Goal: Task Accomplishment & Management: Use online tool/utility

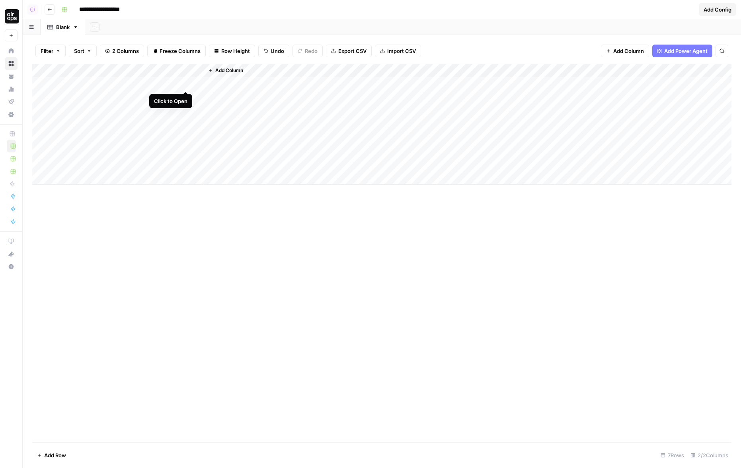
click at [186, 83] on div "Add Column" at bounding box center [381, 124] width 699 height 121
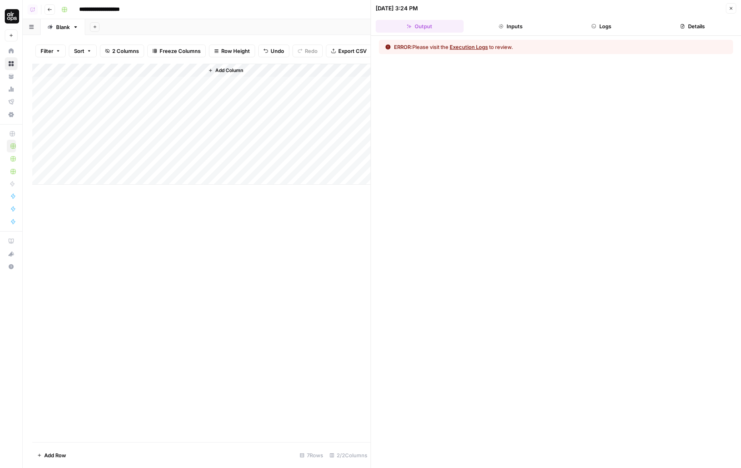
click at [606, 26] on button "Logs" at bounding box center [602, 26] width 88 height 13
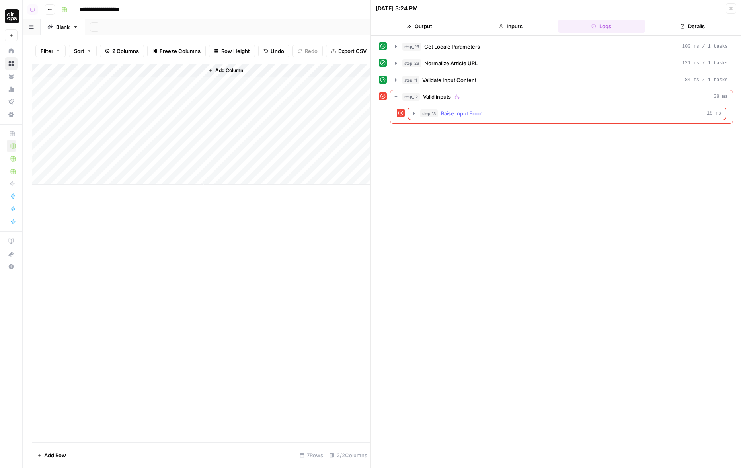
click at [414, 114] on icon "button" at bounding box center [414, 113] width 2 height 3
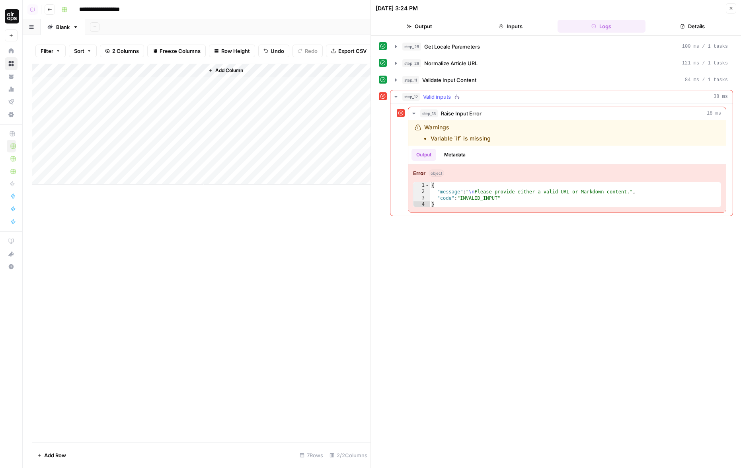
click at [397, 98] on icon "button" at bounding box center [396, 97] width 6 height 6
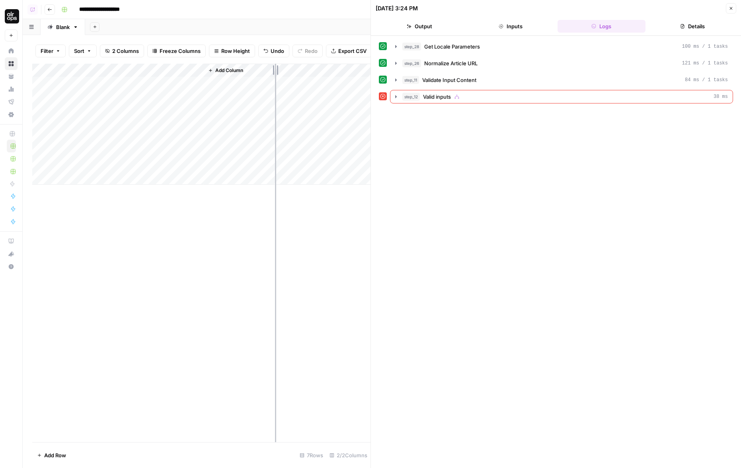
drag, startPoint x: 203, startPoint y: 70, endPoint x: 278, endPoint y: 70, distance: 75.2
click at [278, 70] on div "Add Column" at bounding box center [201, 124] width 338 height 121
drag, startPoint x: 277, startPoint y: 68, endPoint x: 237, endPoint y: 69, distance: 39.4
click at [237, 69] on div "Add Column" at bounding box center [201, 124] width 338 height 121
click at [392, 96] on button "step_12 Valid inputs 38 ms" at bounding box center [561, 96] width 342 height 13
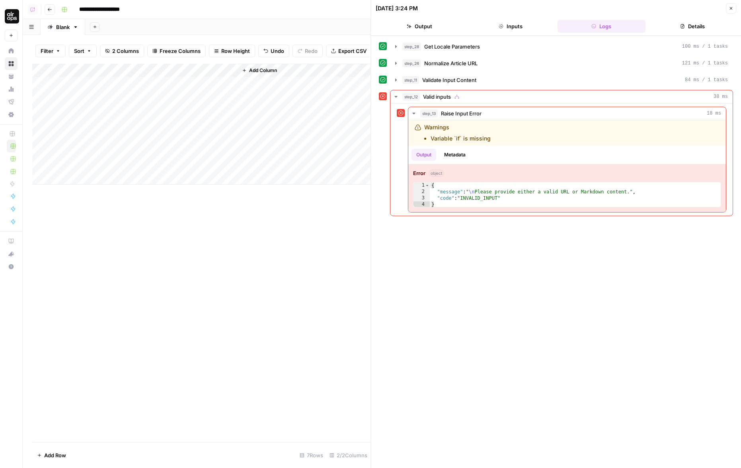
click at [441, 320] on div "step_28 Get Locale Parameters 100 ms / 1 tasks step_26 Normalize Article URL 12…" at bounding box center [556, 252] width 354 height 424
click at [396, 94] on icon "button" at bounding box center [396, 97] width 6 height 6
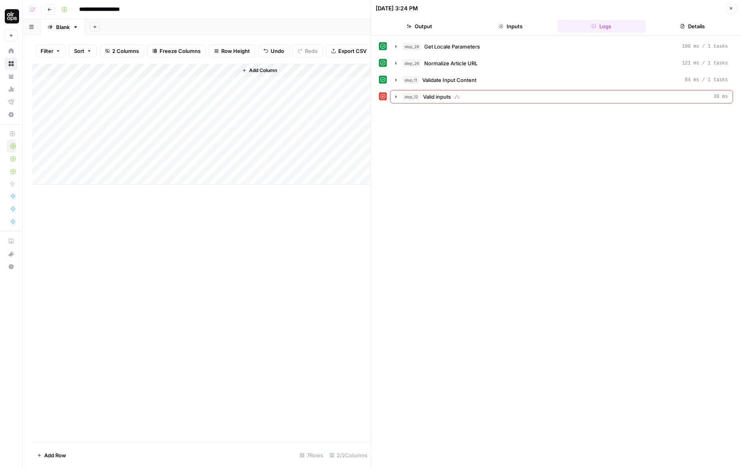
click at [449, 138] on div "step_28 Get Locale Parameters 100 ms / 1 tasks step_26 Normalize Article URL 12…" at bounding box center [556, 252] width 354 height 424
click at [396, 97] on icon "button" at bounding box center [396, 96] width 2 height 3
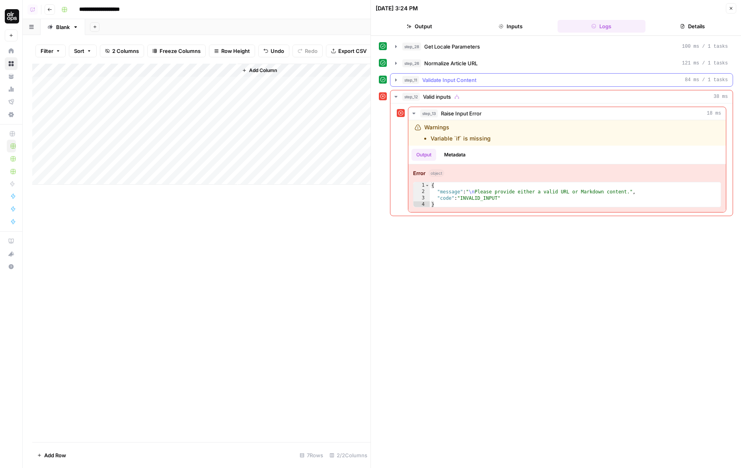
click at [397, 80] on icon "button" at bounding box center [396, 80] width 6 height 6
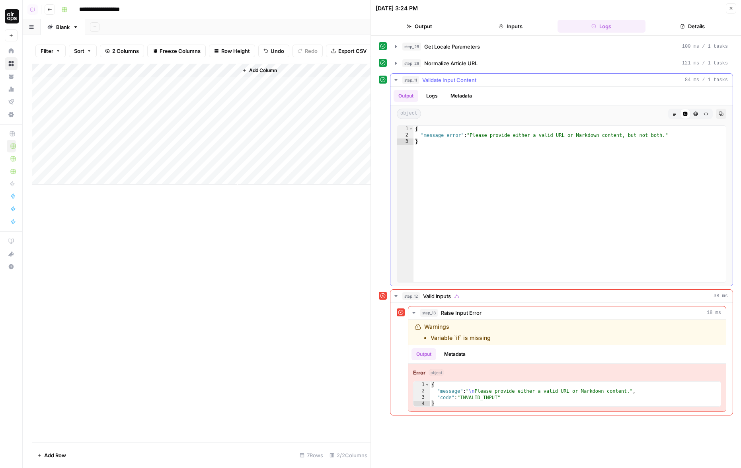
click at [397, 80] on icon "button" at bounding box center [396, 80] width 6 height 6
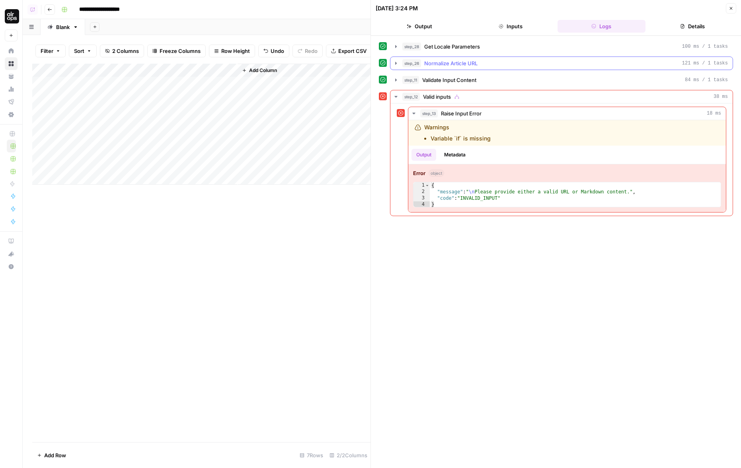
click at [396, 60] on icon "button" at bounding box center [396, 63] width 6 height 6
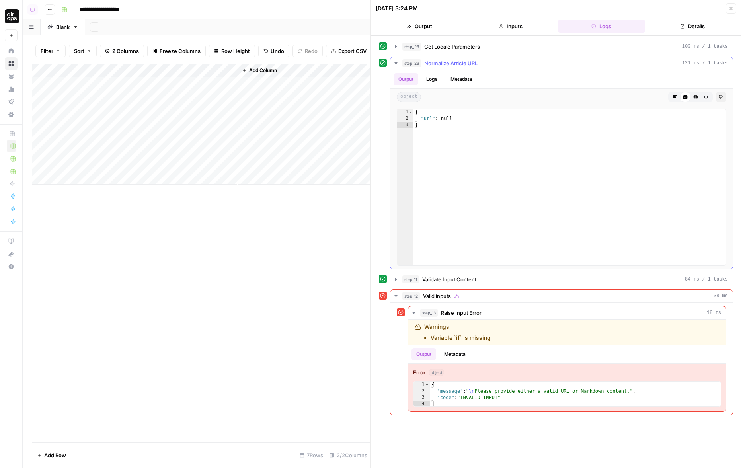
click at [396, 60] on icon "button" at bounding box center [396, 63] width 6 height 6
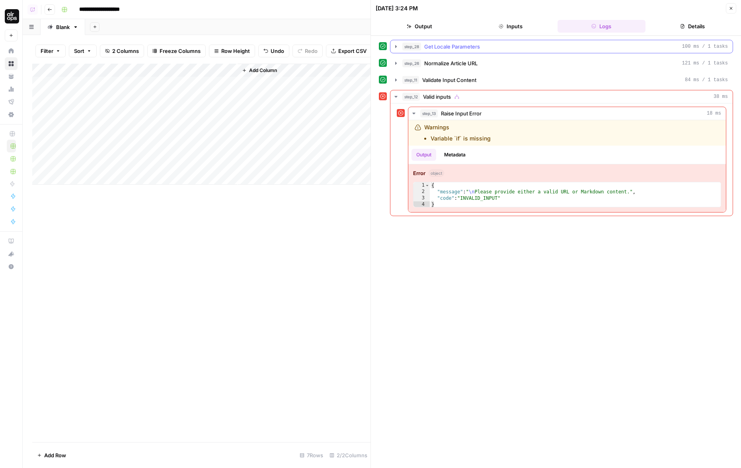
click at [395, 46] on icon "button" at bounding box center [396, 46] width 6 height 6
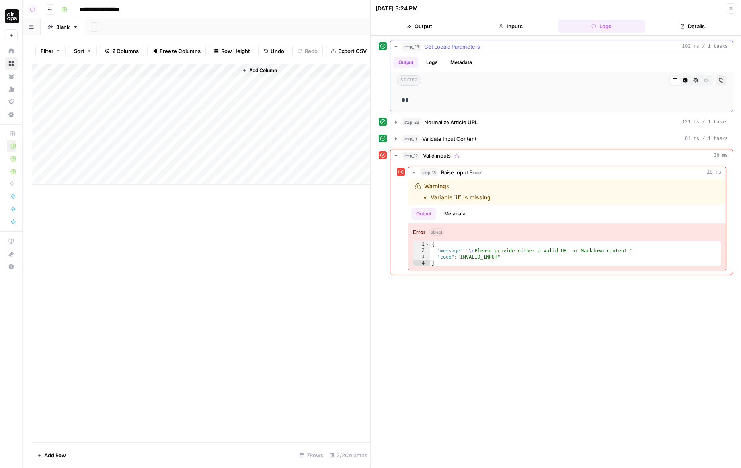
click at [395, 46] on icon "button" at bounding box center [395, 47] width 3 height 2
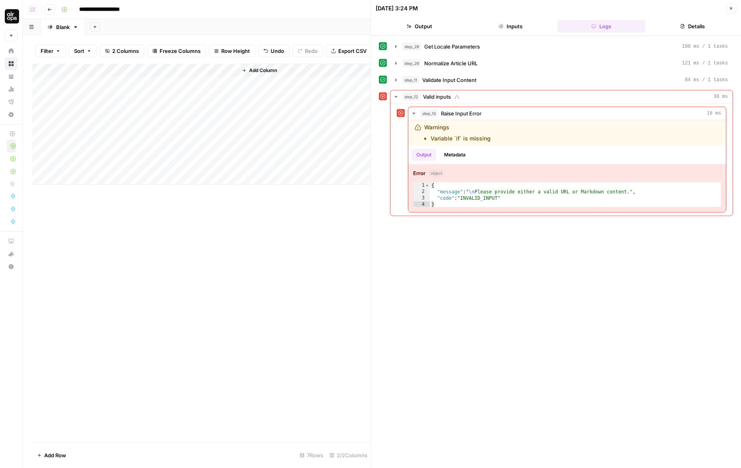
click at [620, 268] on div "step_28 Get Locale Parameters 100 ms / 1 tasks step_26 Normalize Article URL 12…" at bounding box center [556, 252] width 354 height 424
click at [411, 112] on icon "button" at bounding box center [414, 113] width 6 height 6
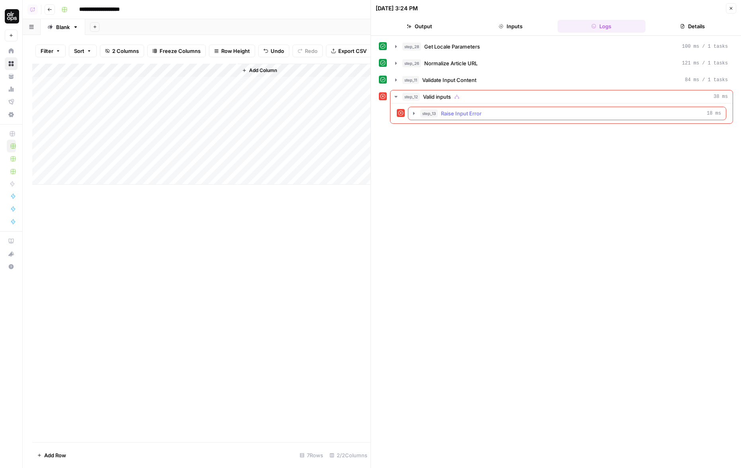
click at [411, 112] on icon "button" at bounding box center [414, 113] width 6 height 6
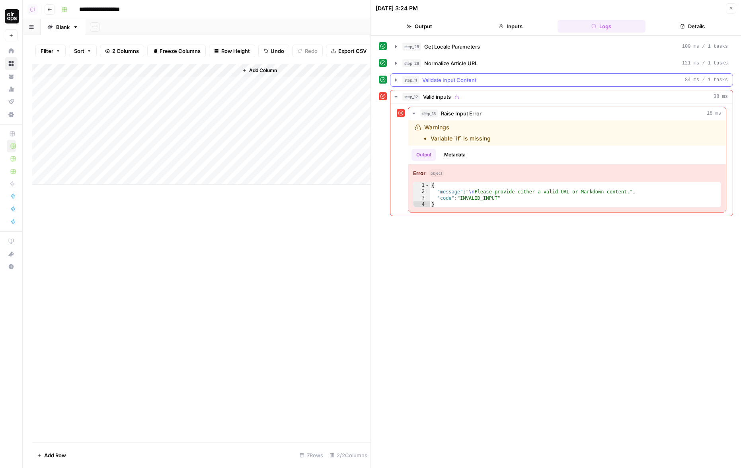
click at [393, 82] on icon "button" at bounding box center [396, 80] width 6 height 6
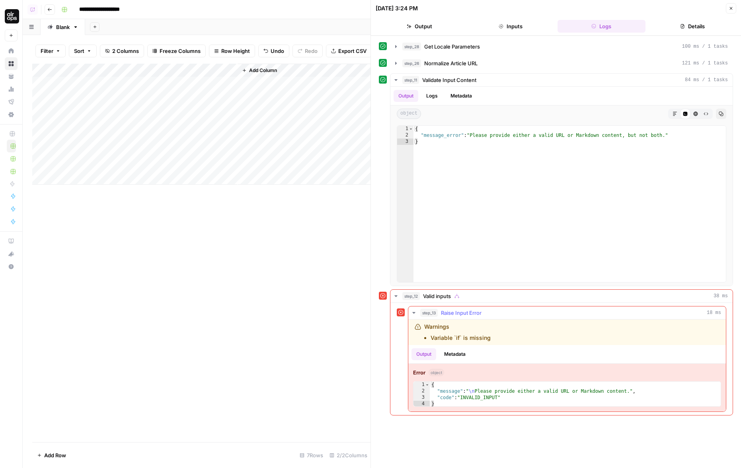
click at [416, 313] on icon "button" at bounding box center [414, 313] width 6 height 6
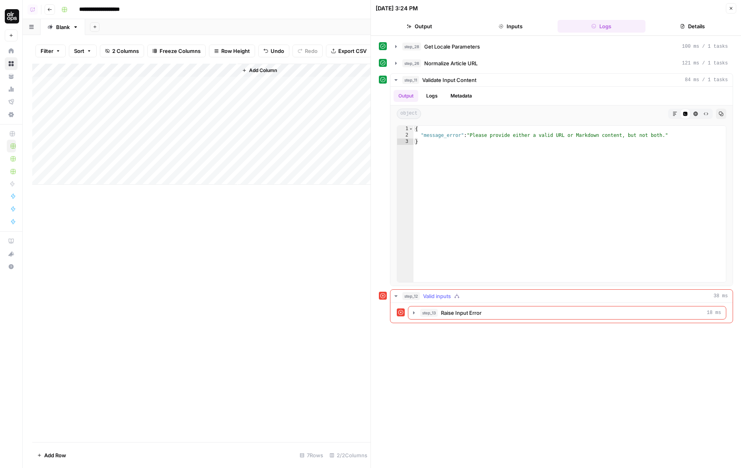
click at [398, 298] on icon "button" at bounding box center [396, 296] width 6 height 6
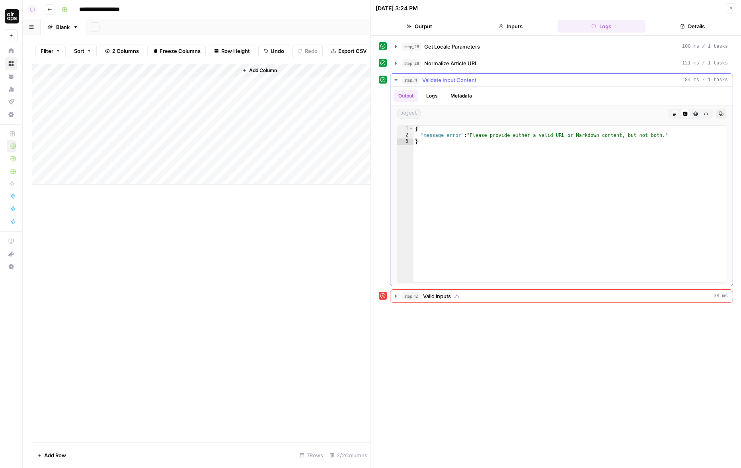
click at [400, 76] on button "step_11 Validate Input Content 84 ms / 1 tasks" at bounding box center [561, 80] width 342 height 13
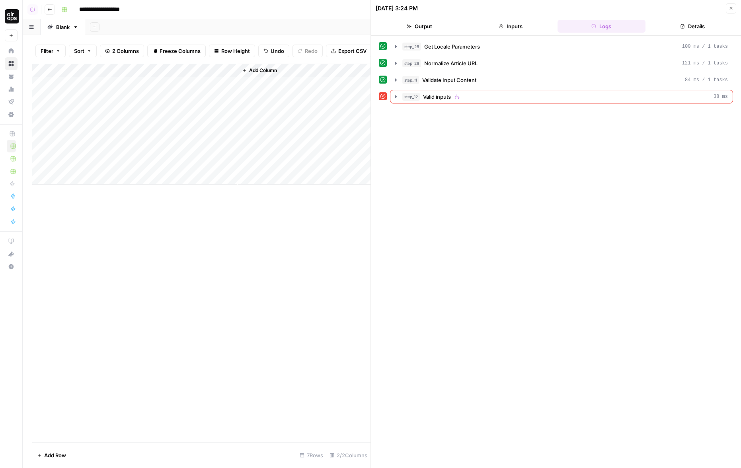
click at [735, 7] on button "Close" at bounding box center [731, 8] width 10 height 10
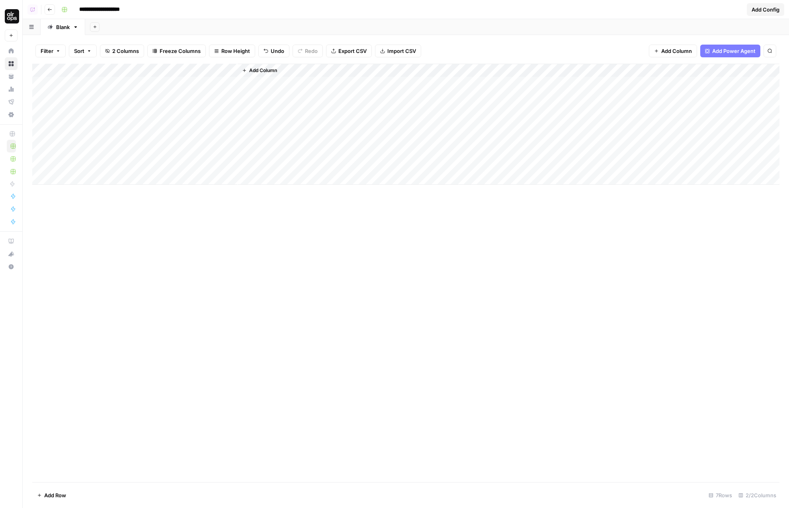
click at [218, 66] on div "Add Column" at bounding box center [405, 124] width 747 height 121
click at [301, 297] on div "Add Column" at bounding box center [405, 273] width 747 height 418
click at [221, 68] on div "Add Column" at bounding box center [405, 124] width 747 height 121
click at [185, 149] on span "Fork Power Agent" at bounding box center [182, 148] width 70 height 8
click at [215, 316] on div "Add Column" at bounding box center [405, 273] width 747 height 418
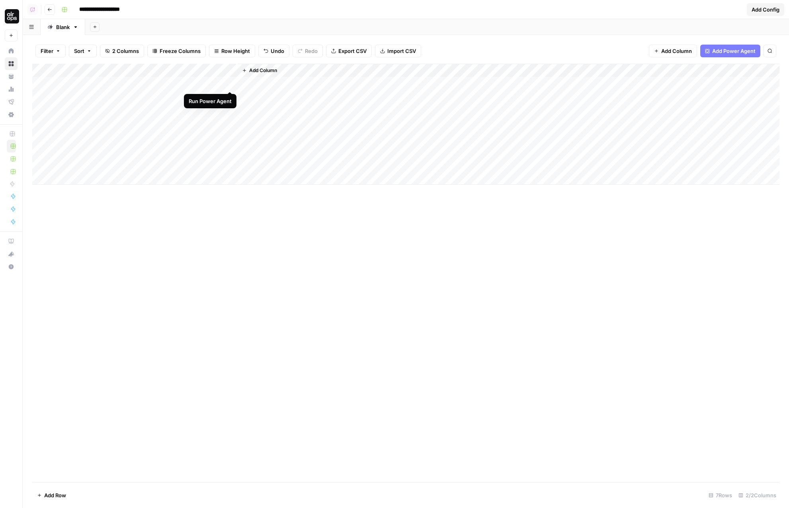
click at [230, 81] on div "Add Column" at bounding box center [405, 124] width 747 height 121
click at [221, 82] on div "Add Column" at bounding box center [405, 124] width 747 height 121
click at [741, 10] on button "Close" at bounding box center [779, 9] width 10 height 10
click at [312, 68] on div "Add Column" at bounding box center [405, 273] width 747 height 418
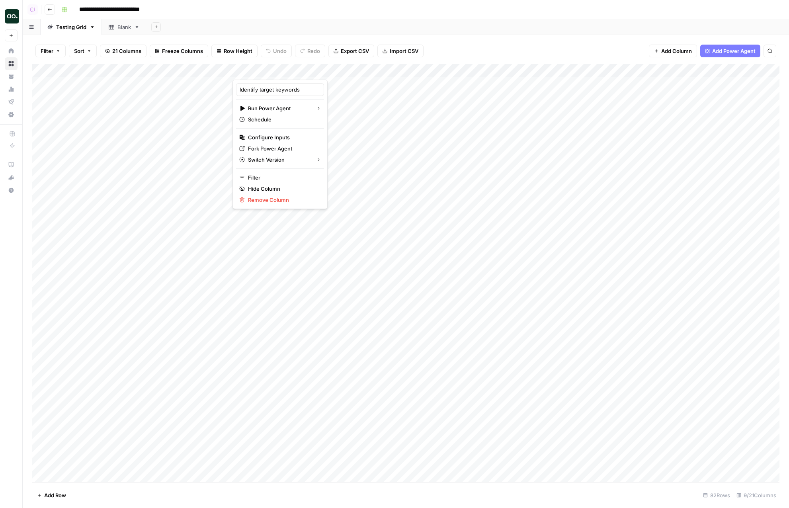
click at [368, 14] on div "**********" at bounding box center [419, 9] width 723 height 13
click at [312, 71] on div "Add Column" at bounding box center [405, 273] width 747 height 418
click at [404, 13] on div "**********" at bounding box center [419, 9] width 723 height 13
click at [751, 48] on span "Add Power Agent" at bounding box center [733, 51] width 43 height 8
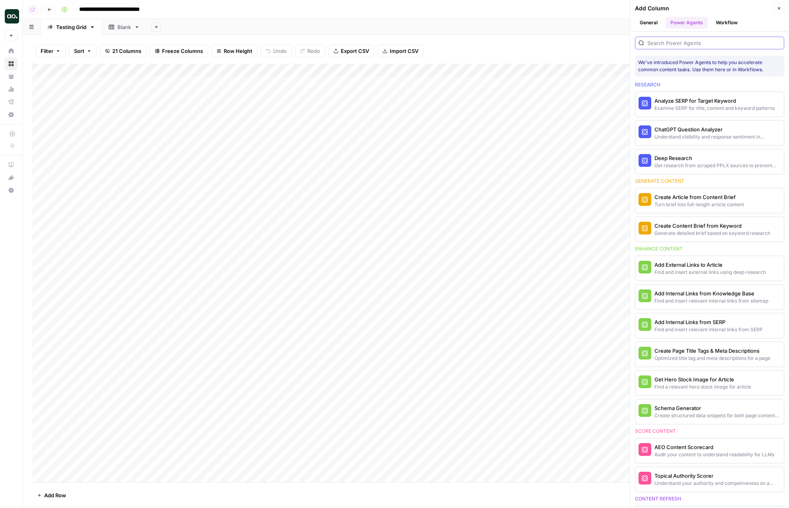
click at [718, 43] on input "search" at bounding box center [713, 43] width 133 height 8
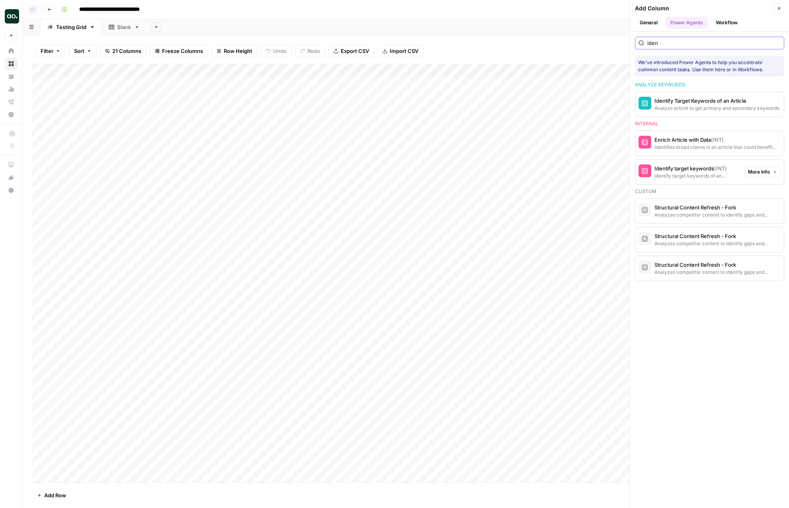
type input "iden"
click at [758, 168] on button "More Info" at bounding box center [762, 172] width 36 height 10
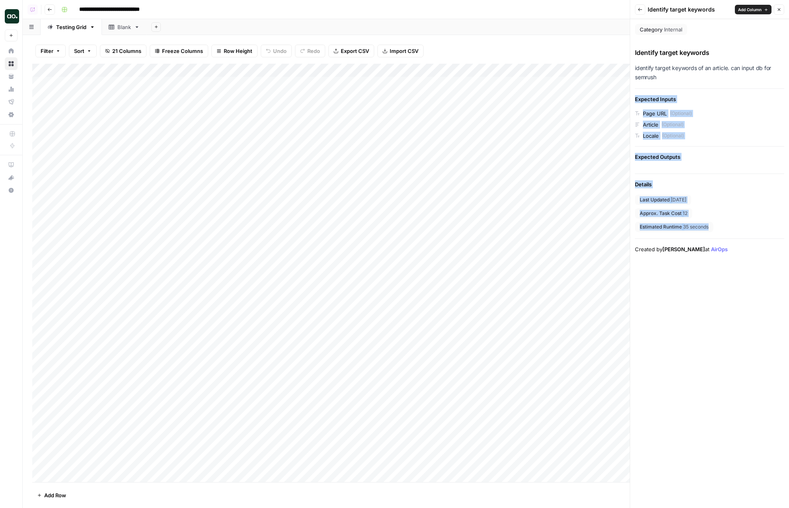
drag, startPoint x: 718, startPoint y: 223, endPoint x: 677, endPoint y: 71, distance: 157.8
click at [677, 71] on div "Identify target keywords identify target keywords of an article. can input db f…" at bounding box center [709, 150] width 149 height 205
click at [708, 108] on div "Identify target keywords identify target keywords of an article. can input db f…" at bounding box center [709, 150] width 149 height 205
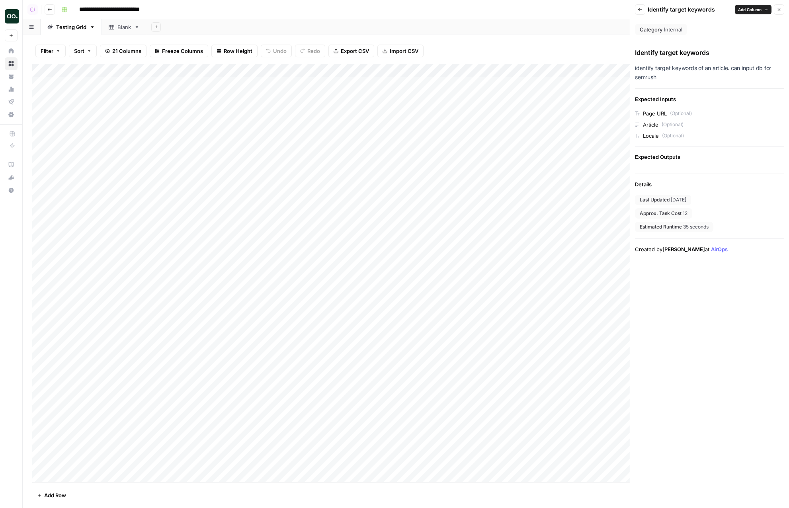
click at [723, 50] on div "Identify target keywords" at bounding box center [709, 53] width 149 height 10
click at [376, 145] on div "Add Column" at bounding box center [405, 273] width 747 height 418
click at [778, 10] on icon "button" at bounding box center [778, 9] width 5 height 5
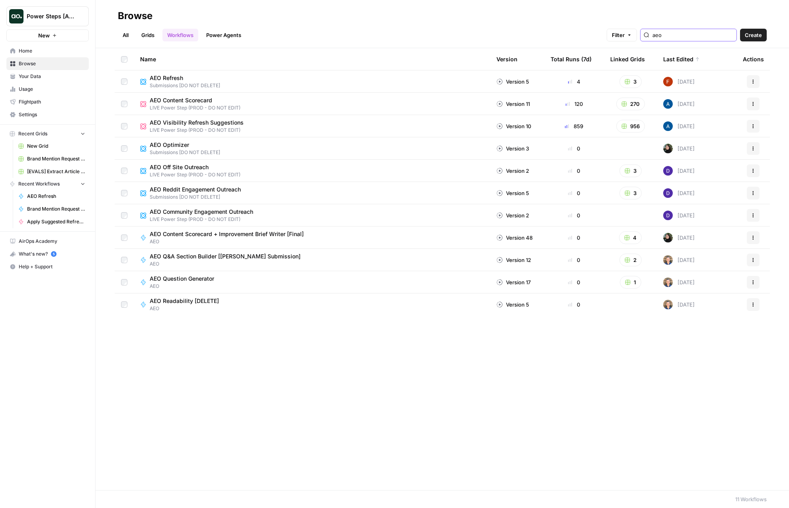
click at [694, 34] on input "aeo" at bounding box center [692, 35] width 81 height 8
type input "a"
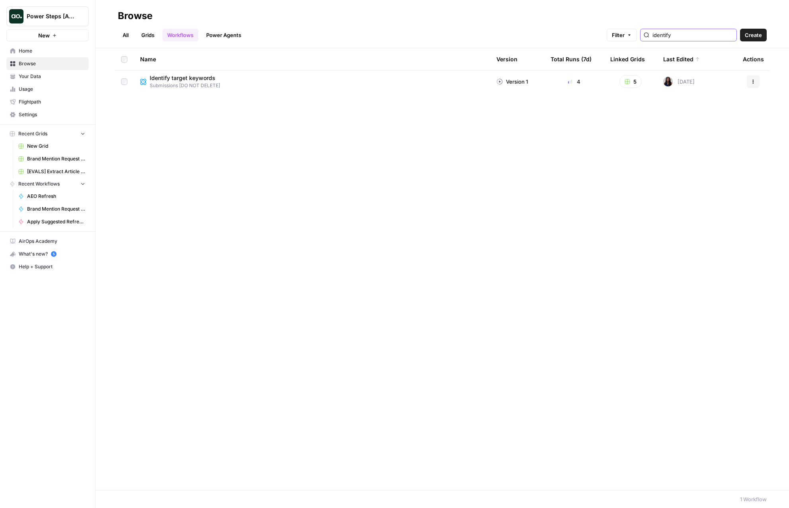
type input "identify"
click at [149, 37] on link "Grids" at bounding box center [148, 35] width 23 height 13
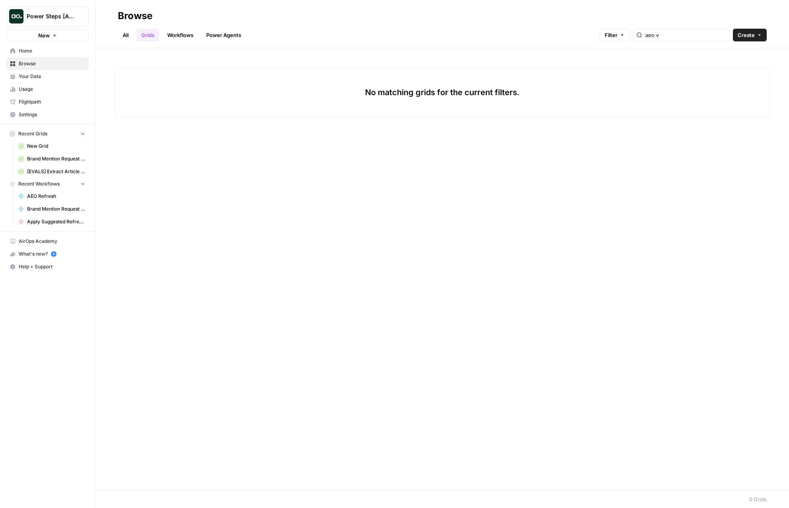
click at [235, 35] on link "Power Agents" at bounding box center [223, 35] width 45 height 13
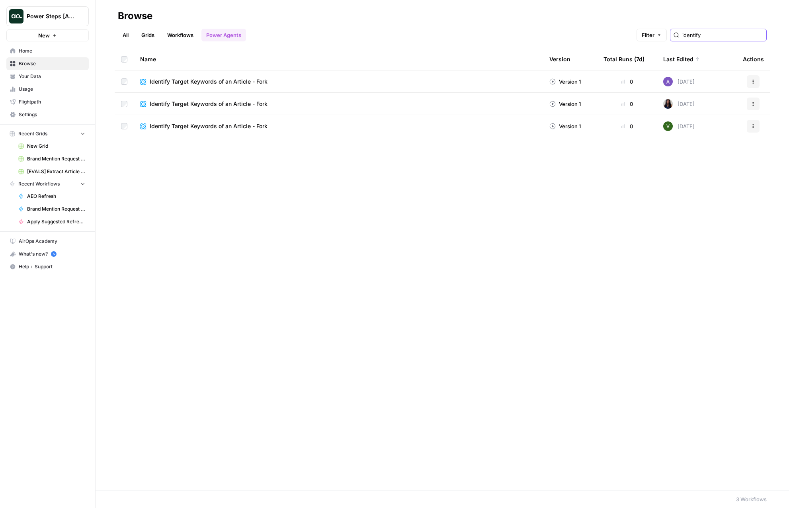
click at [715, 35] on input "identify" at bounding box center [722, 35] width 81 height 8
click at [127, 36] on link "All" at bounding box center [126, 35] width 16 height 13
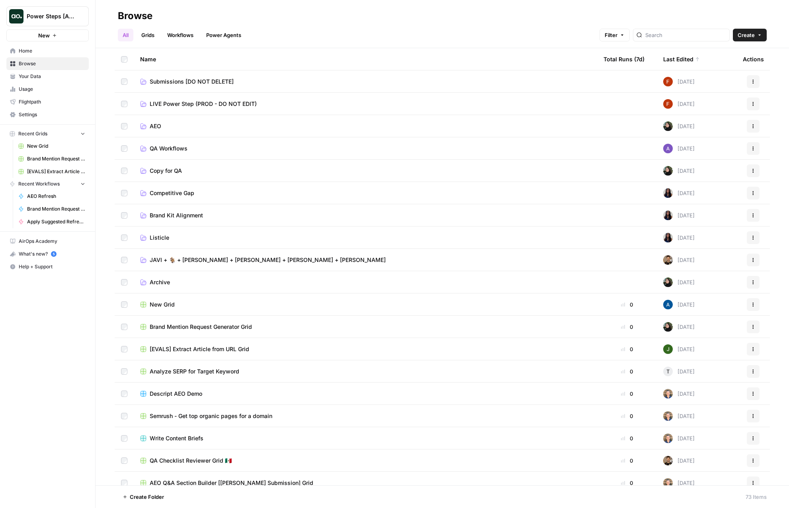
click at [165, 105] on span "LIVE Power Step (PROD - DO NOT EDIT)" at bounding box center [203, 104] width 107 height 8
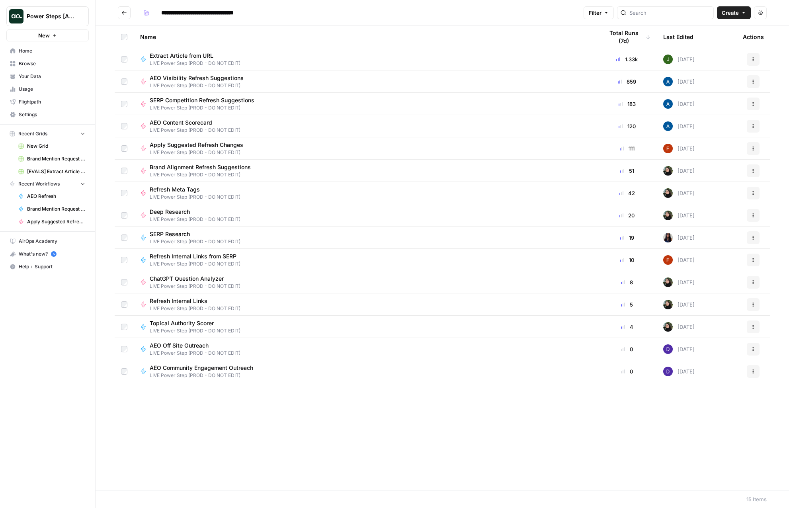
click at [129, 18] on button "Go back" at bounding box center [124, 12] width 13 height 13
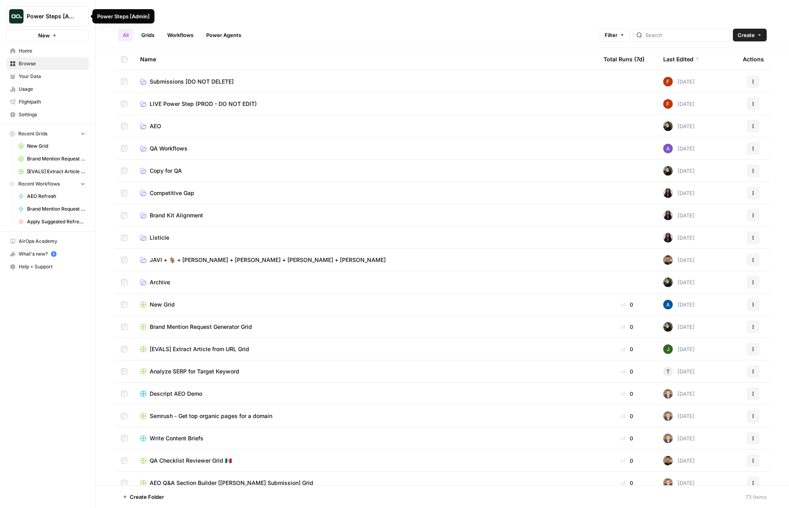
click at [227, 36] on link "Power Agents" at bounding box center [223, 35] width 45 height 13
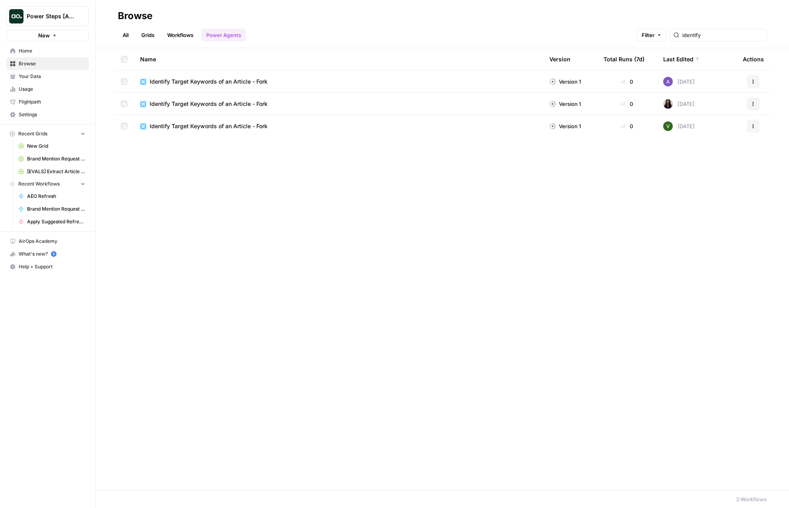
click at [185, 36] on link "Workflows" at bounding box center [180, 35] width 36 height 13
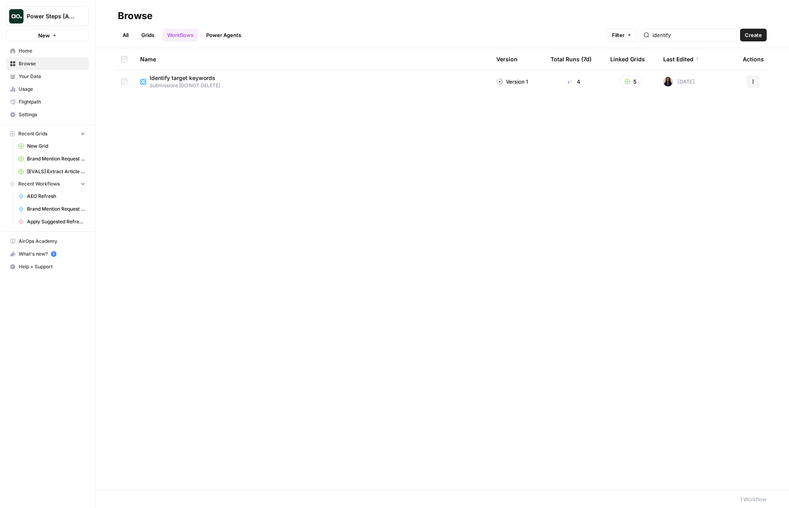
click at [156, 38] on link "Grids" at bounding box center [148, 35] width 23 height 13
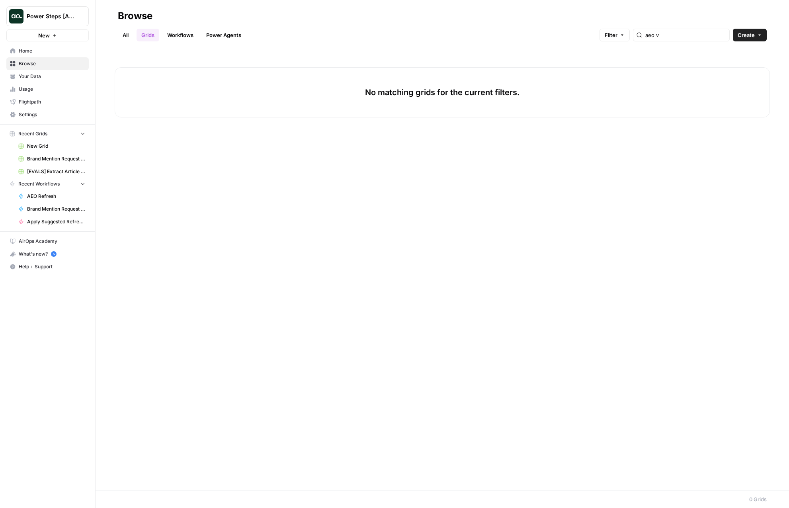
click at [119, 36] on link "All" at bounding box center [126, 35] width 16 height 13
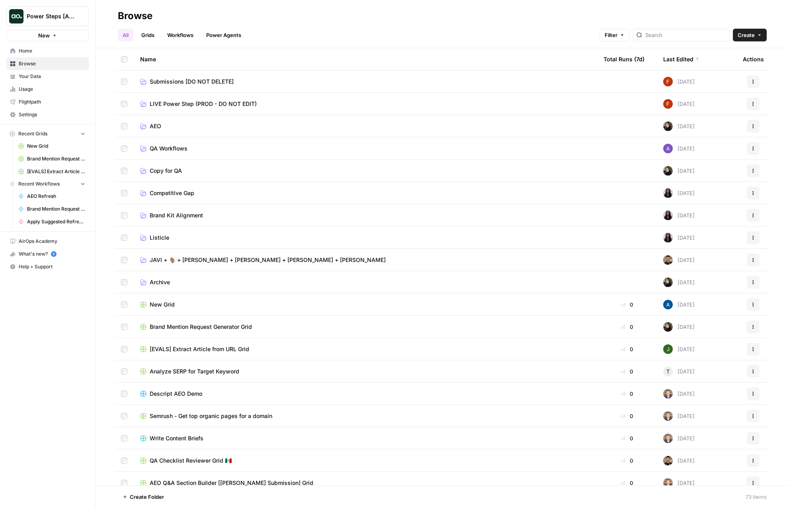
click at [679, 30] on div at bounding box center [681, 35] width 97 height 13
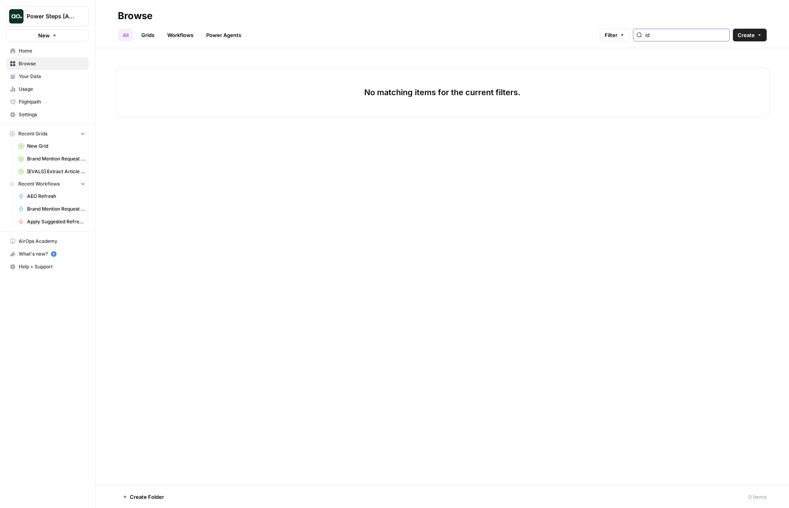
type input "i"
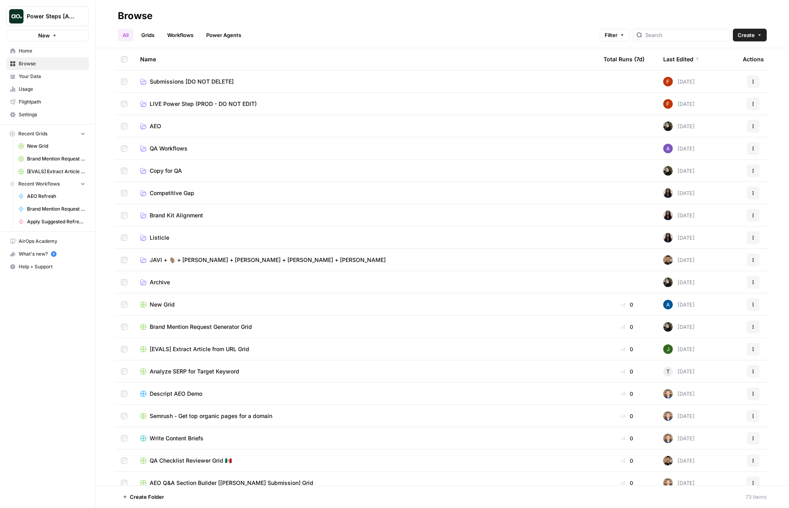
click at [184, 31] on link "Workflows" at bounding box center [180, 35] width 36 height 13
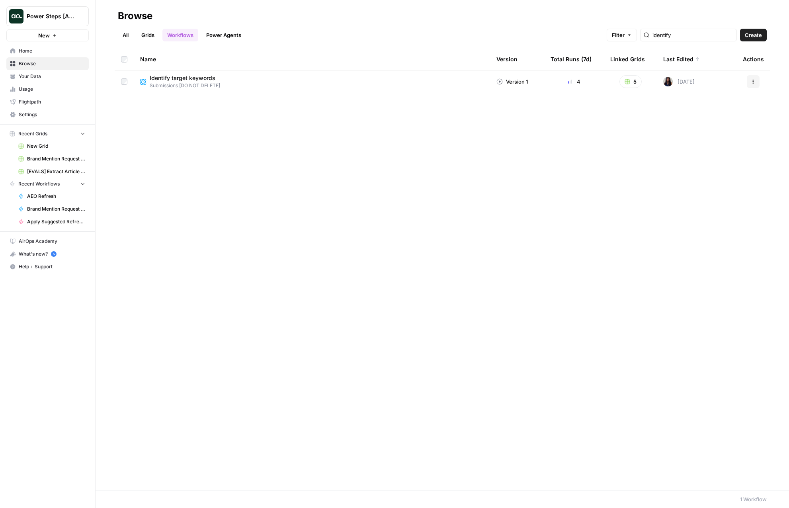
click at [172, 76] on span "Identify target keywords" at bounding box center [183, 78] width 66 height 8
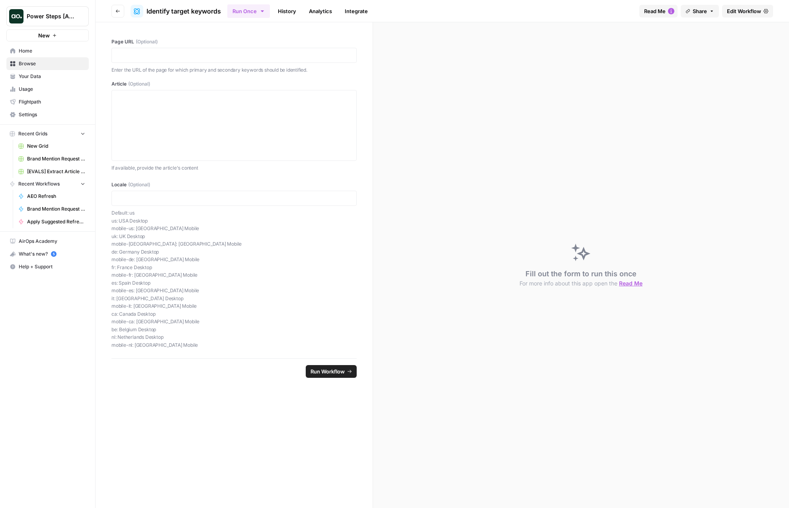
click at [753, 7] on span "Edit Workflow" at bounding box center [744, 11] width 34 height 8
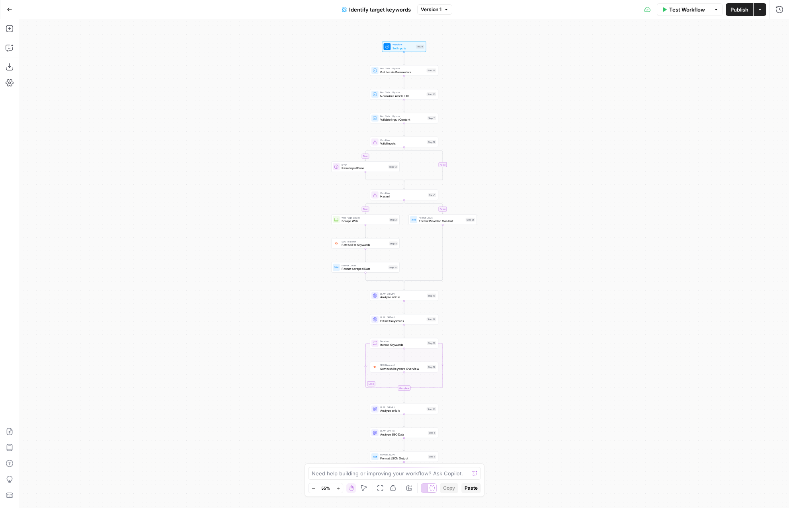
click at [8, 7] on icon "button" at bounding box center [10, 10] width 6 height 6
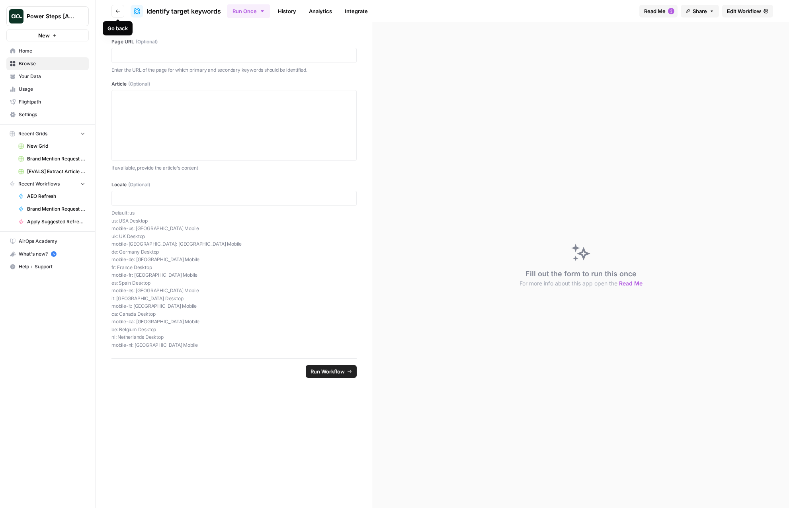
click at [117, 11] on icon "button" at bounding box center [117, 11] width 5 height 5
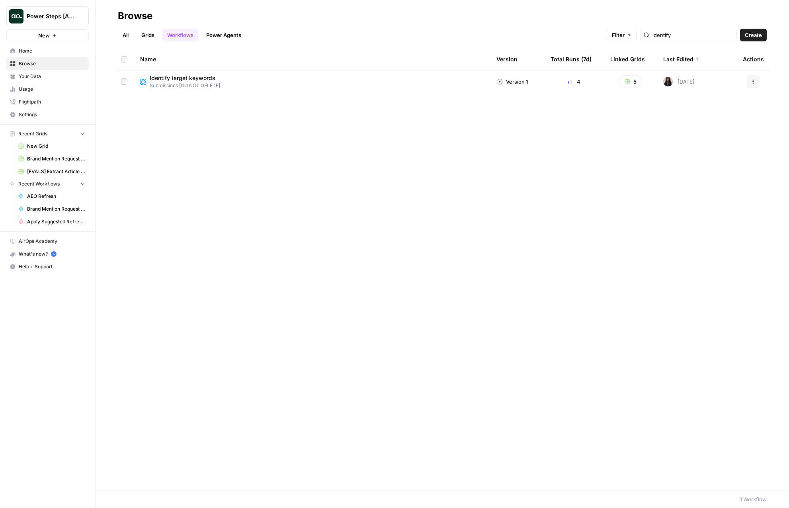
click at [690, 83] on div "[DATE]" at bounding box center [678, 82] width 31 height 10
click at [694, 82] on div "[DATE]" at bounding box center [678, 82] width 31 height 10
click at [168, 73] on td "Identify target keywords Submissions [DO NOT DELETE]" at bounding box center [312, 81] width 356 height 22
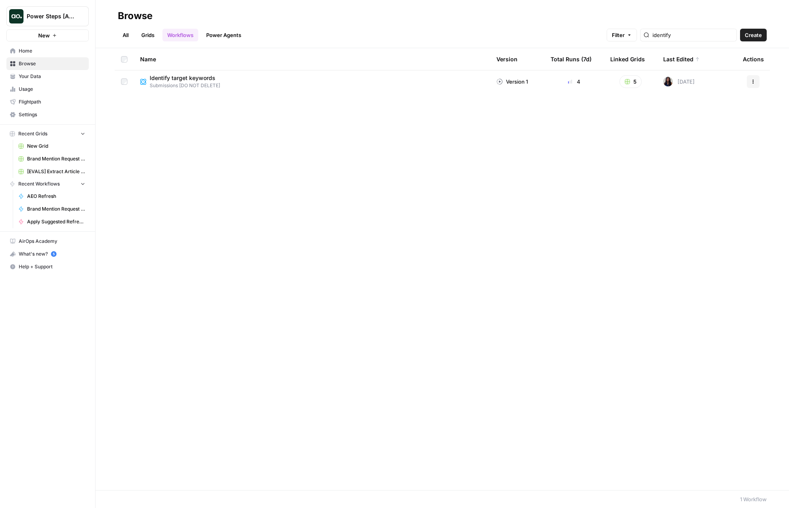
click at [166, 79] on span "Identify target keywords" at bounding box center [183, 78] width 66 height 8
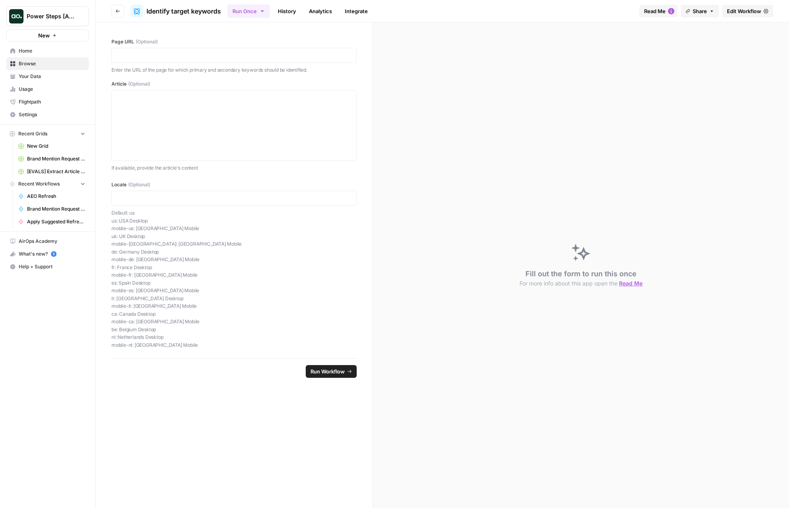
click at [753, 10] on span "Edit Workflow" at bounding box center [744, 11] width 34 height 8
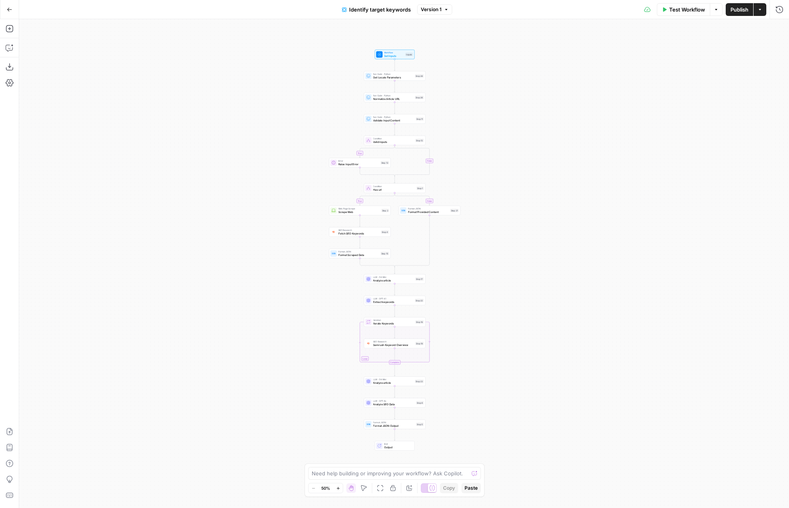
click at [10, 13] on button "Go Back" at bounding box center [9, 9] width 14 height 14
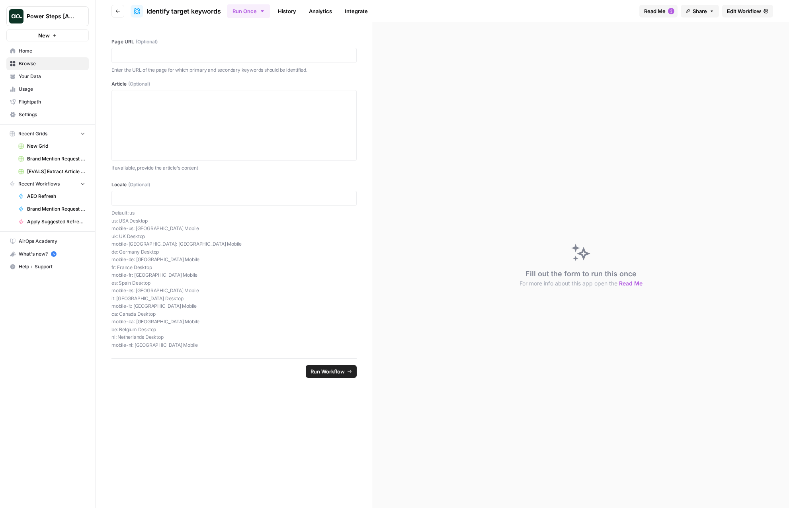
click at [636, 125] on div "Fill out the form to run this once For more info about this app open the Read Me" at bounding box center [581, 265] width 416 height 486
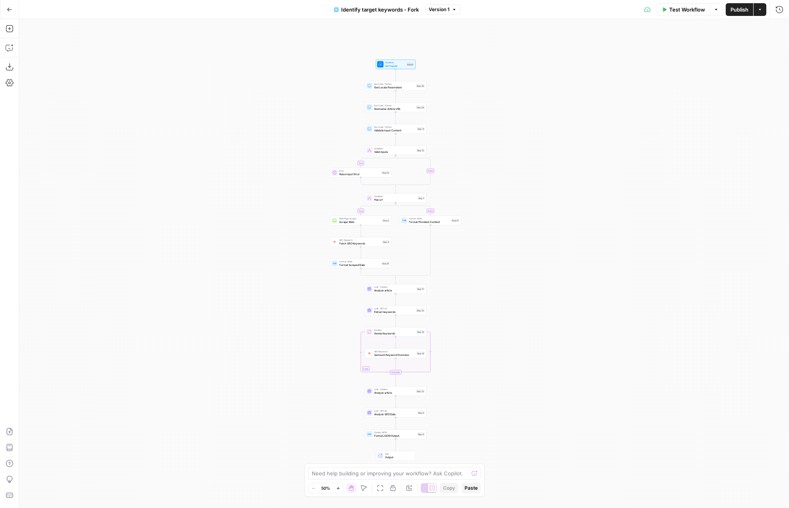
click at [6, 8] on button "Go Back" at bounding box center [9, 9] width 14 height 14
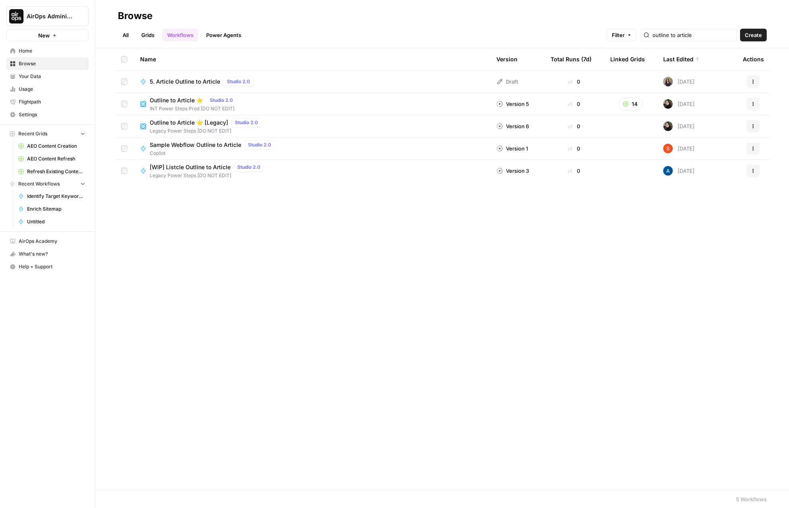
click at [138, 39] on link "Grids" at bounding box center [148, 35] width 23 height 13
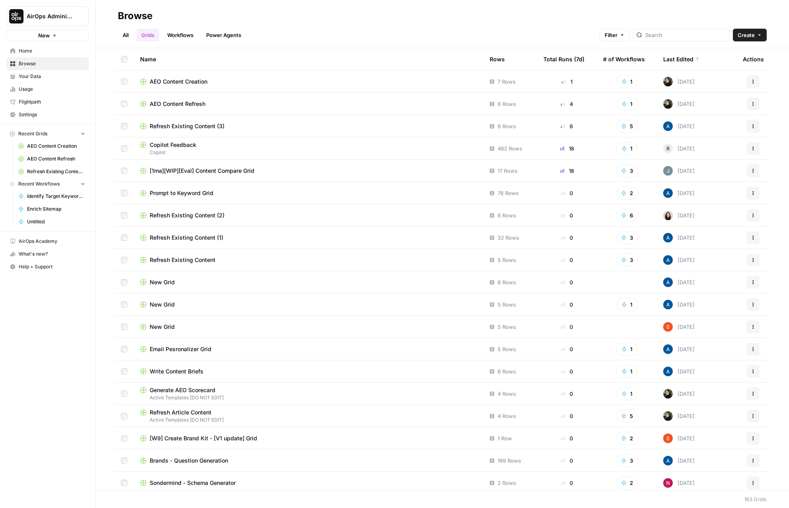
click at [181, 80] on span "AEO Content Creation" at bounding box center [179, 82] width 58 height 8
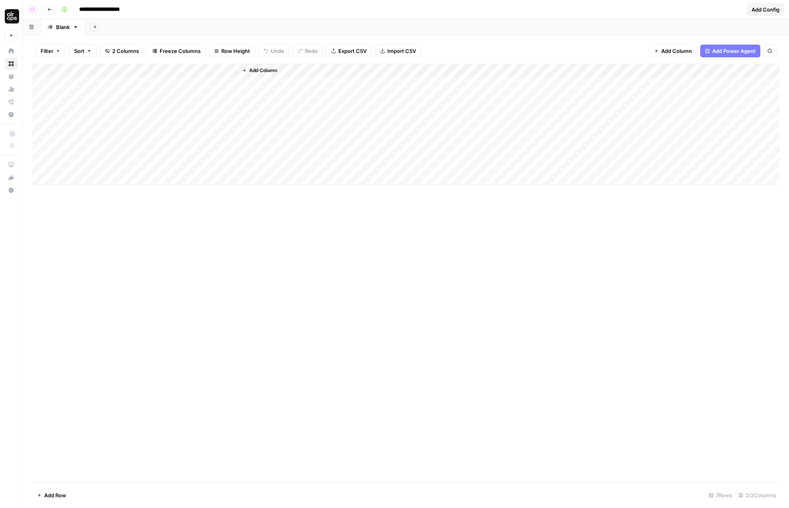
click at [219, 72] on div "Add Column" at bounding box center [405, 124] width 747 height 121
click at [167, 214] on span "Remove Column" at bounding box center [182, 211] width 70 height 8
click at [369, 92] on span "Delete" at bounding box center [365, 90] width 17 height 8
click at [203, 21] on div "Add Sheet" at bounding box center [437, 27] width 704 height 16
click at [141, 73] on button "Add Column" at bounding box center [153, 70] width 41 height 10
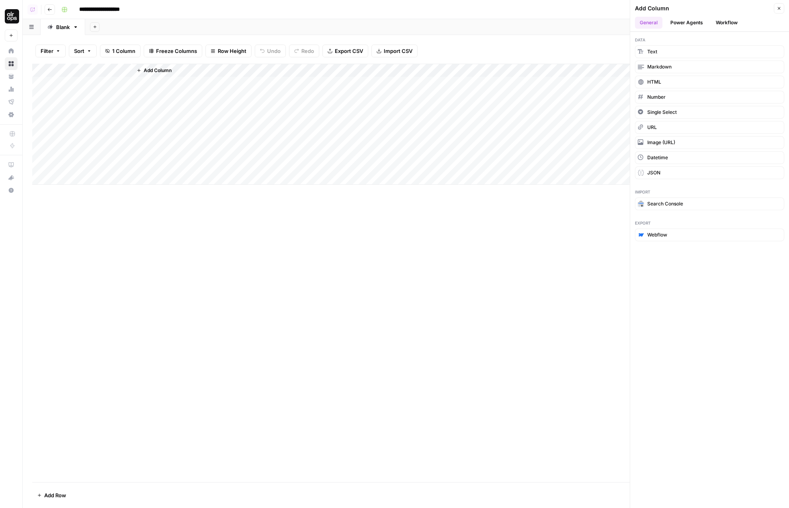
click at [483, 23] on div "Add Sheet" at bounding box center [437, 27] width 704 height 16
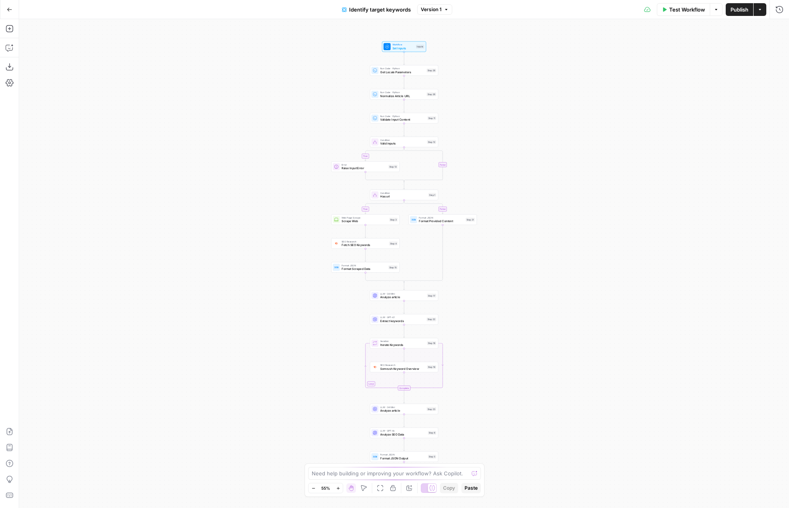
click at [762, 9] on button "Actions" at bounding box center [759, 9] width 13 height 13
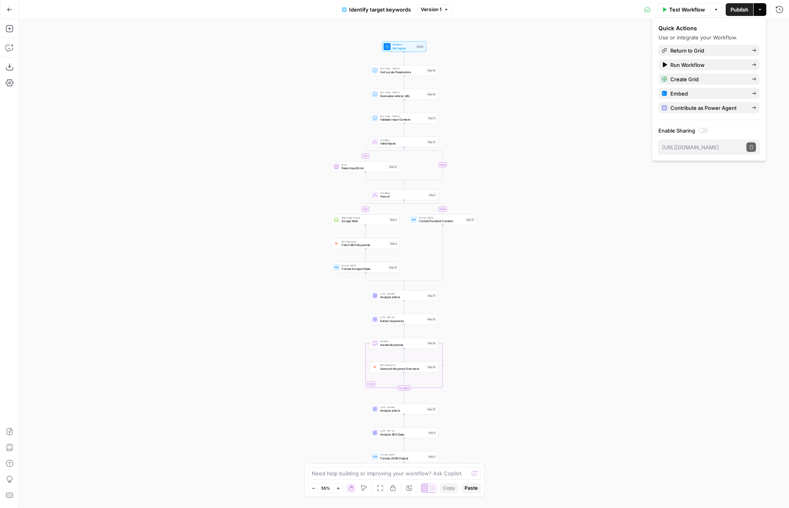
click at [12, 13] on button "Go Back" at bounding box center [9, 9] width 14 height 14
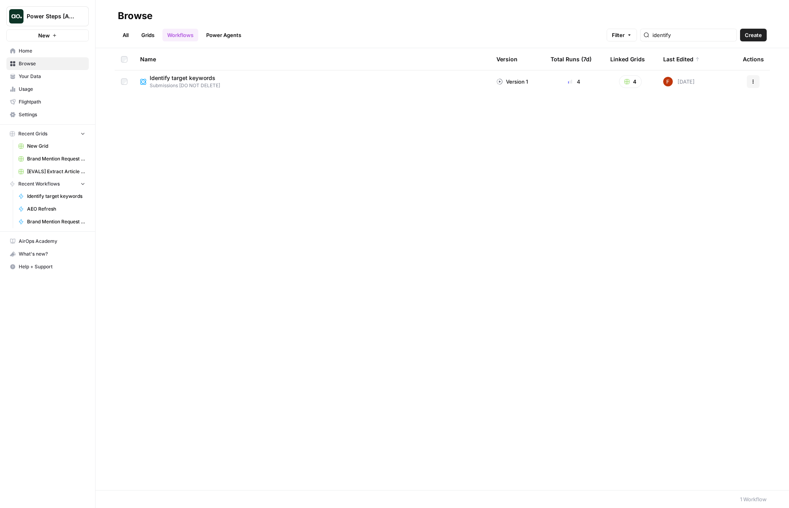
click at [124, 38] on link "All" at bounding box center [126, 35] width 16 height 13
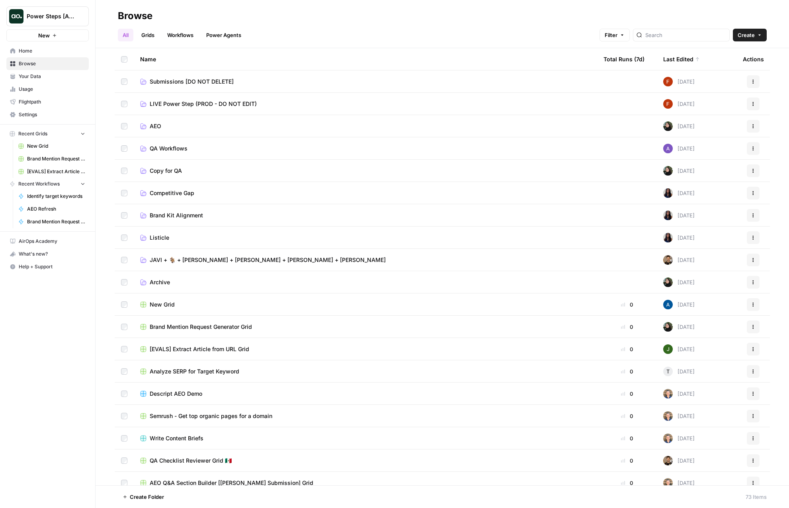
click at [175, 101] on span "LIVE Power Step (PROD - DO NOT EDIT)" at bounding box center [203, 104] width 107 height 8
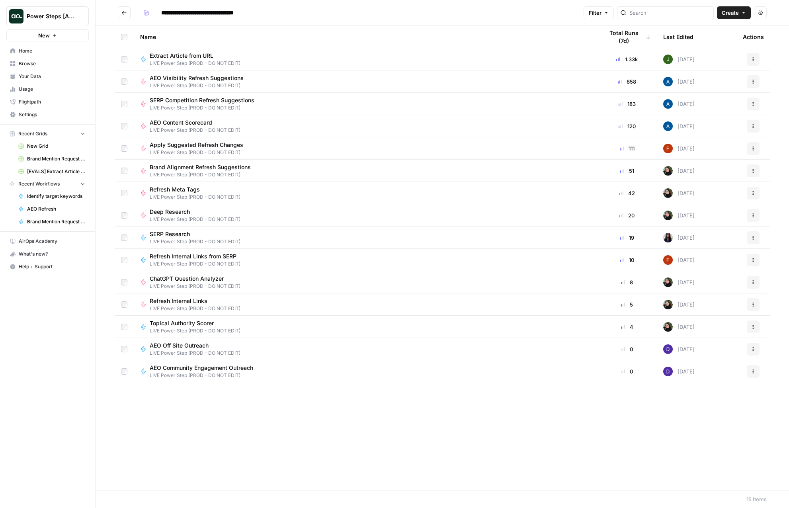
click at [123, 14] on icon "Go back" at bounding box center [124, 13] width 6 height 6
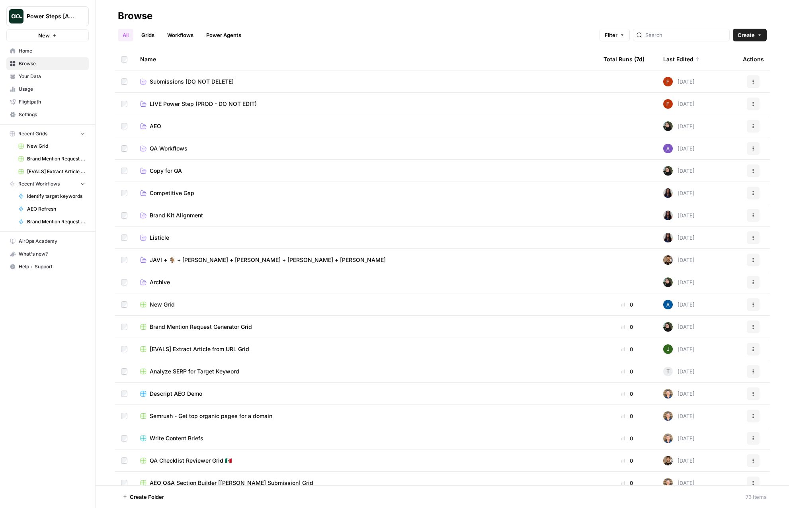
click at [170, 82] on span "Submissions [DO NOT DELETE]" at bounding box center [192, 82] width 84 height 8
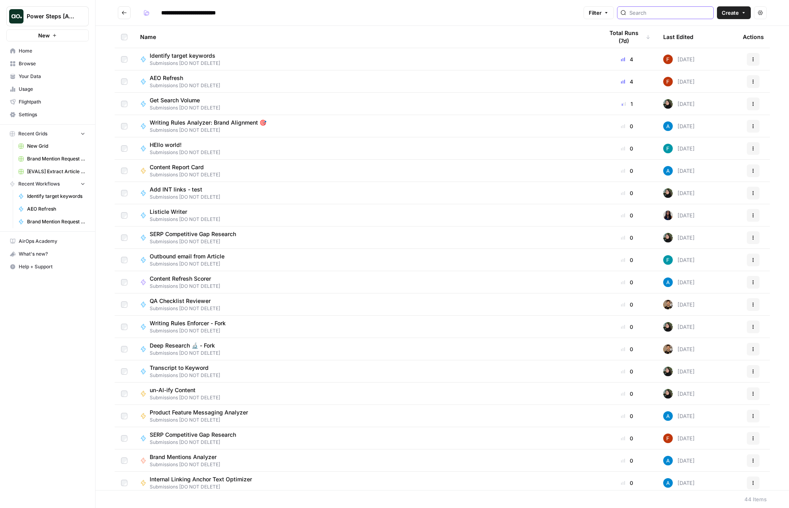
click at [673, 12] on input "search" at bounding box center [669, 13] width 81 height 8
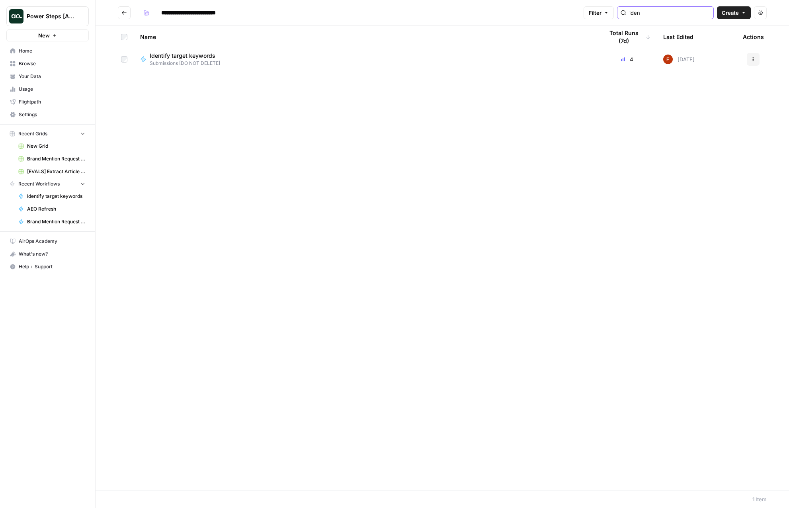
type input "iden"
click at [194, 57] on span "Identify target keywords" at bounding box center [183, 56] width 66 height 8
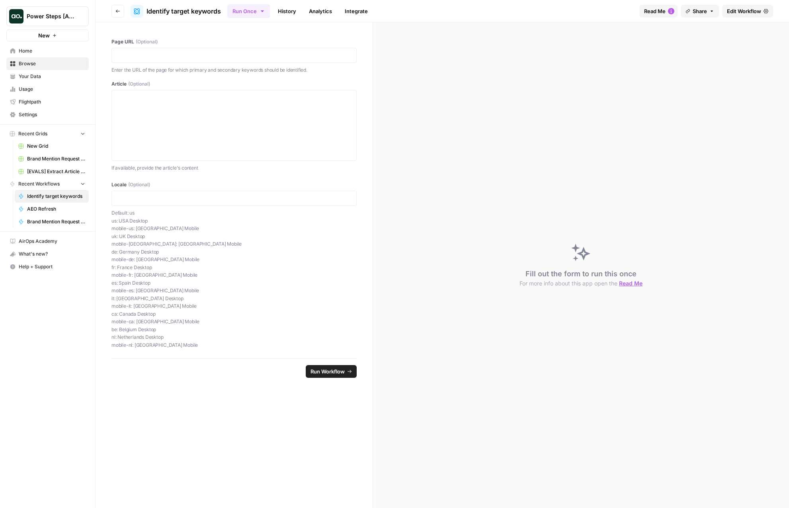
click at [741, 16] on link "Edit Workflow" at bounding box center [747, 11] width 51 height 13
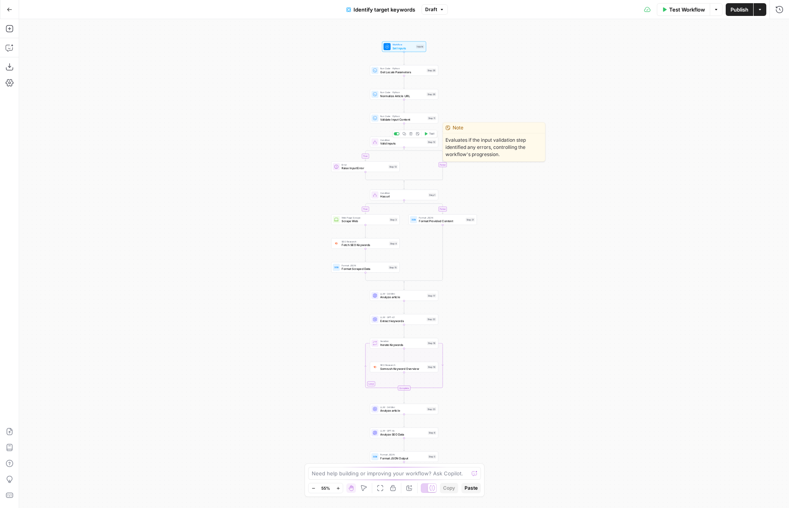
click at [401, 144] on span "Valid inputs" at bounding box center [402, 143] width 45 height 4
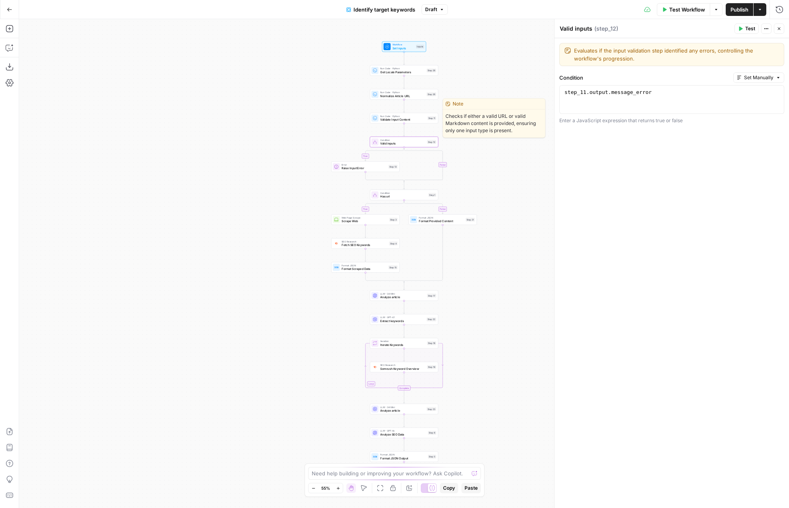
click at [399, 118] on span "Validate Input Content" at bounding box center [402, 119] width 45 height 4
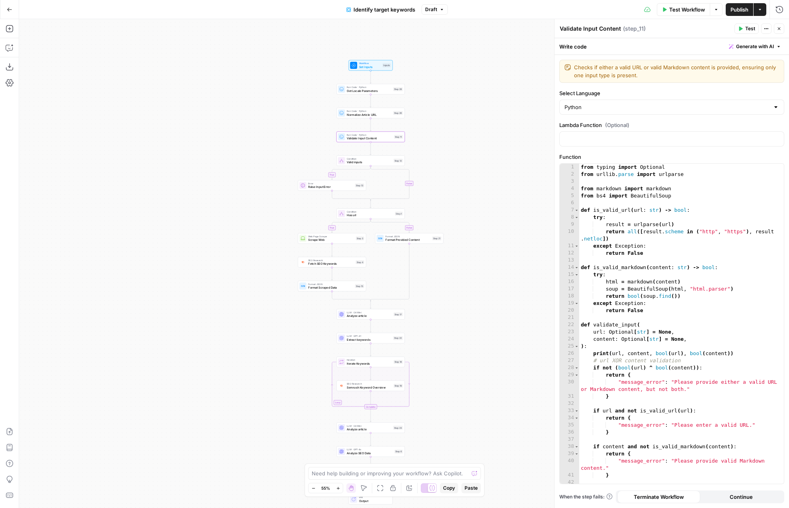
drag, startPoint x: 294, startPoint y: 90, endPoint x: 257, endPoint y: 125, distance: 50.7
click at [257, 125] on div "true true false false Workflow Set Inputs Inputs Run Code · Python Get Locale P…" at bounding box center [404, 263] width 770 height 489
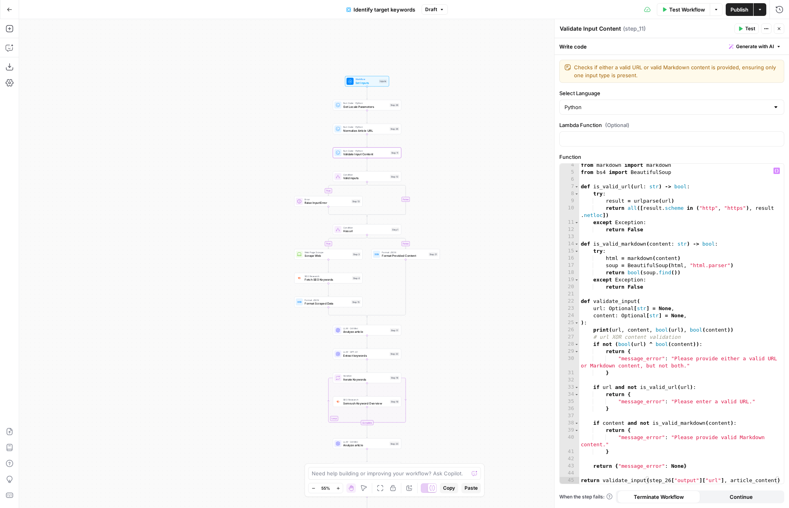
scroll to position [23, 0]
click at [777, 31] on button "Close" at bounding box center [779, 28] width 10 height 10
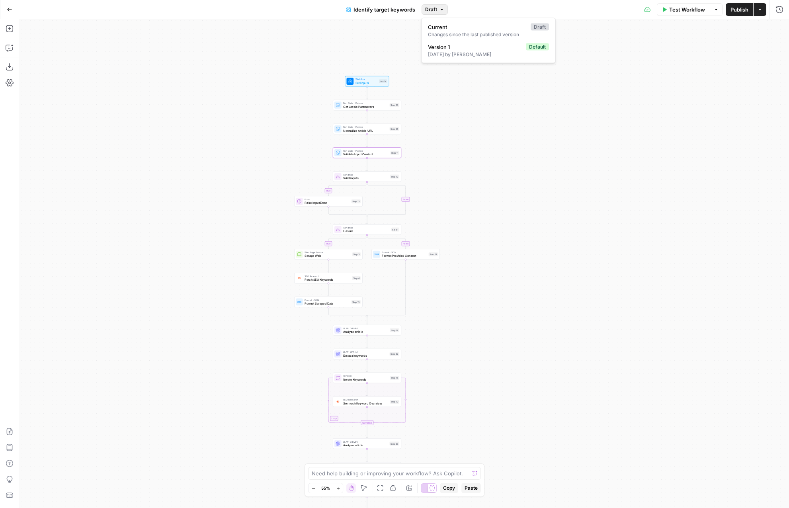
click at [440, 10] on icon "button" at bounding box center [441, 9] width 5 height 5
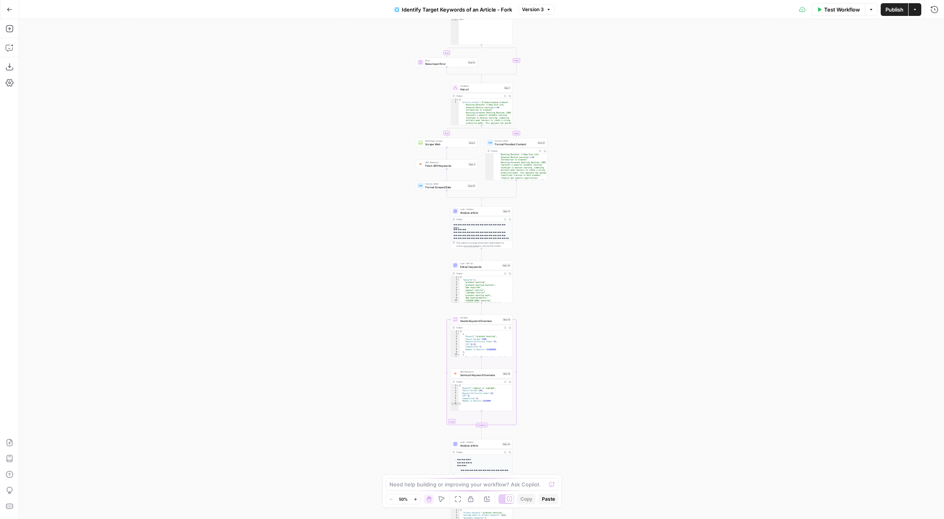
scroll to position [10, 0]
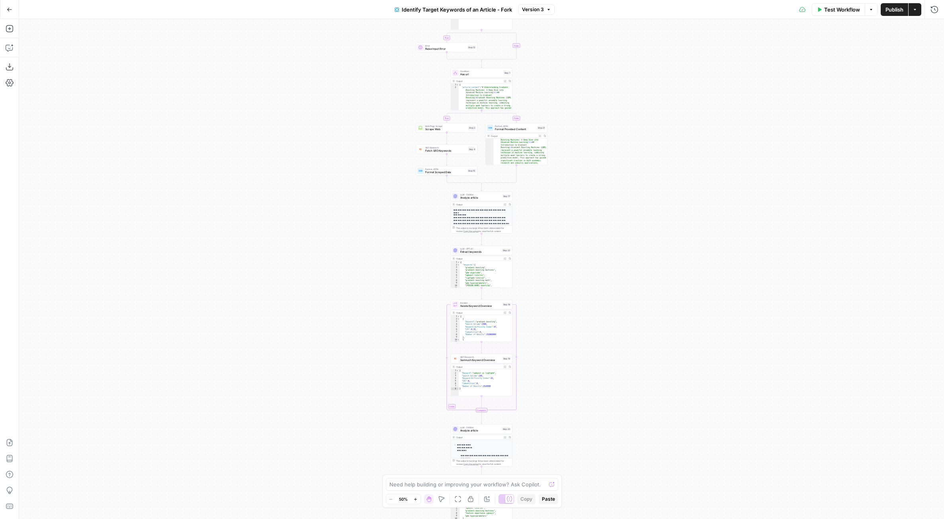
click at [539, 12] on span "Version 3" at bounding box center [533, 9] width 22 height 7
click at [568, 37] on div "7 days ago by Gustaf Gyllensporre" at bounding box center [585, 34] width 121 height 7
click at [543, 17] on div "Go Back Identify Target Keywords of an Article - Fork Version 3 Test Workflow O…" at bounding box center [472, 9] width 944 height 19
click at [541, 9] on span "Version 3" at bounding box center [533, 9] width 22 height 7
click at [554, 49] on span "Version 2" at bounding box center [584, 47] width 118 height 8
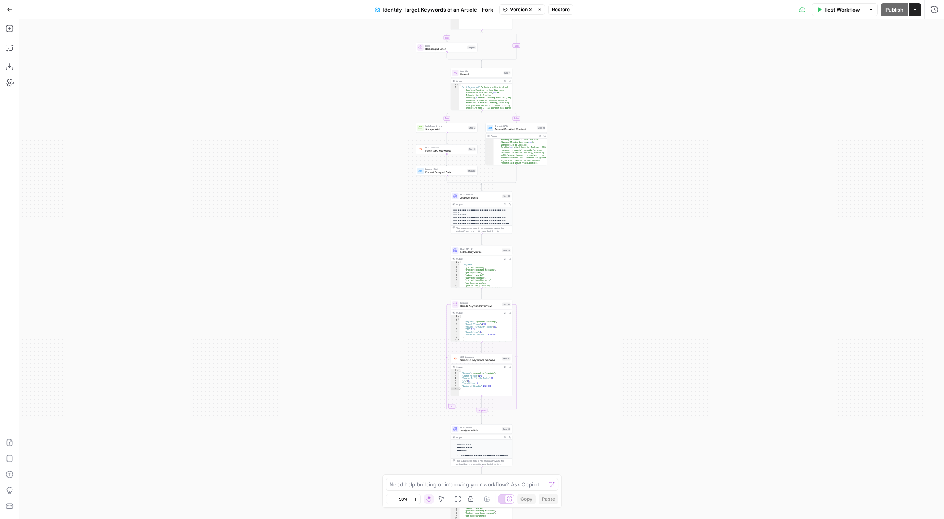
click at [605, 71] on div "true true false false Workflow Set Inputs Inputs Run Code · Python Validate Inp…" at bounding box center [481, 269] width 924 height 500
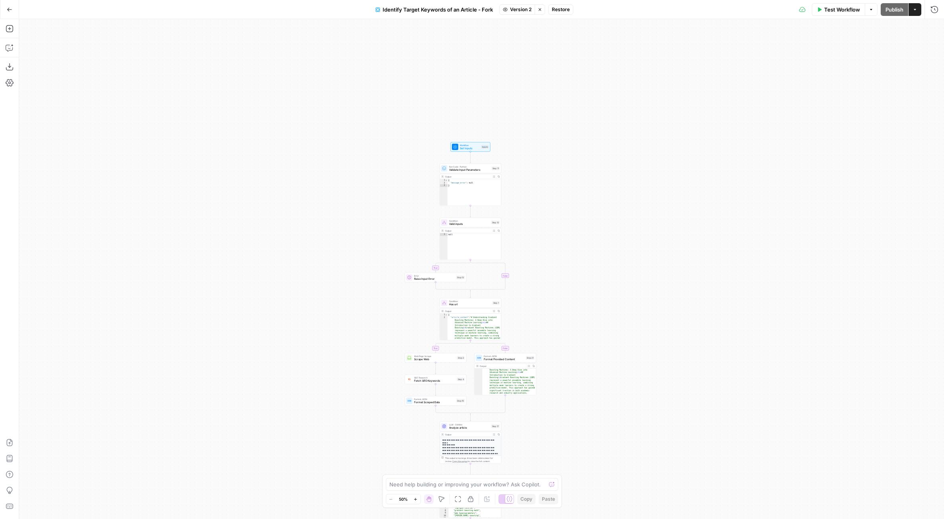
drag, startPoint x: 605, startPoint y: 71, endPoint x: 593, endPoint y: 284, distance: 213.6
click at [593, 284] on div "true true false false Workflow Set Inputs Inputs Run Code · Python Validate Inp…" at bounding box center [481, 269] width 924 height 500
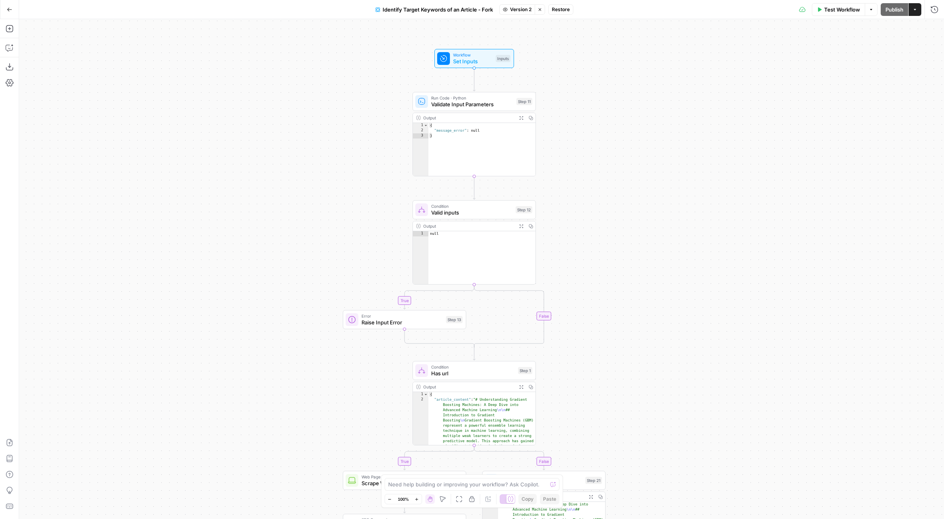
drag, startPoint x: 473, startPoint y: 99, endPoint x: 601, endPoint y: 182, distance: 151.9
click at [601, 182] on div "true true false false Workflow Set Inputs Inputs Run Code · Python Validate Inp…" at bounding box center [481, 269] width 924 height 500
click at [521, 8] on span "Version 2" at bounding box center [520, 9] width 21 height 7
click at [536, 75] on div "21 days ago by Asdrubal Figueroa" at bounding box center [566, 74] width 121 height 7
click at [523, 8] on span "Version 1" at bounding box center [520, 9] width 21 height 7
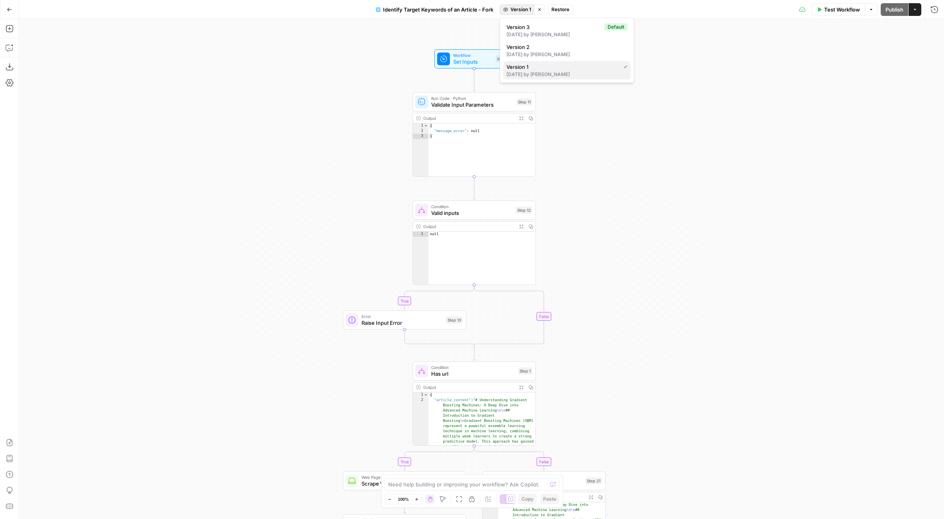
click at [538, 67] on span "Version 1" at bounding box center [561, 67] width 111 height 8
click at [515, 10] on span "Version 1" at bounding box center [520, 9] width 21 height 7
click at [535, 51] on div "21 days ago by Asdrubal Figueroa" at bounding box center [566, 54] width 121 height 7
click at [515, 7] on span "Version 2" at bounding box center [520, 9] width 21 height 7
click at [537, 31] on div "7 days ago by Gustaf Gyllensporre" at bounding box center [566, 34] width 121 height 7
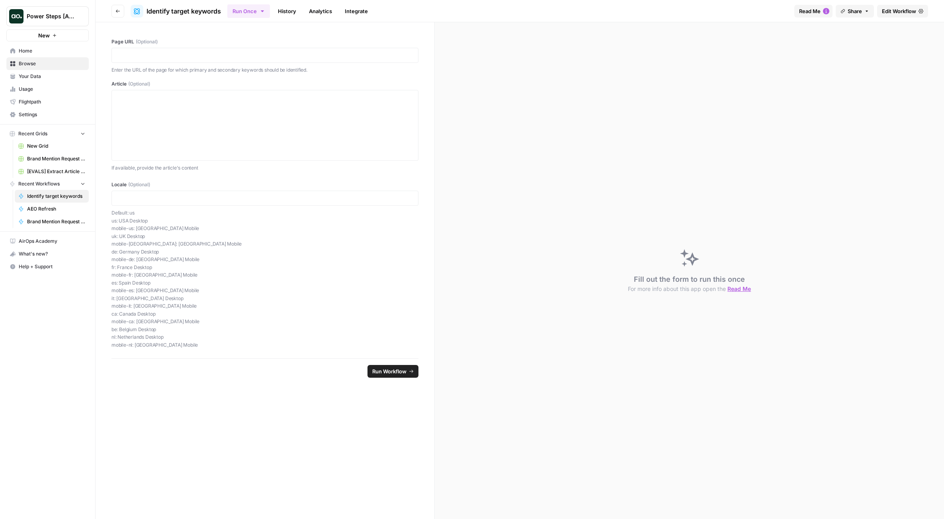
click at [913, 11] on span "Edit Workflow" at bounding box center [899, 11] width 34 height 8
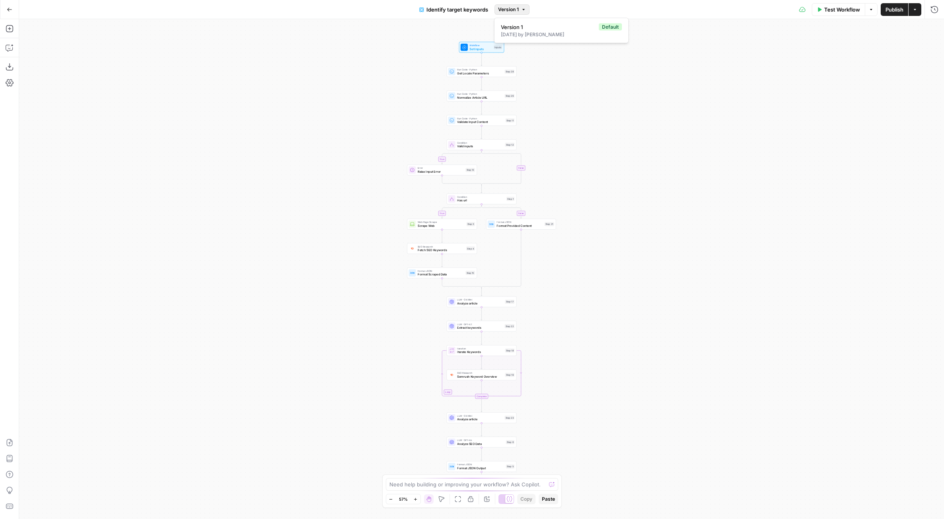
click at [519, 12] on button "Version 1" at bounding box center [511, 9] width 35 height 10
click at [378, 157] on div "true false true false Workflow Set Inputs Inputs Run Code · Python Get Locale P…" at bounding box center [481, 269] width 924 height 500
click at [423, 171] on span "Raise Input Error" at bounding box center [441, 171] width 46 height 4
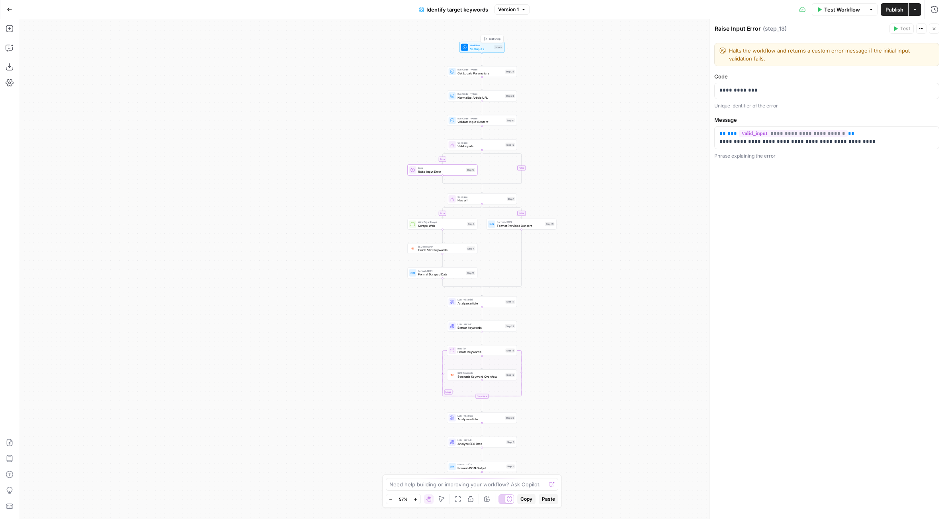
click at [486, 44] on span "Workflow" at bounding box center [481, 45] width 22 height 4
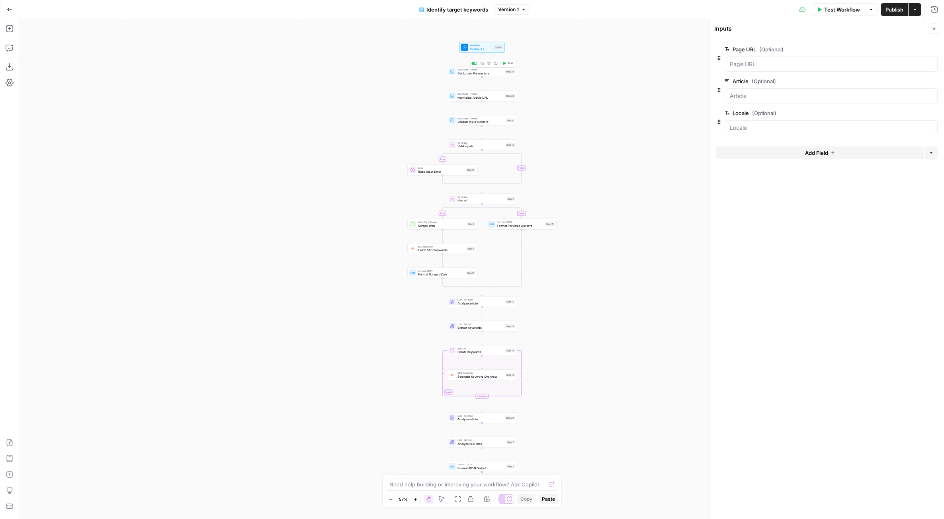
click at [475, 71] on span "Get Locale Parameters" at bounding box center [480, 73] width 46 height 4
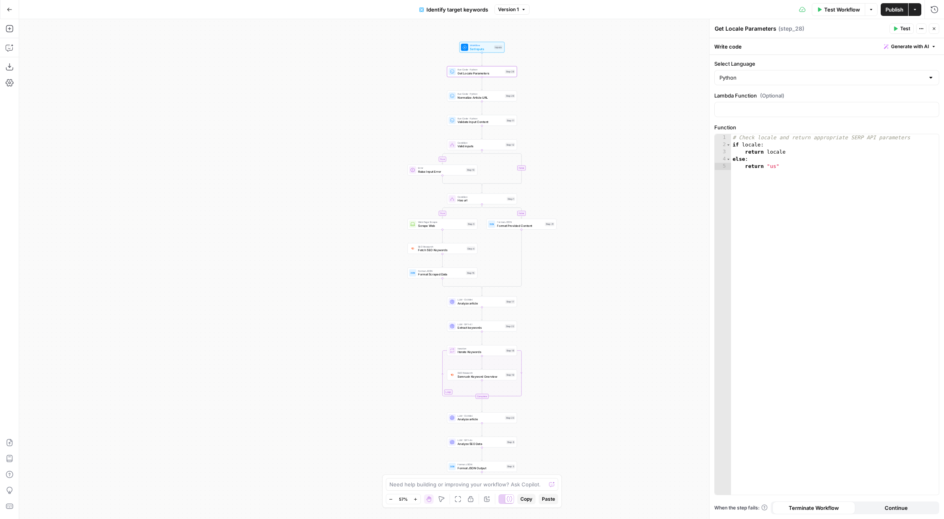
click at [479, 98] on span "Normalize Article URL" at bounding box center [480, 97] width 46 height 4
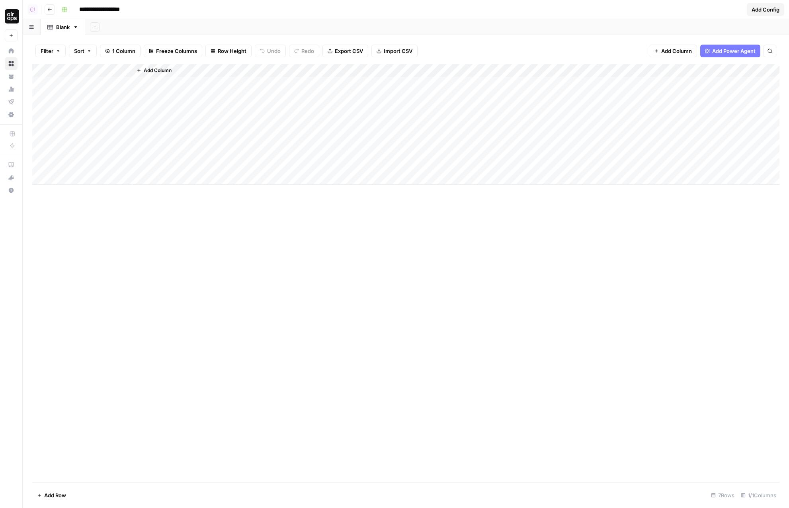
click at [155, 69] on span "Add Column" at bounding box center [158, 70] width 28 height 7
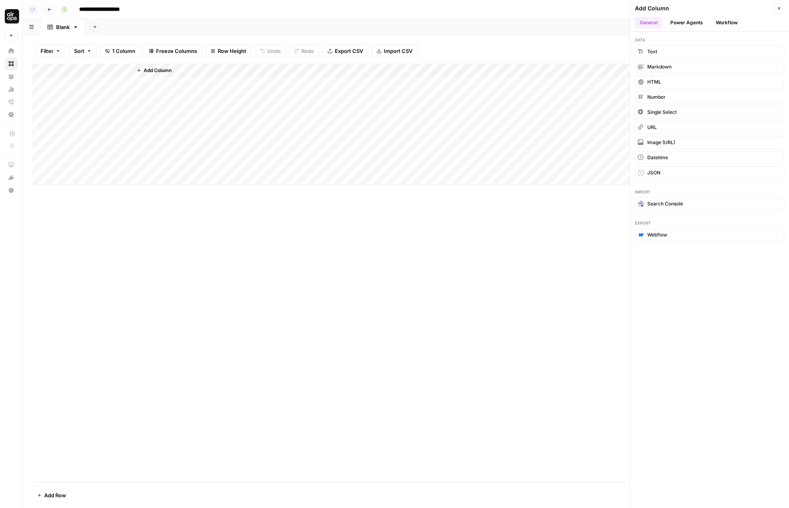
click at [693, 23] on button "Power Agents" at bounding box center [686, 23] width 42 height 12
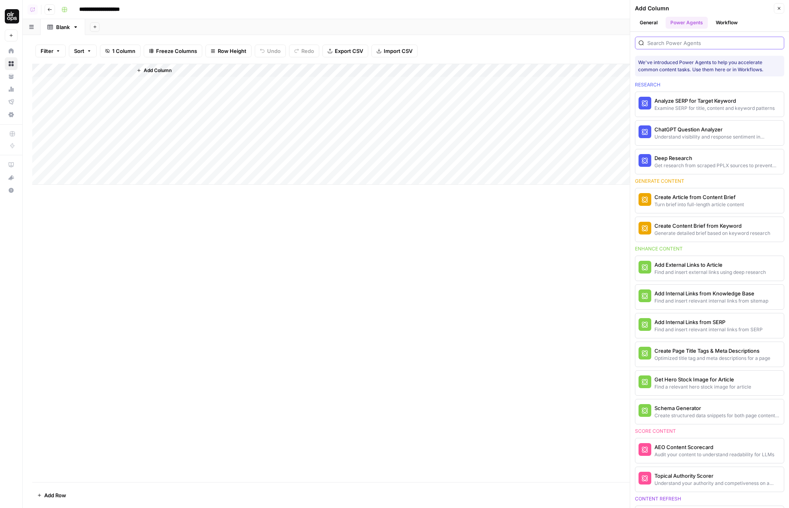
click at [698, 41] on input "search" at bounding box center [713, 43] width 133 height 8
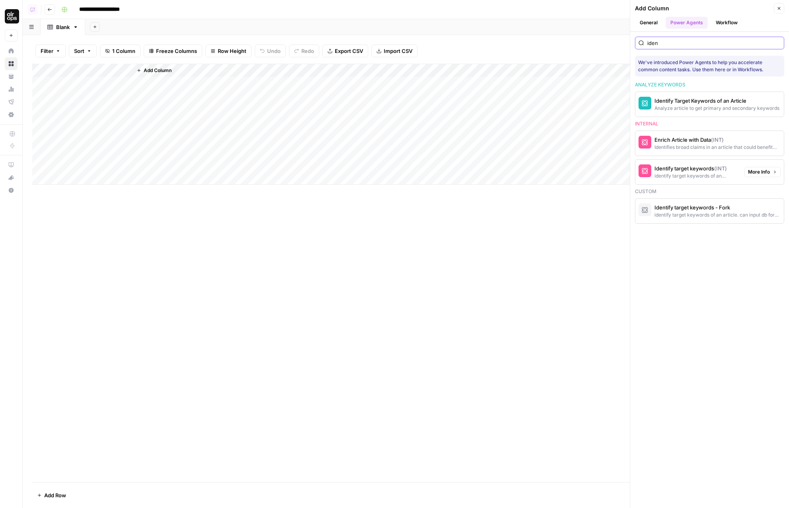
type input "iden"
click at [684, 172] on div "Identify target keywords (INT)" at bounding box center [696, 168] width 84 height 8
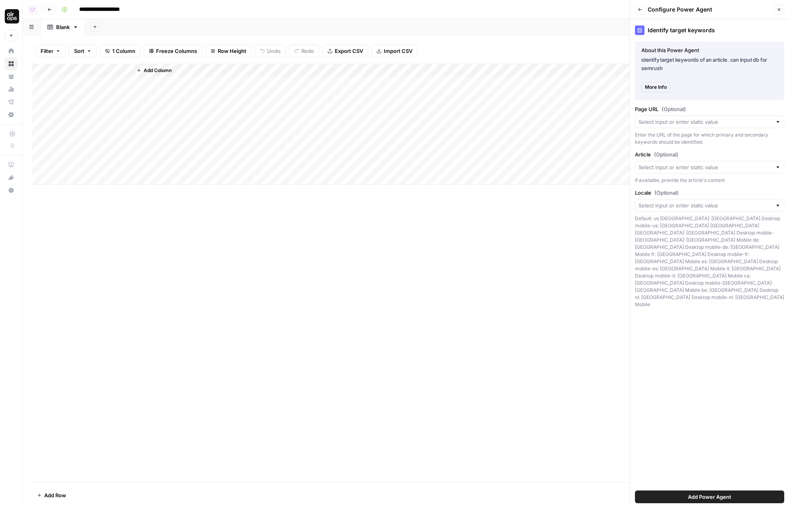
click at [649, 163] on div at bounding box center [709, 167] width 149 height 13
click at [659, 212] on span "Question" at bounding box center [708, 211] width 133 height 8
type input "Question"
click at [694, 495] on span "Add Power Agent" at bounding box center [709, 497] width 43 height 8
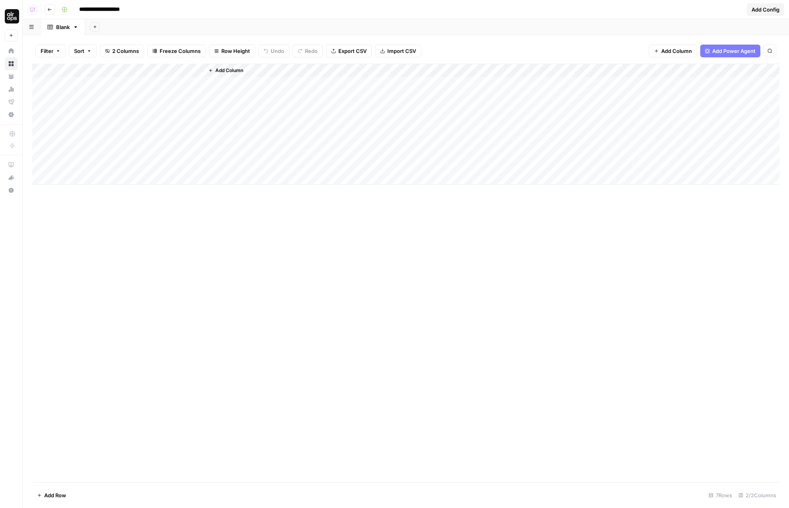
click at [166, 96] on div "Add Column" at bounding box center [405, 124] width 747 height 121
drag, startPoint x: 131, startPoint y: 64, endPoint x: 272, endPoint y: 63, distance: 141.3
click at [272, 63] on div "Filter Sort 2 Columns Freeze Columns Row Height Undo Redo Export CSV Import CSV…" at bounding box center [406, 271] width 766 height 473
click at [310, 110] on div "Add Column" at bounding box center [405, 124] width 747 height 121
click at [308, 122] on div "Add Column" at bounding box center [405, 124] width 747 height 121
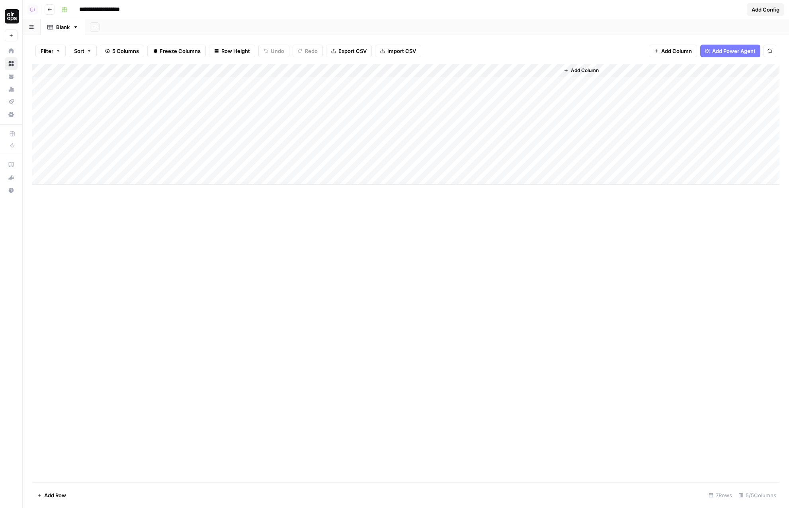
click at [310, 136] on div "Add Column" at bounding box center [405, 124] width 747 height 121
click at [305, 152] on div "Add Column" at bounding box center [405, 124] width 747 height 121
click at [330, 73] on div "Add Column" at bounding box center [405, 124] width 747 height 121
click at [452, 265] on div "Add Column" at bounding box center [405, 273] width 747 height 418
click at [306, 86] on div "Add Column" at bounding box center [405, 124] width 747 height 121
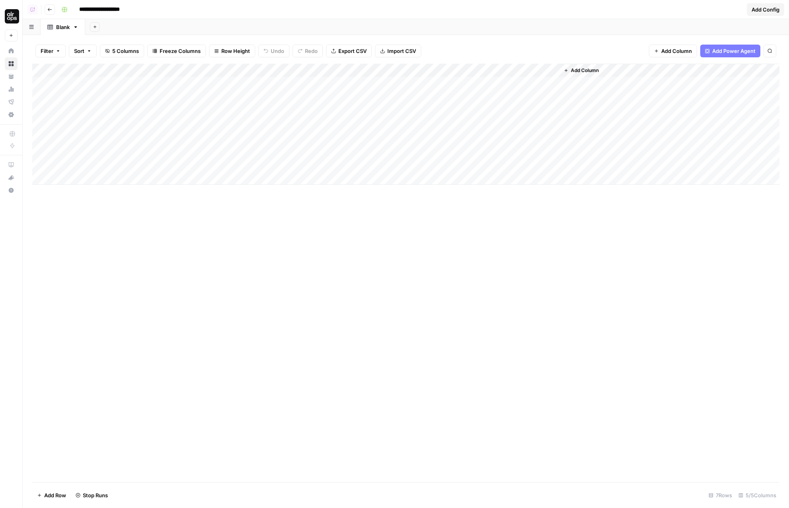
click at [307, 81] on div "Add Column" at bounding box center [405, 124] width 747 height 121
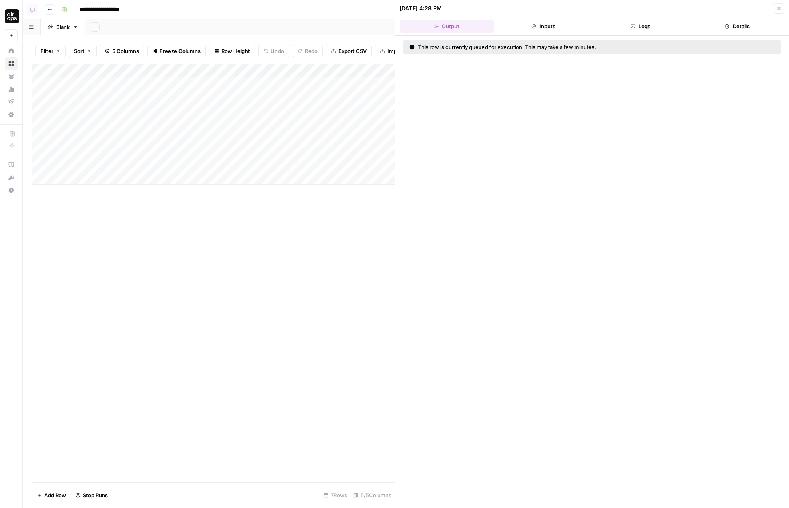
click at [782, 5] on button "Close" at bounding box center [779, 8] width 10 height 10
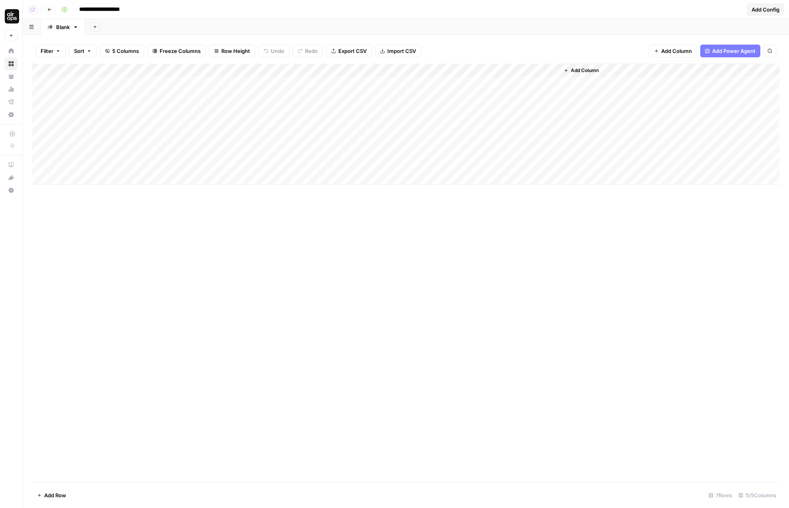
click at [481, 72] on div "Add Column" at bounding box center [405, 124] width 747 height 121
click at [443, 136] on span "Hide Column" at bounding box center [466, 137] width 70 height 8
click at [480, 72] on div "Add Column" at bounding box center [405, 124] width 747 height 121
click at [510, 40] on div "Filter Sort 5 Columns Freeze Columns Row Height Undo Redo Export CSV Import CSV…" at bounding box center [405, 50] width 747 height 25
click at [456, 99] on div "Add Column" at bounding box center [405, 124] width 747 height 121
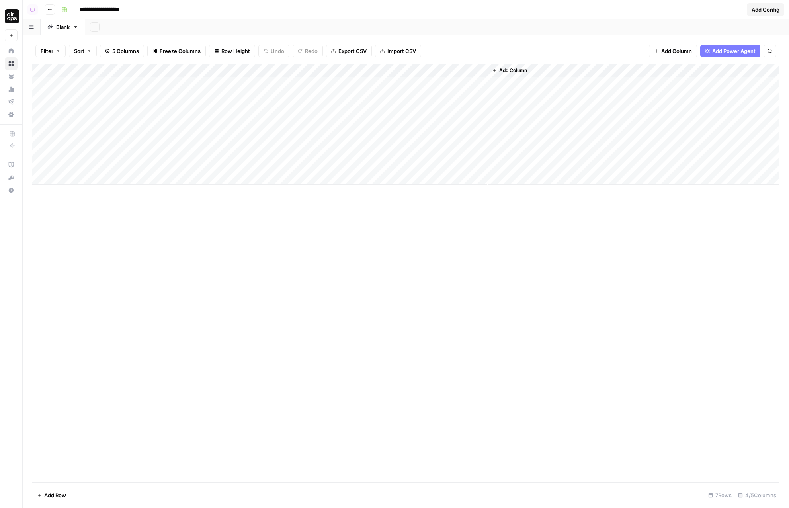
click at [463, 96] on div "Add Column" at bounding box center [405, 124] width 747 height 121
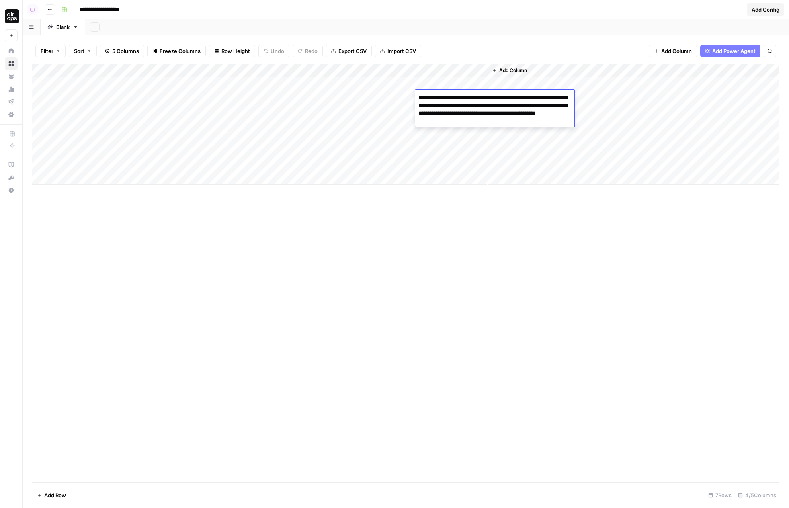
click at [463, 96] on textarea "**********" at bounding box center [494, 109] width 159 height 35
click at [476, 216] on div "Add Column" at bounding box center [405, 273] width 747 height 418
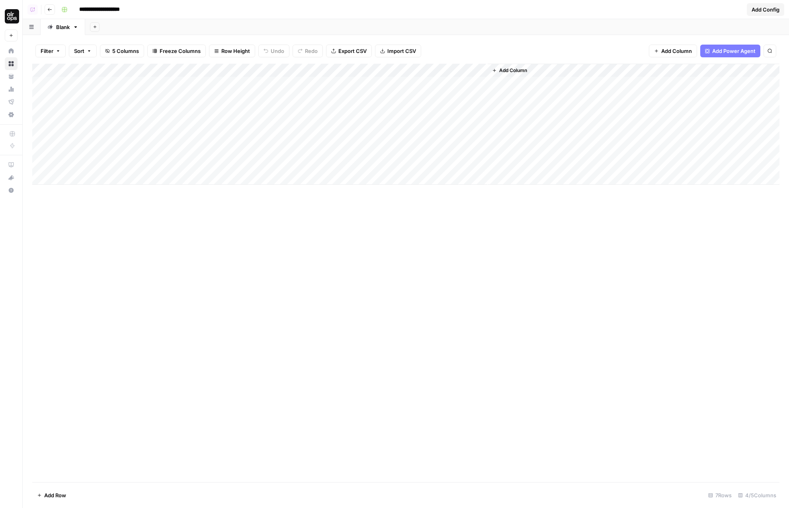
click at [481, 68] on div "Add Column" at bounding box center [405, 124] width 747 height 121
click at [458, 136] on span "Hide Column" at bounding box center [466, 137] width 70 height 8
click at [733, 49] on span "Add Power Agent" at bounding box center [733, 51] width 43 height 8
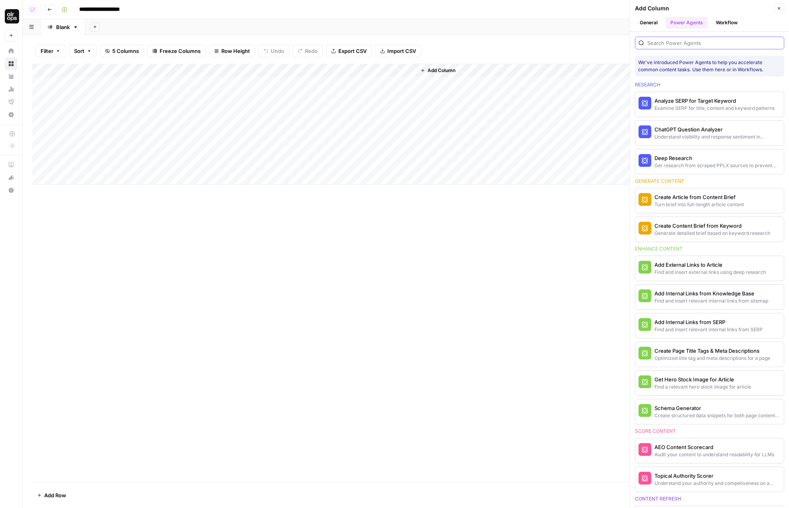
click at [693, 44] on input "search" at bounding box center [713, 43] width 133 height 8
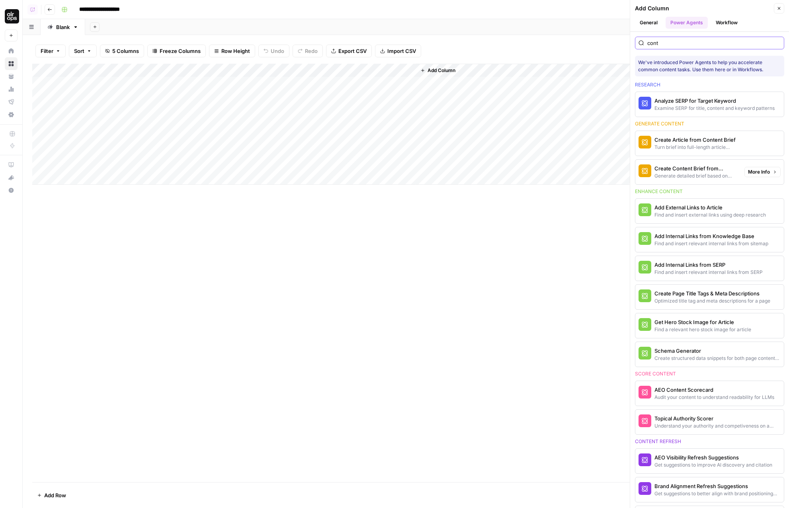
type input "cont"
click at [710, 174] on div "Generate detailed brief based on keyword research" at bounding box center [696, 175] width 84 height 7
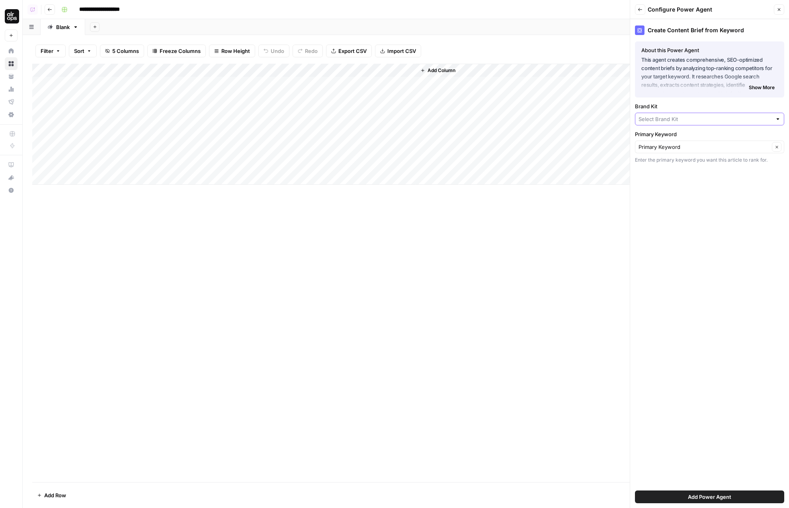
click at [677, 121] on input "Brand Kit" at bounding box center [704, 119] width 133 height 8
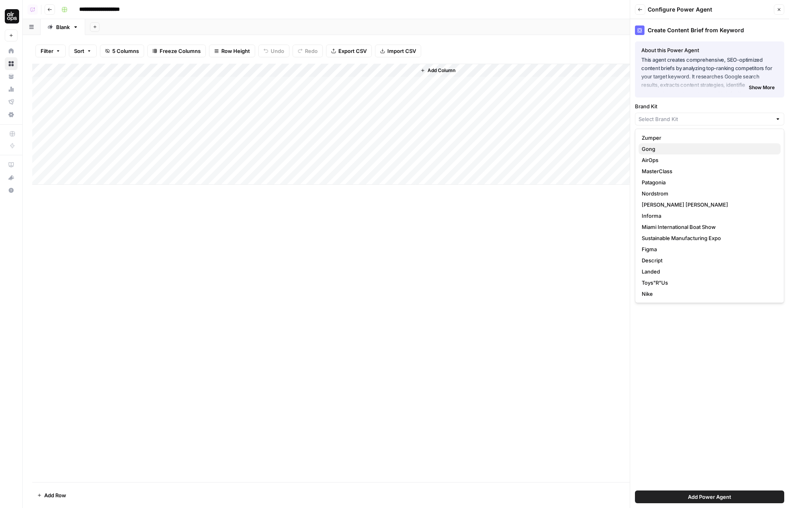
click at [661, 152] on span "Gong" at bounding box center [708, 149] width 133 height 8
type input "Gong"
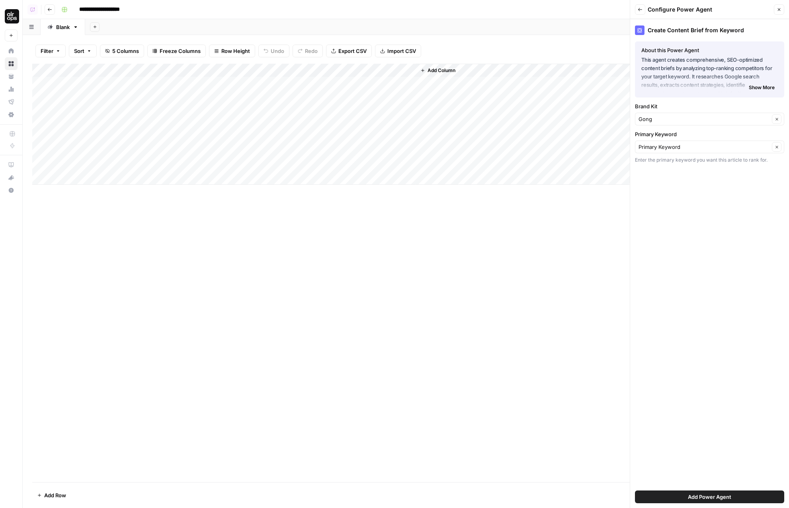
click at [693, 493] on span "Add Power Agent" at bounding box center [709, 497] width 43 height 8
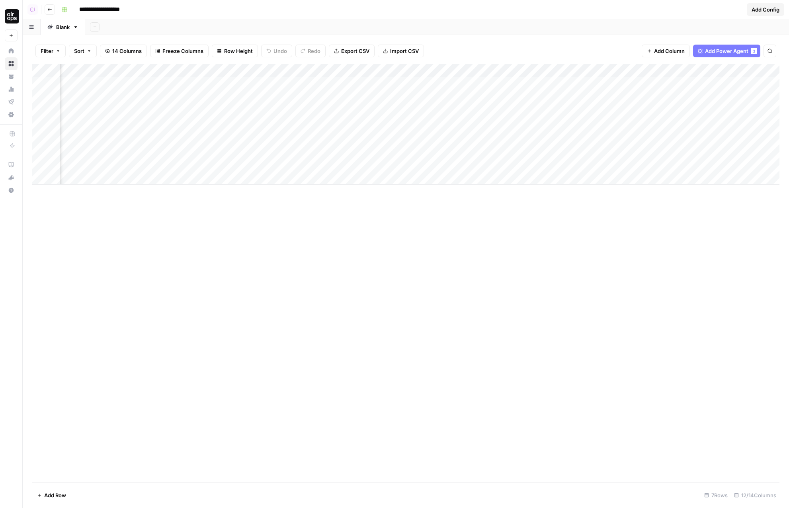
scroll to position [0, 87]
click at [537, 70] on div "Add Column" at bounding box center [405, 124] width 747 height 121
click at [518, 133] on span "Hide Column" at bounding box center [522, 137] width 70 height 8
click at [537, 68] on div "Add Column" at bounding box center [405, 124] width 747 height 121
click at [511, 138] on span "Hide Column" at bounding box center [522, 137] width 70 height 8
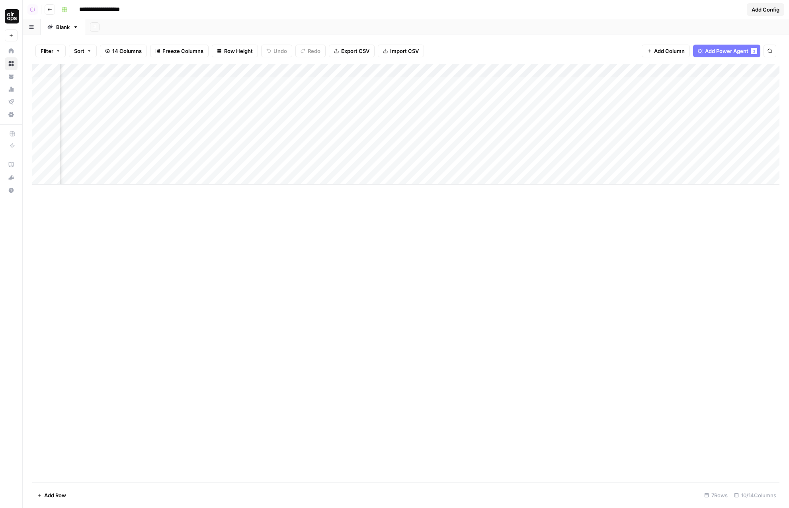
click at [537, 68] on div "Add Column" at bounding box center [405, 124] width 747 height 121
click at [523, 133] on button "Hide Column" at bounding box center [519, 137] width 88 height 11
click at [538, 71] on div "Add Column" at bounding box center [405, 124] width 747 height 121
click at [517, 135] on span "Hide Column" at bounding box center [522, 137] width 70 height 8
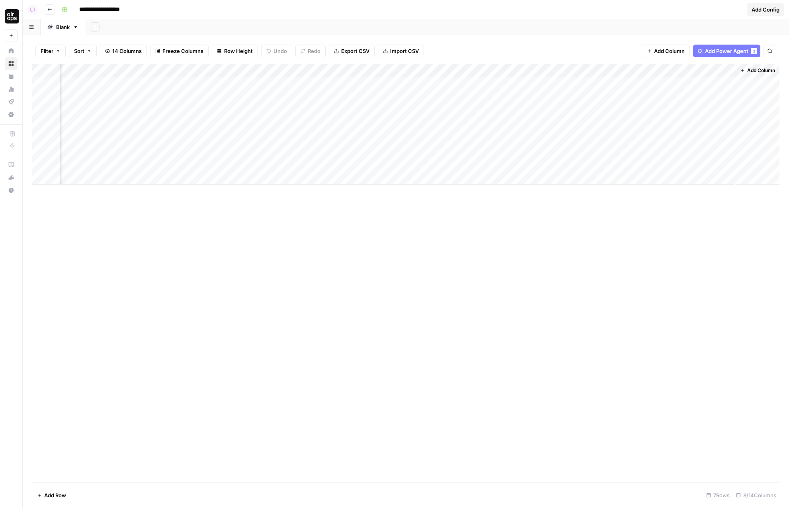
click at [584, 70] on div "Add Column" at bounding box center [405, 124] width 747 height 121
click at [560, 133] on span "Hide Column" at bounding box center [570, 137] width 70 height 8
click at [624, 70] on div "Add Column" at bounding box center [405, 124] width 747 height 121
click at [602, 140] on span "Hide Column" at bounding box center [609, 137] width 70 height 8
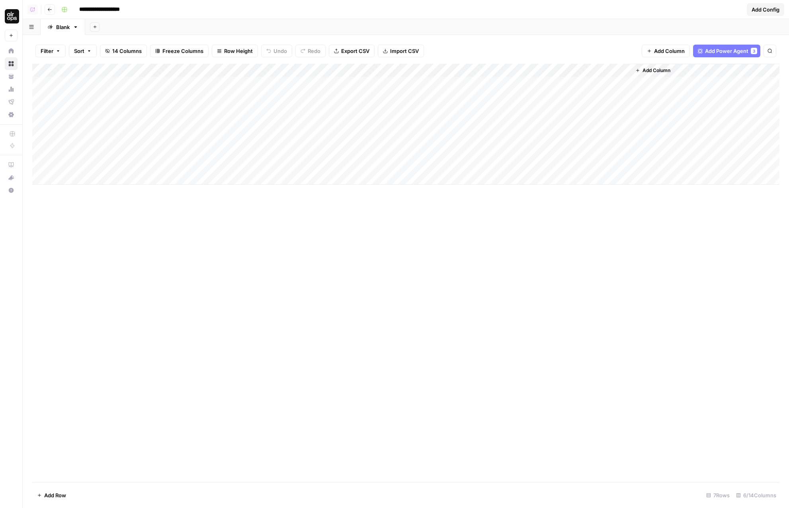
click at [623, 69] on div "Add Column" at bounding box center [405, 124] width 747 height 121
click at [601, 136] on span "Hide Column" at bounding box center [609, 137] width 70 height 8
click at [722, 53] on span "Add Power Agent" at bounding box center [726, 51] width 43 height 8
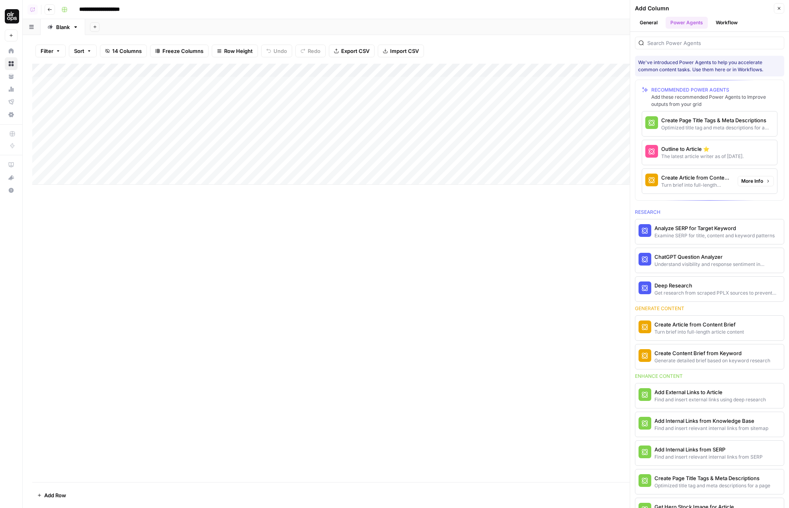
click at [703, 185] on div "Turn brief into full-length article content" at bounding box center [696, 184] width 70 height 7
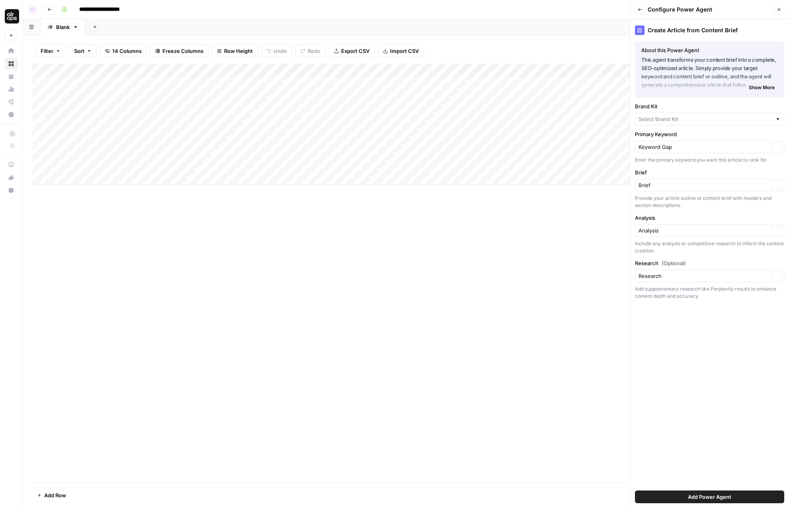
type input "Gong"
click at [693, 499] on span "Add Power Agent" at bounding box center [709, 497] width 43 height 8
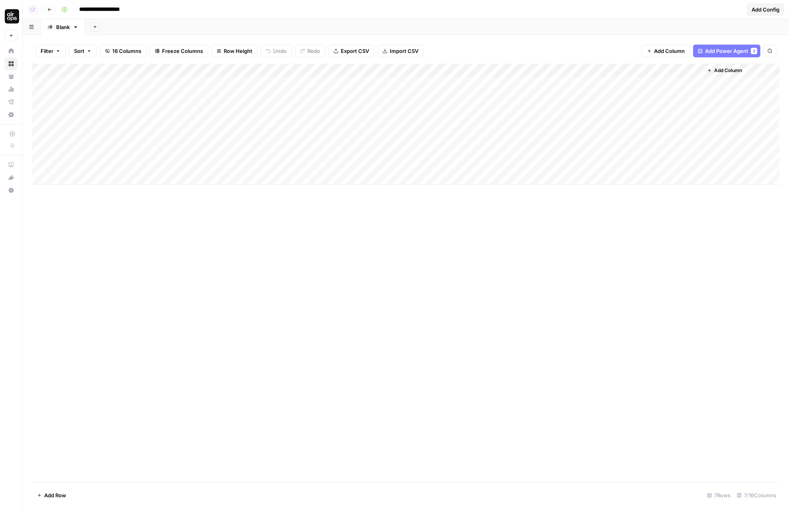
click at [727, 53] on span "Add Power Agent" at bounding box center [726, 51] width 43 height 8
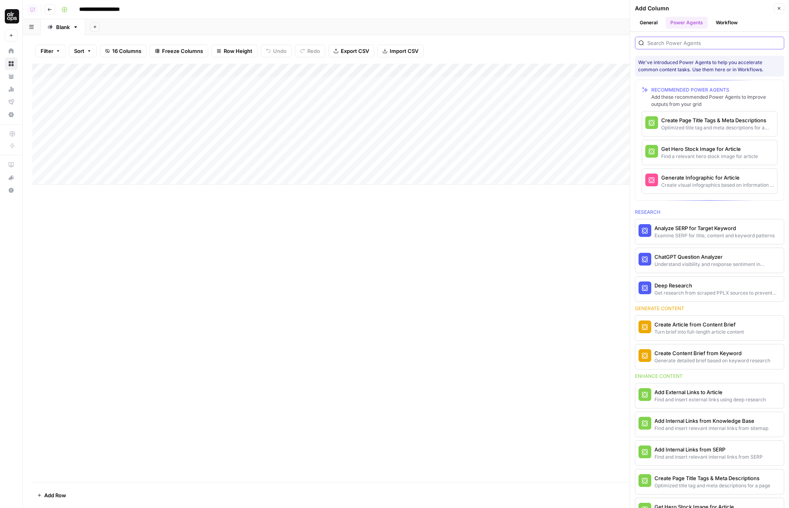
click at [691, 43] on input "search" at bounding box center [713, 43] width 133 height 8
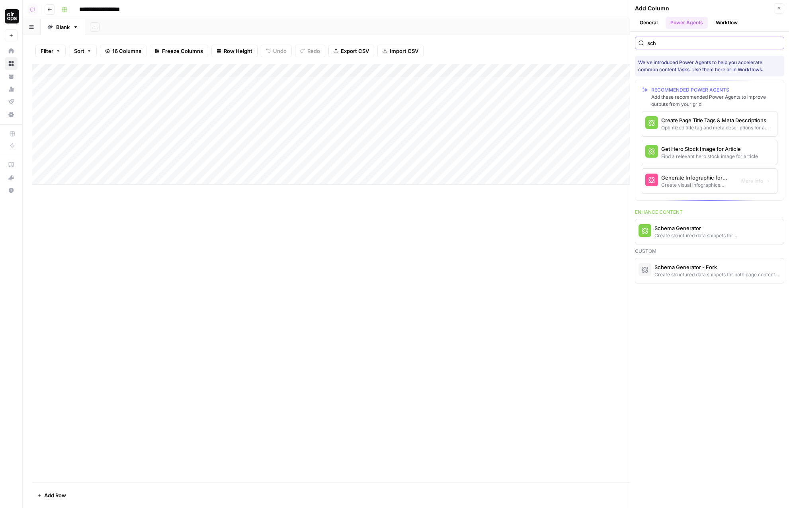
type input "sch"
click at [704, 237] on div "Create structured data snippets for both page content and images" at bounding box center [696, 235] width 84 height 7
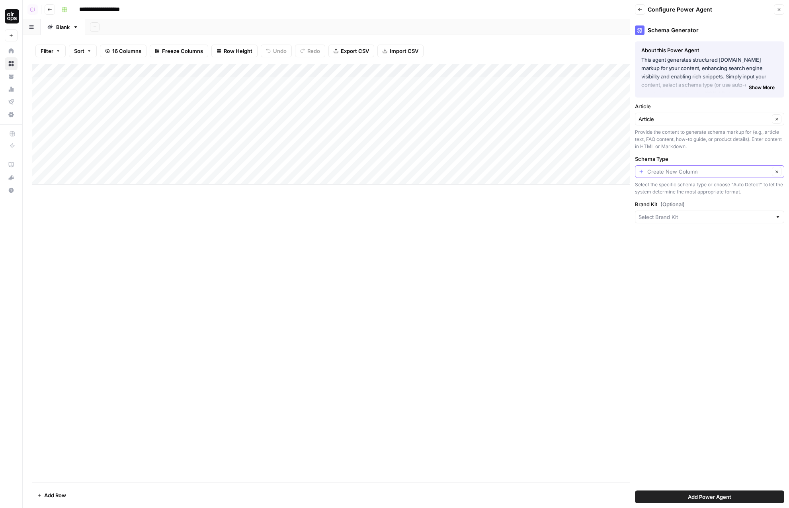
click at [671, 173] on input "Schema Type" at bounding box center [708, 172] width 122 height 8
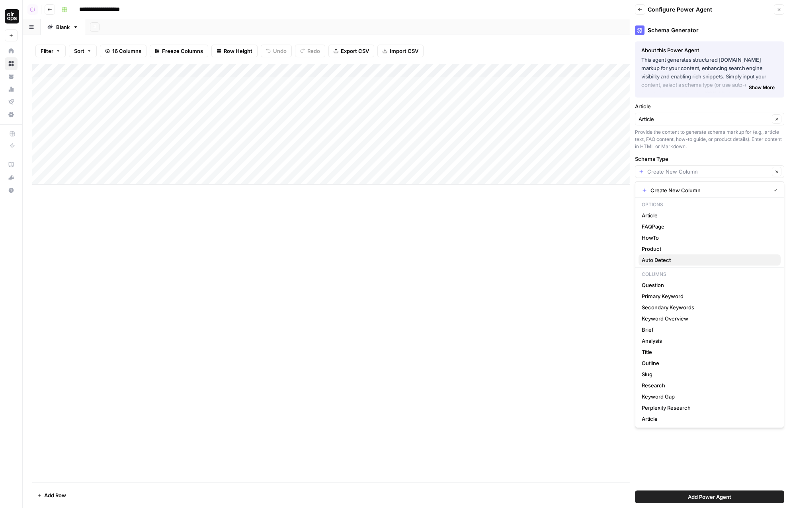
click at [671, 258] on span "Auto Detect" at bounding box center [708, 260] width 133 height 8
type input "Auto Detect"
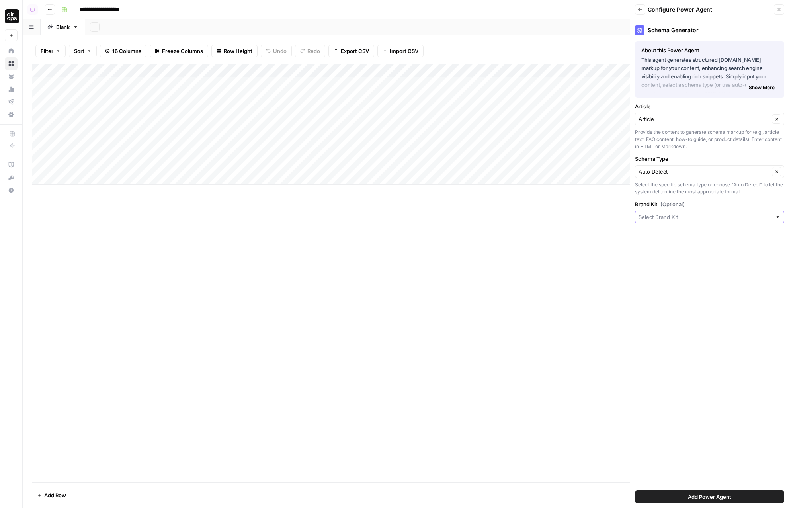
click at [677, 220] on input "Brand Kit (Optional)" at bounding box center [704, 217] width 133 height 8
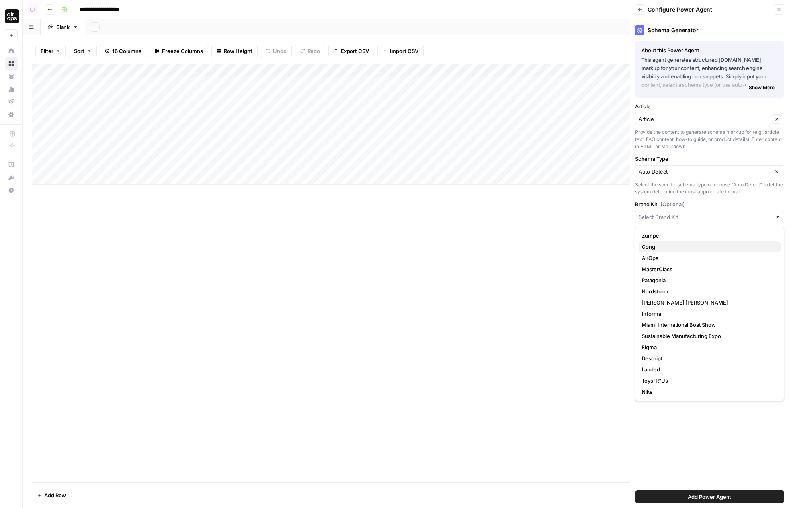
click at [666, 249] on span "Gong" at bounding box center [708, 247] width 133 height 8
type input "Gong"
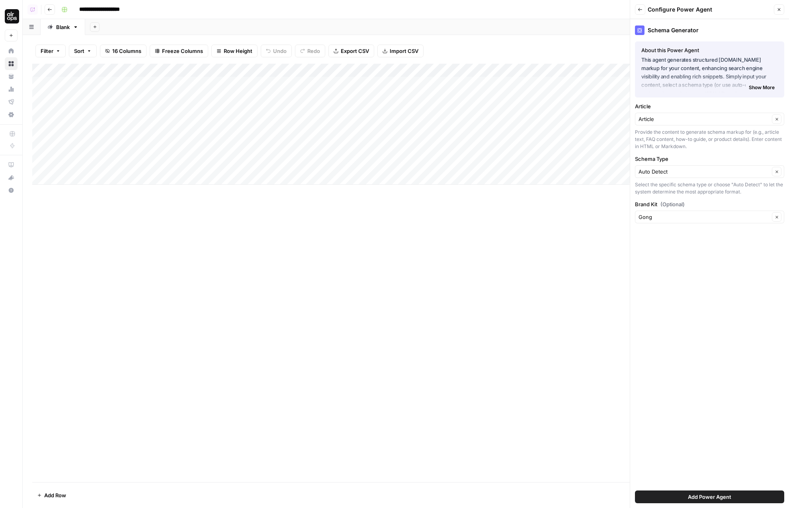
click at [675, 494] on button "Add Power Agent" at bounding box center [709, 496] width 149 height 13
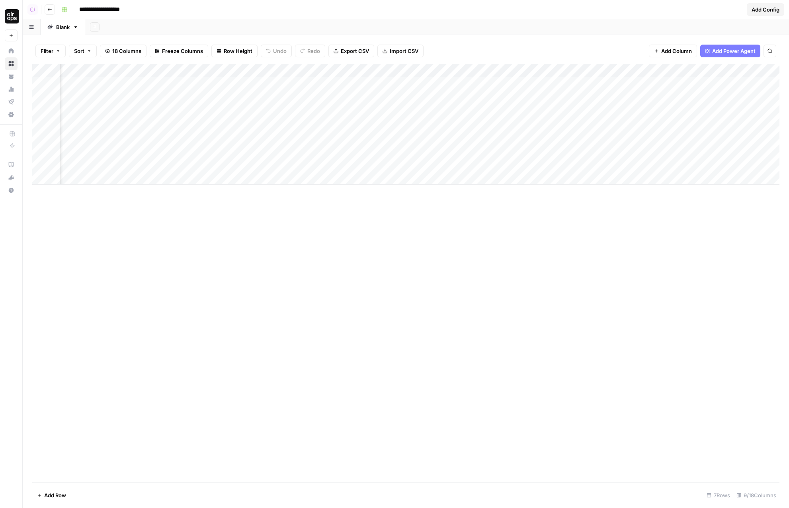
scroll to position [0, 55]
click at [398, 82] on div "Add Column" at bounding box center [405, 124] width 747 height 121
click at [392, 97] on div "Add Column" at bounding box center [405, 124] width 747 height 121
click at [425, 94] on div "Add Column" at bounding box center [405, 124] width 747 height 121
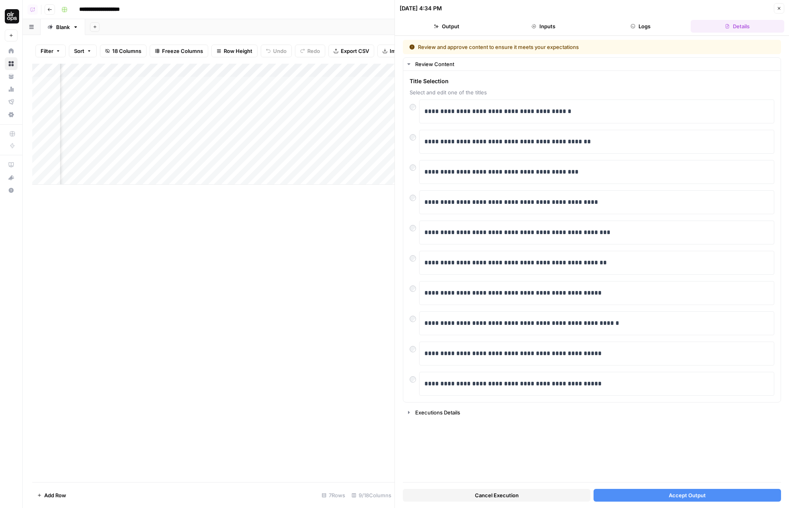
click at [636, 491] on button "Accept Output" at bounding box center [686, 495] width 187 height 13
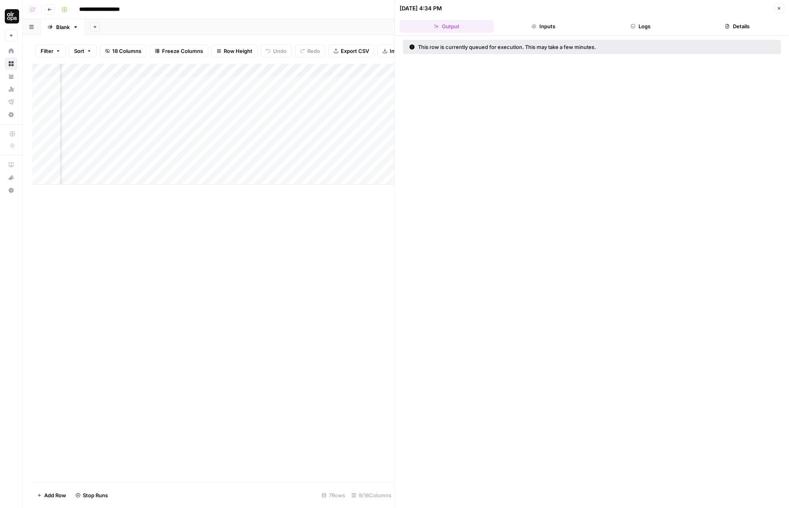
click at [380, 76] on div "Add Column" at bounding box center [213, 124] width 362 height 121
click at [376, 29] on div "Add Sheet" at bounding box center [437, 27] width 704 height 16
click at [380, 90] on div "Add Column" at bounding box center [213, 124] width 362 height 121
click at [380, 88] on div "Add Column" at bounding box center [213, 124] width 362 height 121
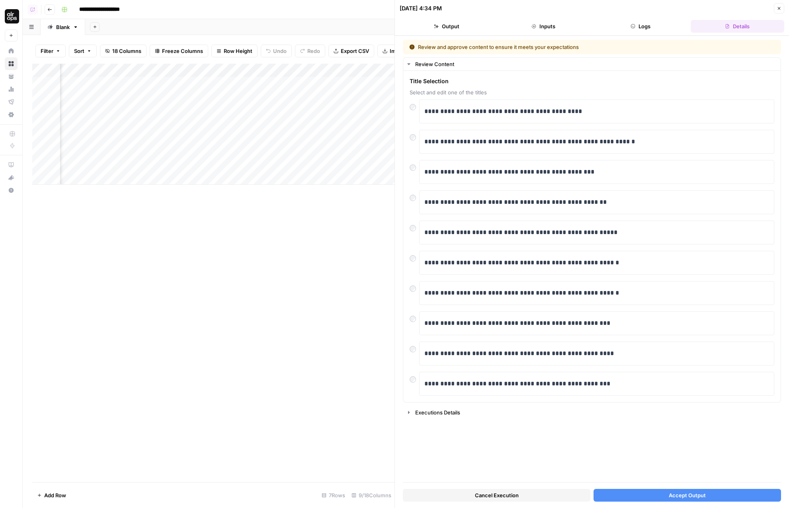
click at [620, 498] on button "Accept Output" at bounding box center [686, 495] width 187 height 13
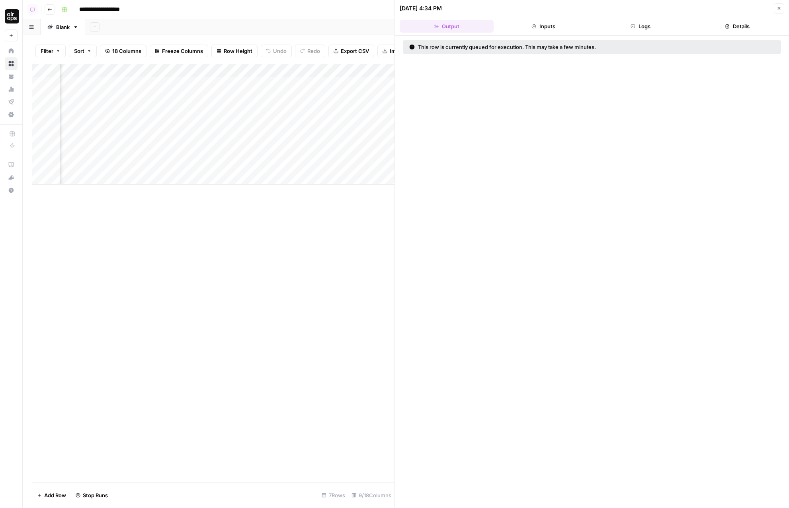
click at [779, 8] on icon "button" at bounding box center [779, 8] width 3 height 3
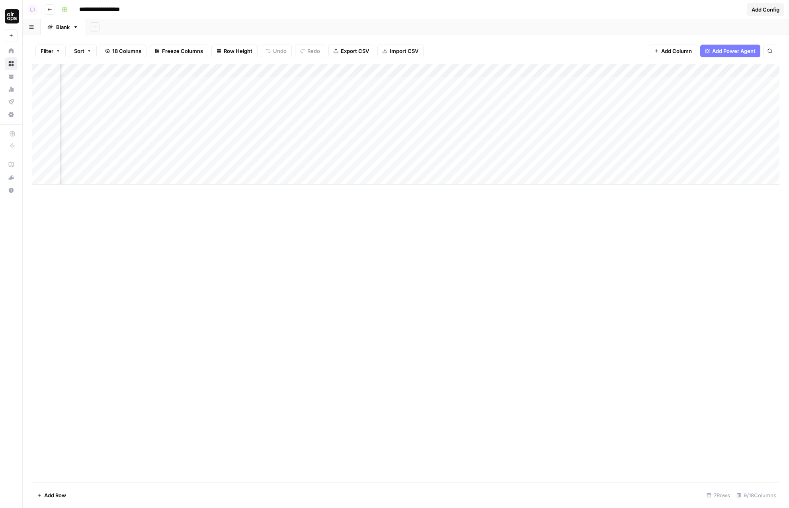
click at [273, 70] on div "Add Column" at bounding box center [405, 124] width 747 height 121
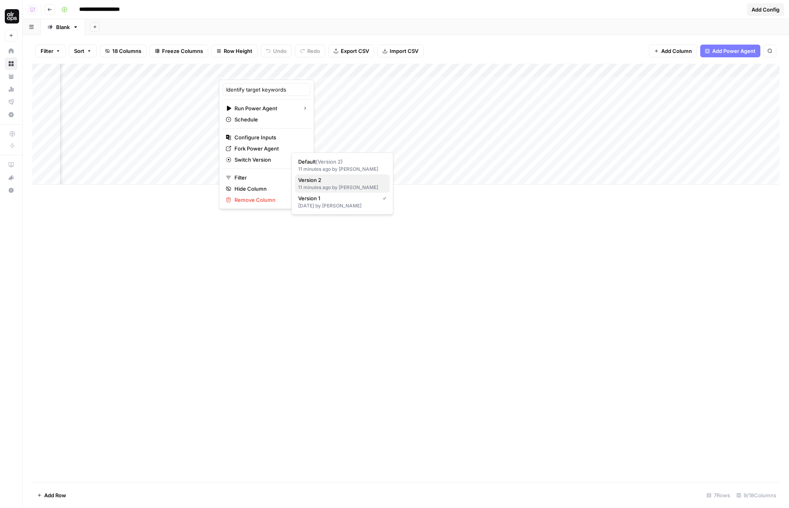
click at [337, 180] on span "Version 2" at bounding box center [340, 180] width 85 height 8
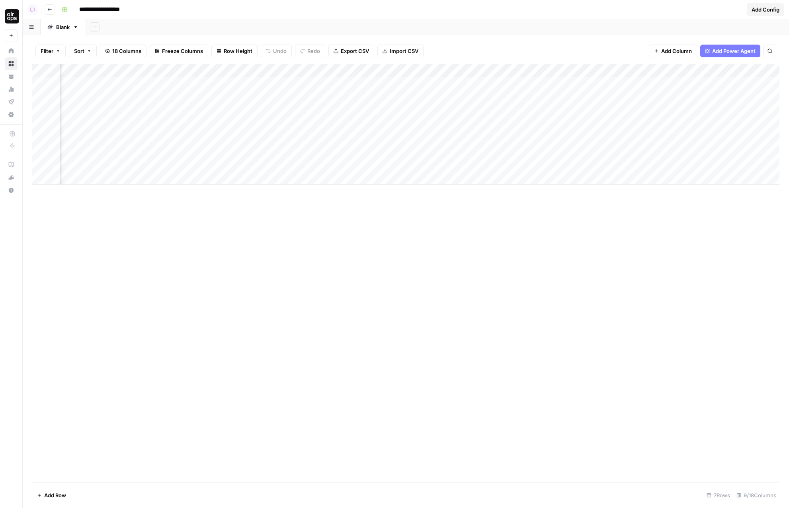
click at [355, 273] on div "Add Column" at bounding box center [405, 273] width 747 height 418
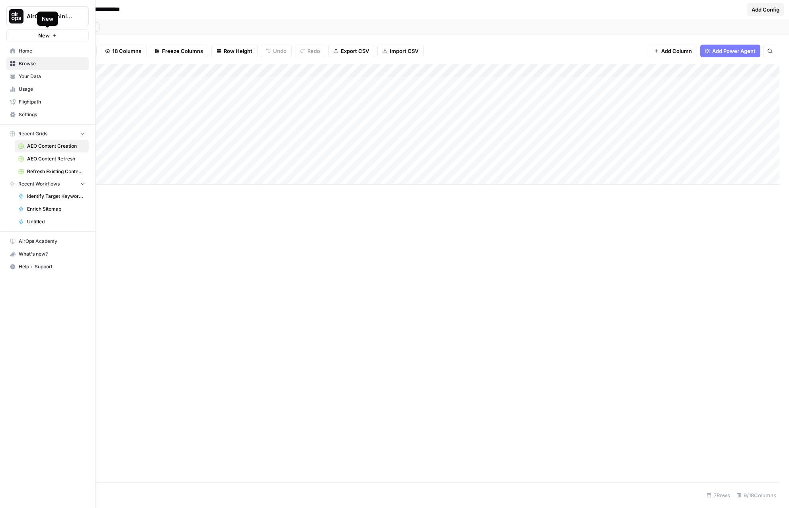
click at [7, 31] on button "New" at bounding box center [47, 35] width 82 height 12
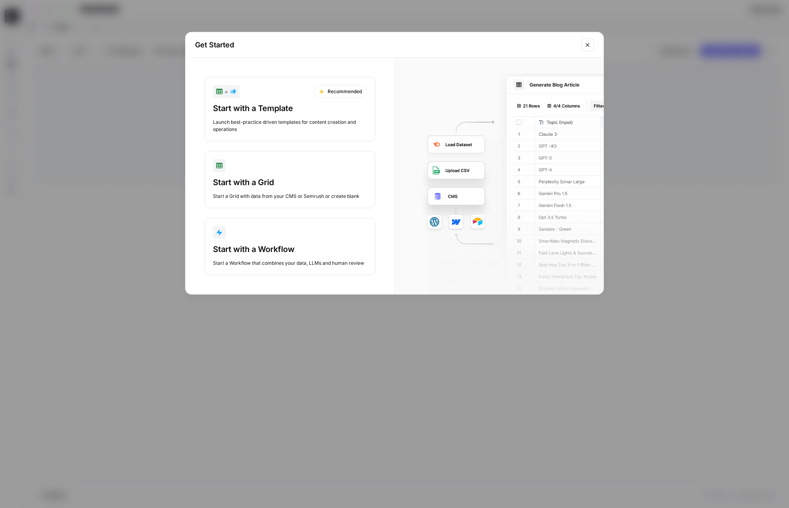
click at [304, 175] on button "Start with a Grid Start a Grid with data from your CMS or Semrush or create bla…" at bounding box center [290, 179] width 171 height 57
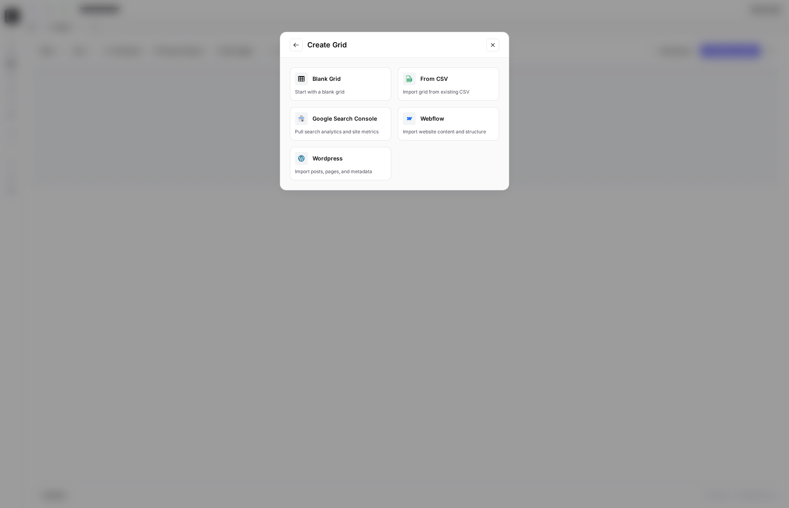
click at [298, 46] on icon "Go to previous step" at bounding box center [296, 45] width 6 height 6
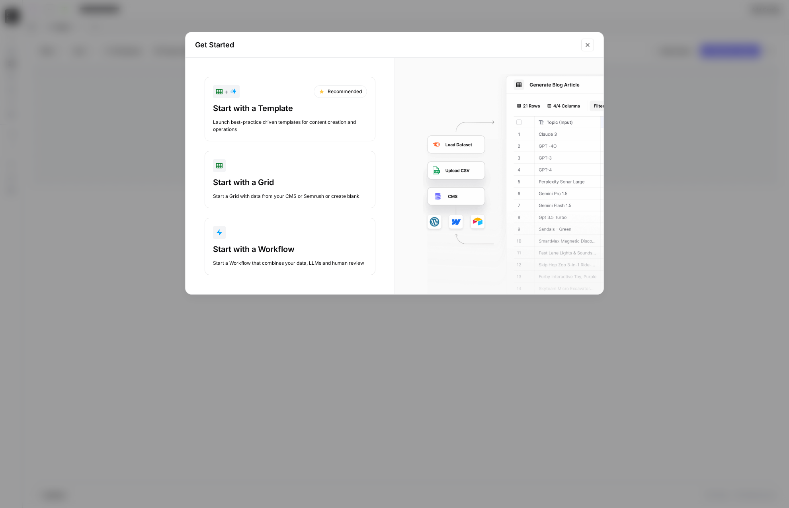
click at [306, 177] on div "Start with a Grid" at bounding box center [290, 182] width 154 height 11
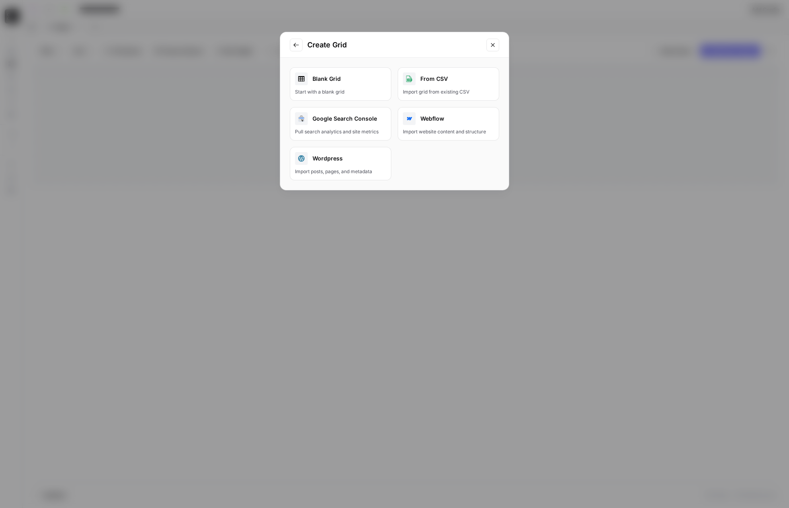
click at [356, 80] on div "Blank Grid" at bounding box center [340, 78] width 91 height 13
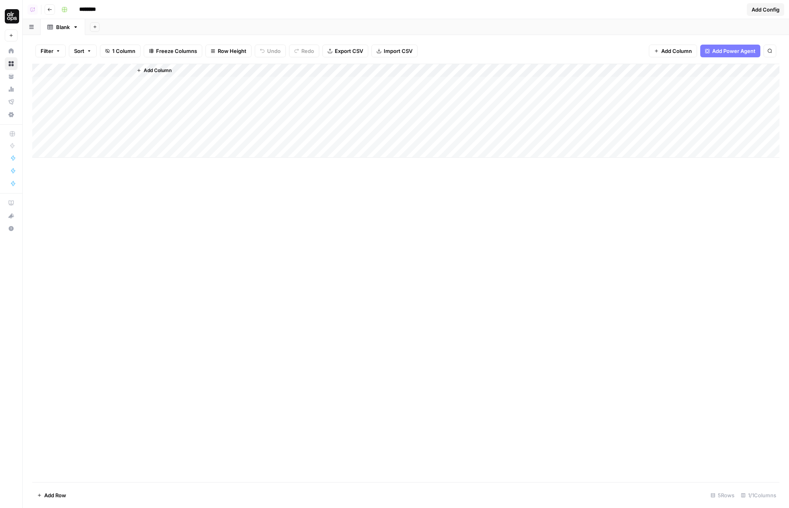
click at [135, 37] on div "Filter Sort 1 Column Freeze Columns Row Height Undo Redo Export CSV Import CSV …" at bounding box center [406, 271] width 766 height 473
click at [90, 11] on input "********" at bounding box center [98, 9] width 45 height 13
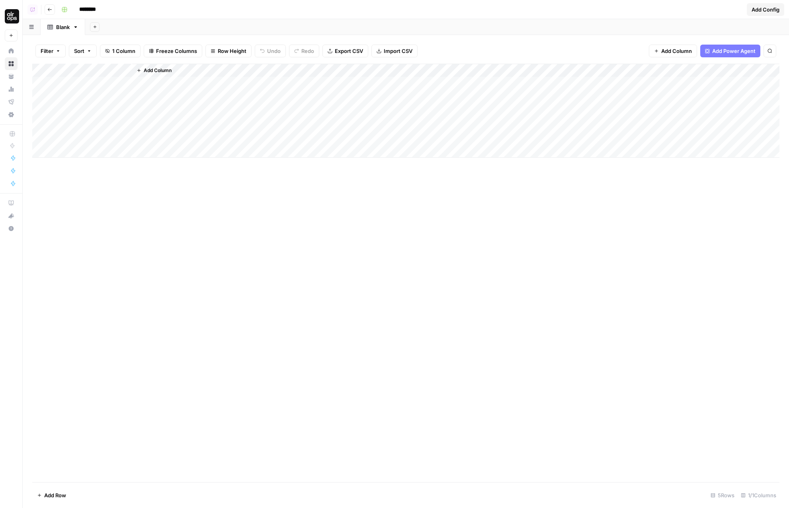
type input "********"
click at [131, 16] on header "Copilot Go back ******** Add Config" at bounding box center [406, 9] width 766 height 19
click at [121, 27] on div "Add Sheet" at bounding box center [437, 27] width 704 height 16
click at [159, 16] on header "Copilot Go back ******** Add Config" at bounding box center [406, 9] width 766 height 19
click at [202, 21] on div "Add Sheet" at bounding box center [437, 27] width 704 height 16
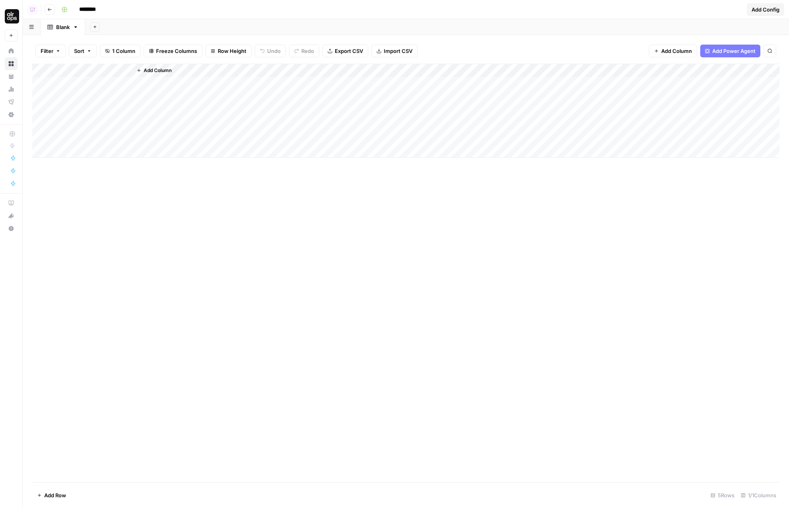
click at [193, 22] on div "Add Sheet" at bounding box center [437, 27] width 704 height 16
click at [170, 28] on div "Add Sheet" at bounding box center [437, 27] width 704 height 16
click at [101, 69] on div "Add Column" at bounding box center [405, 111] width 747 height 94
click at [99, 86] on input "Title" at bounding box center [107, 90] width 81 height 8
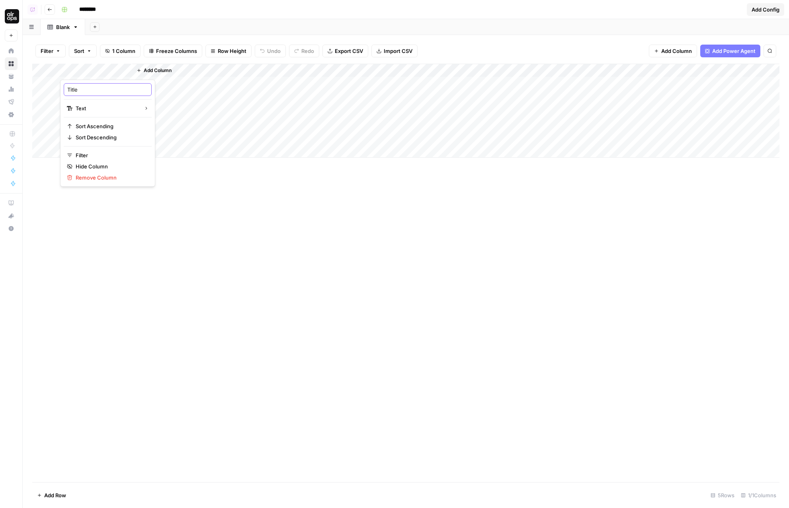
click at [99, 86] on input "Title" at bounding box center [107, 90] width 81 height 8
type input "URL"
click at [124, 70] on div "Add Column" at bounding box center [405, 111] width 747 height 94
click at [155, 152] on span "URL" at bounding box center [164, 155] width 38 height 8
click at [284, 218] on div "Add Column" at bounding box center [405, 273] width 747 height 418
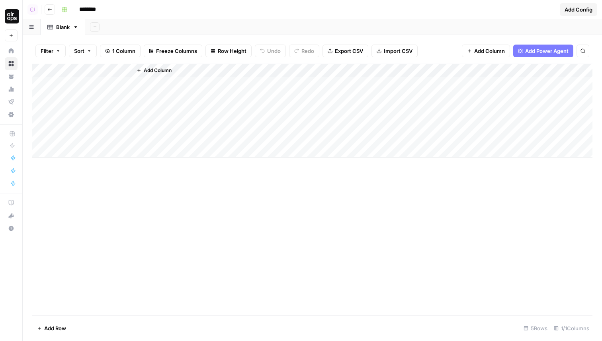
click at [98, 84] on div "Add Column" at bounding box center [312, 111] width 560 height 94
click at [150, 69] on span "Add Column" at bounding box center [158, 70] width 28 height 7
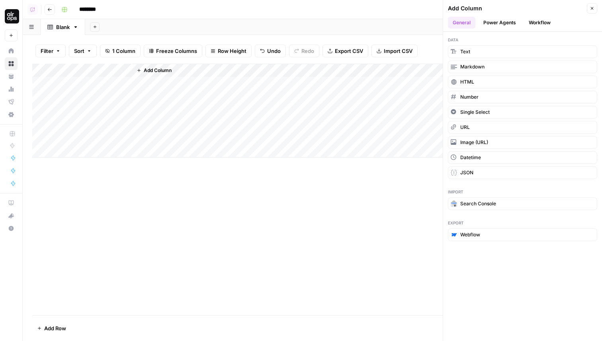
click at [110, 7] on input "********" at bounding box center [98, 9] width 45 height 13
click at [152, 70] on span "Add Column" at bounding box center [158, 70] width 28 height 7
click at [505, 24] on button "Power Agents" at bounding box center [499, 23] width 42 height 12
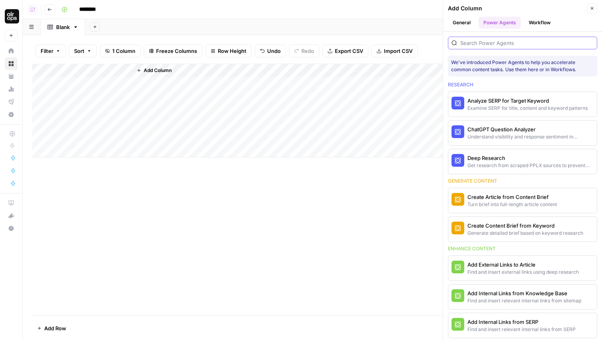
click at [484, 44] on input "search" at bounding box center [526, 43] width 133 height 8
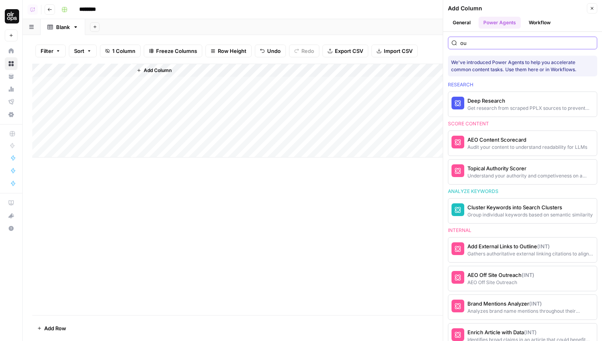
type input "o"
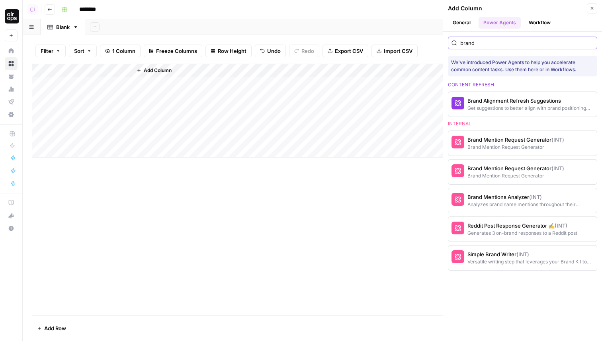
type input "brand"
click at [572, 138] on button "More Info" at bounding box center [575, 143] width 36 height 10
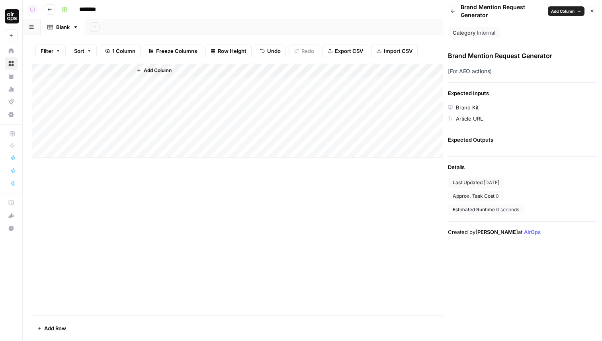
click at [454, 13] on icon "button" at bounding box center [453, 11] width 5 height 5
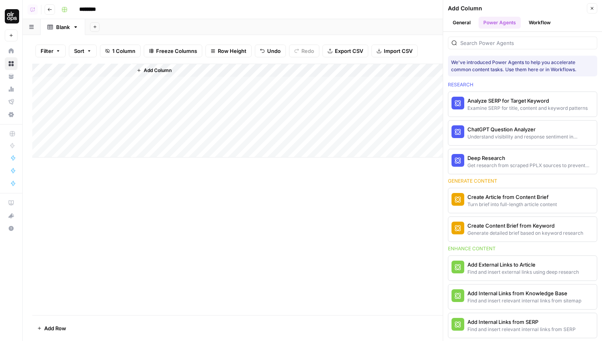
click at [493, 37] on div at bounding box center [522, 43] width 149 height 13
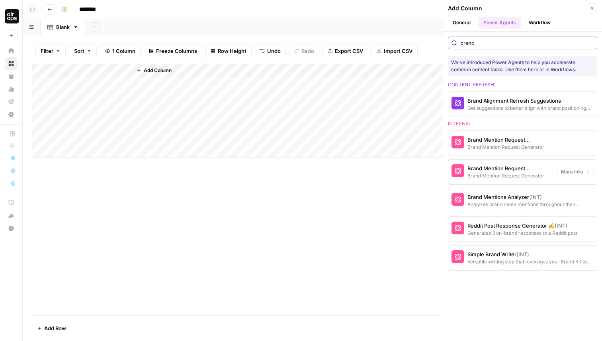
type input "brand"
click at [509, 148] on div "Brand Mention Request Generator" at bounding box center [509, 147] width 84 height 7
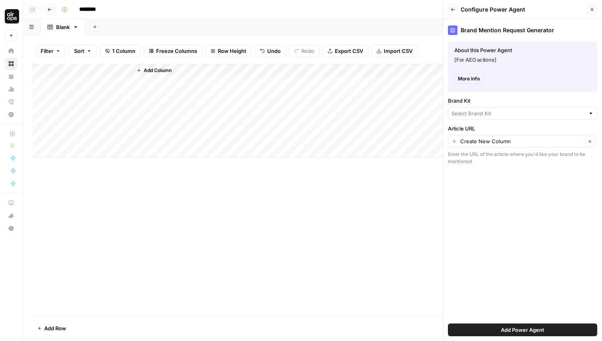
click at [482, 118] on div at bounding box center [522, 113] width 149 height 13
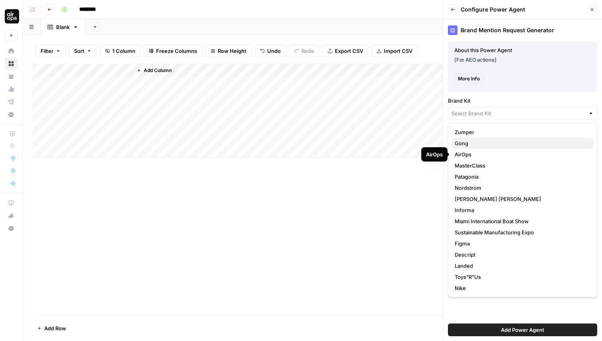
click at [477, 146] on span "Gong" at bounding box center [520, 143] width 133 height 8
type input "Gong"
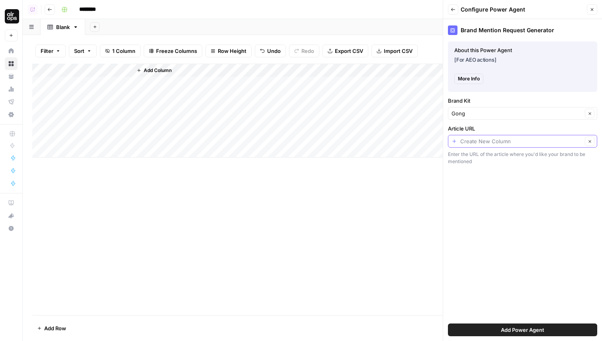
click at [477, 143] on input "Article URL" at bounding box center [521, 141] width 122 height 8
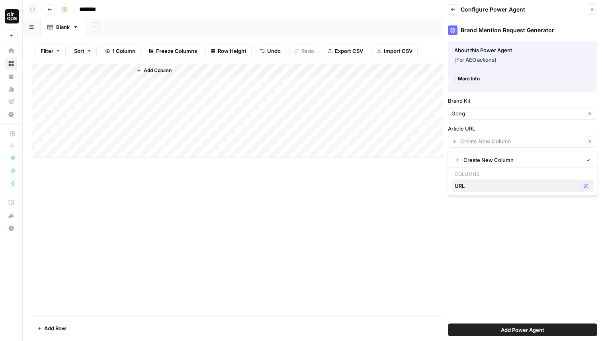
click at [470, 185] on span "URL" at bounding box center [515, 186] width 123 height 8
type input "URL"
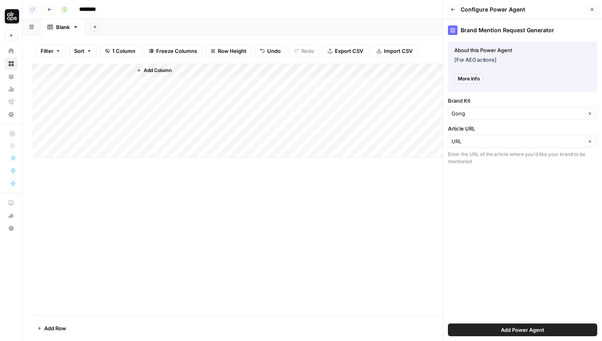
click at [503, 329] on span "Add Power Agent" at bounding box center [522, 330] width 43 height 8
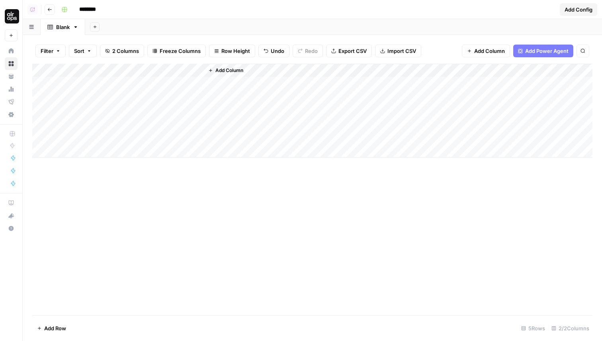
click at [166, 83] on div "Add Column" at bounding box center [312, 111] width 560 height 94
click at [82, 8] on input "********" at bounding box center [98, 9] width 45 height 13
click at [80, 10] on input "********" at bounding box center [98, 9] width 45 height 13
click at [146, 23] on div "Add Sheet" at bounding box center [343, 27] width 517 height 16
click at [85, 9] on input "**********" at bounding box center [112, 9] width 73 height 13
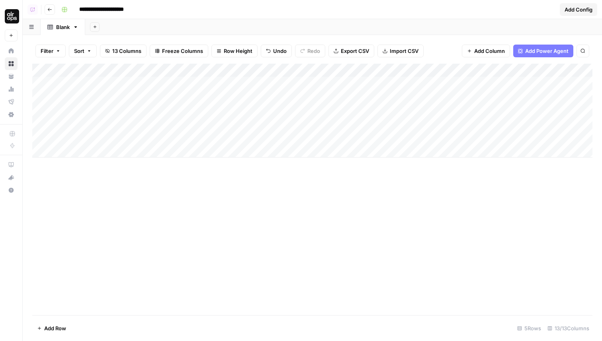
click at [80, 9] on input "**********" at bounding box center [112, 9] width 73 height 13
type input "**********"
click at [208, 18] on header "**********" at bounding box center [312, 9] width 579 height 19
click at [265, 83] on div "Add Column" at bounding box center [312, 111] width 560 height 94
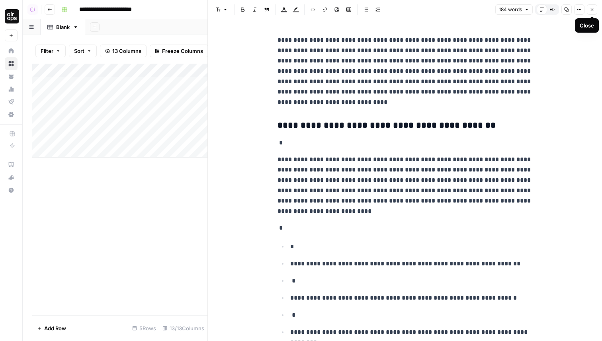
click at [591, 7] on icon "button" at bounding box center [591, 9] width 5 height 5
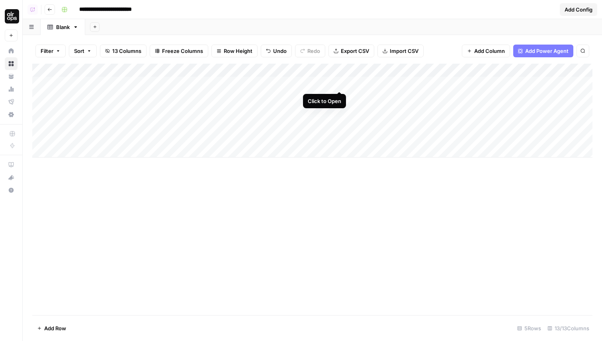
click at [339, 84] on div "Add Column" at bounding box center [312, 111] width 560 height 94
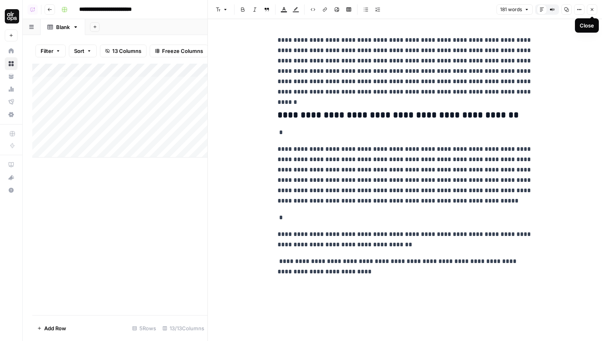
click at [593, 8] on icon "button" at bounding box center [591, 9] width 5 height 5
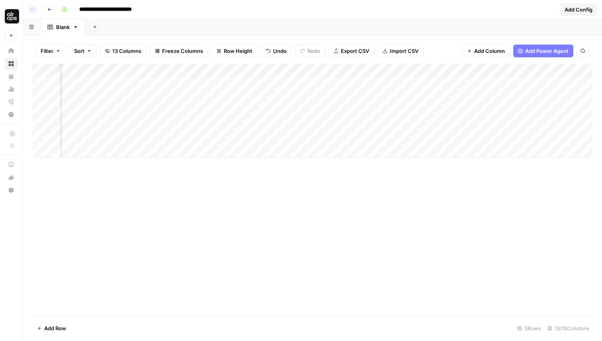
scroll to position [0, 309]
click at [238, 85] on div "Add Column" at bounding box center [312, 111] width 560 height 94
click at [259, 27] on div "Add Sheet" at bounding box center [343, 27] width 517 height 16
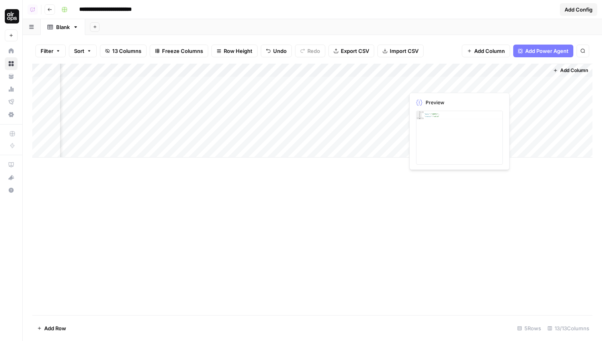
click at [448, 86] on div "Add Column" at bounding box center [312, 111] width 560 height 94
click at [468, 85] on div "Add Column" at bounding box center [312, 111] width 560 height 94
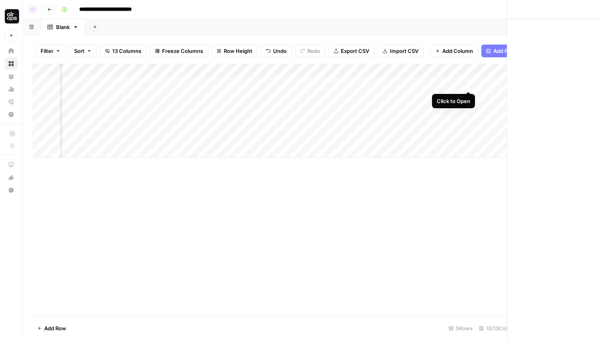
scroll to position [0, 439]
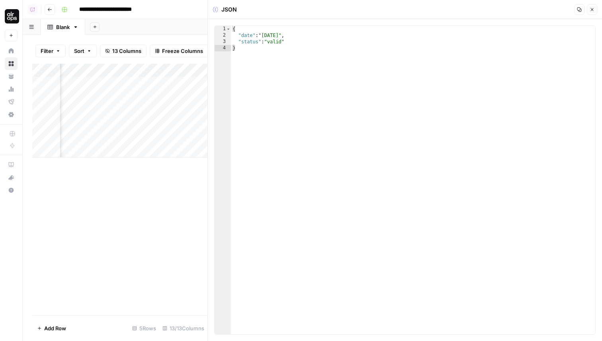
click at [592, 8] on icon "button" at bounding box center [591, 9] width 5 height 5
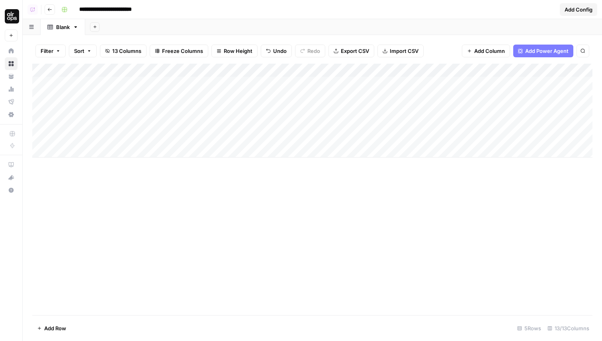
click at [129, 28] on div "Add Sheet" at bounding box center [343, 27] width 517 height 16
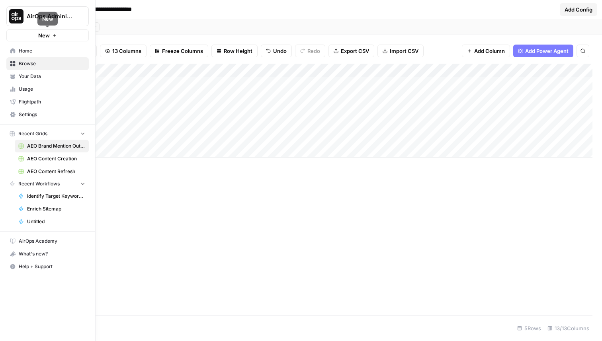
click at [27, 38] on button "New" at bounding box center [47, 35] width 82 height 12
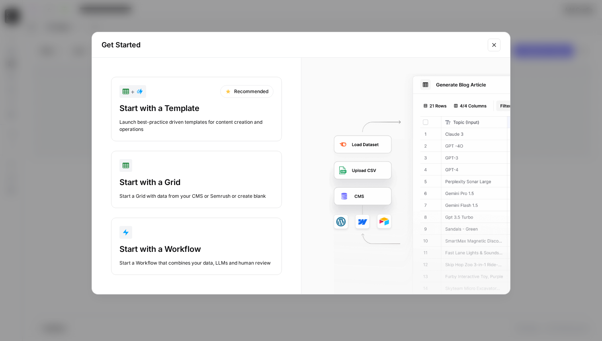
click at [189, 184] on div "Start with a Grid" at bounding box center [196, 182] width 154 height 11
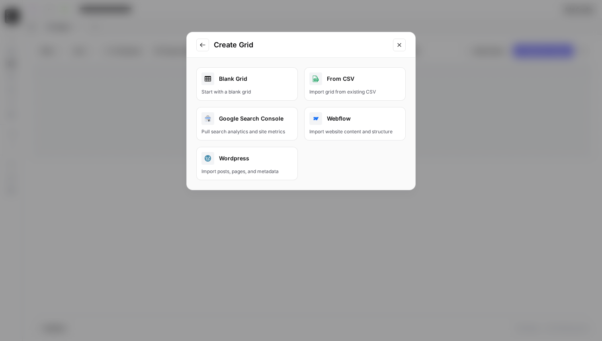
click at [261, 86] on link "Blank Grid Start with a blank grid" at bounding box center [246, 83] width 101 height 33
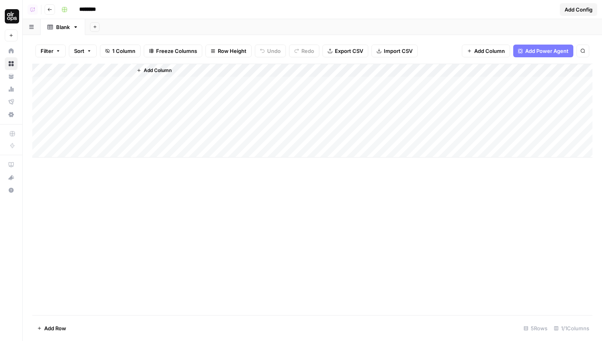
click at [98, 12] on input "********" at bounding box center [98, 9] width 45 height 13
type input "**********"
click at [147, 32] on div "Add Sheet" at bounding box center [343, 27] width 517 height 16
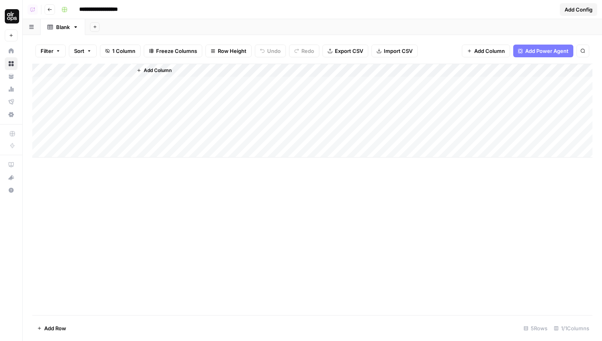
click at [98, 63] on div "Filter Sort 1 Column Freeze Columns Row Height Undo Redo Export CSV Import CSV …" at bounding box center [312, 50] width 560 height 25
click at [92, 67] on div "Add Column" at bounding box center [312, 111] width 560 height 94
click at [81, 89] on input "Title" at bounding box center [107, 90] width 81 height 8
type input "URL"
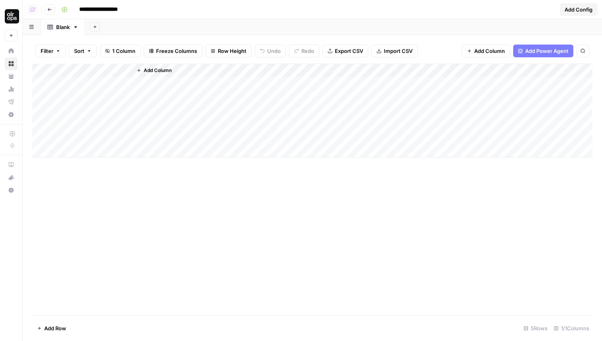
click at [95, 71] on div "Add Column" at bounding box center [312, 111] width 560 height 94
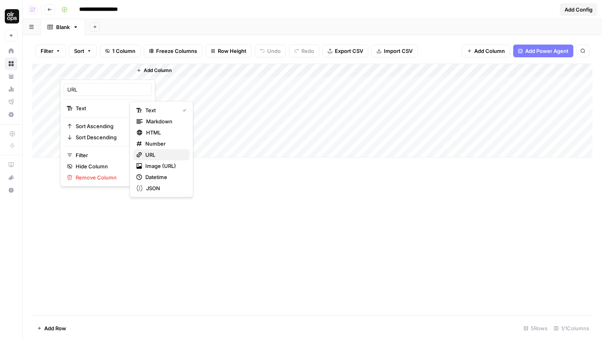
click at [154, 152] on span "URL" at bounding box center [164, 155] width 38 height 8
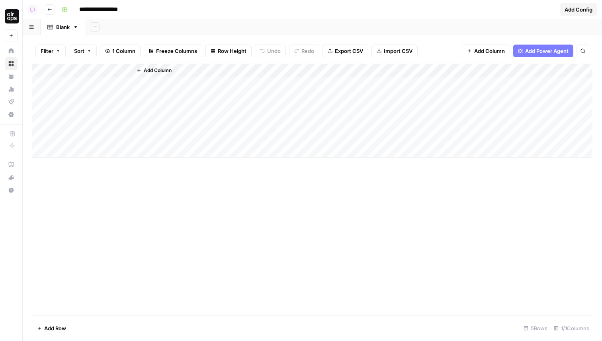
click at [192, 119] on div "Add Column" at bounding box center [362, 111] width 460 height 94
click at [556, 48] on span "Add Power Agent" at bounding box center [546, 51] width 43 height 8
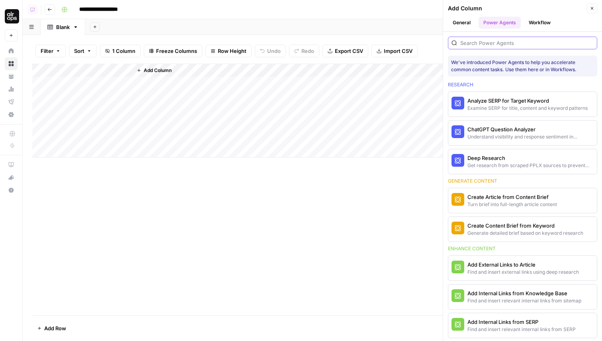
click at [496, 44] on input "search" at bounding box center [526, 43] width 133 height 8
type input "r"
type input "e"
click at [302, 158] on div "Add Column" at bounding box center [312, 190] width 560 height 252
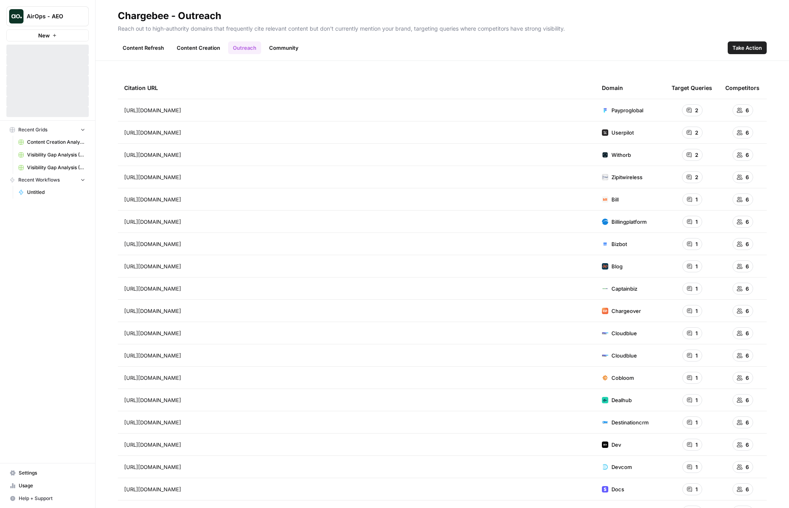
click at [60, 18] on span "AirOps - AEO" at bounding box center [51, 16] width 48 height 8
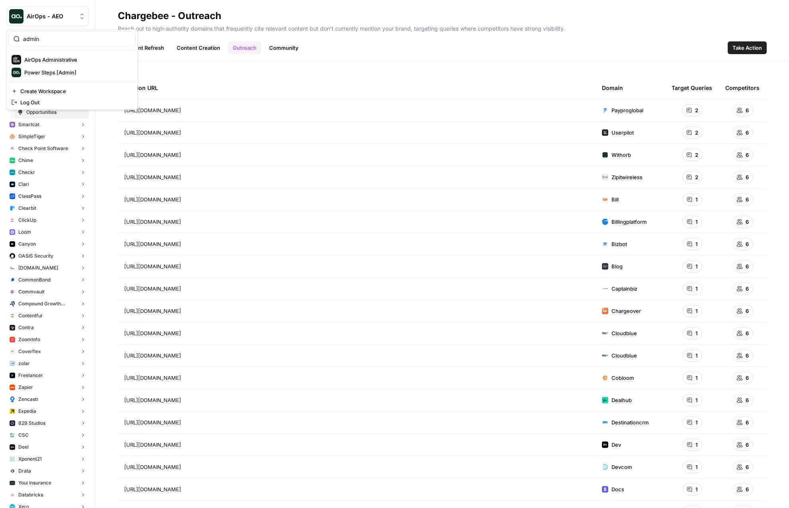
type input "admin"
click at [68, 72] on span "Power Steps [Admin]" at bounding box center [76, 72] width 105 height 8
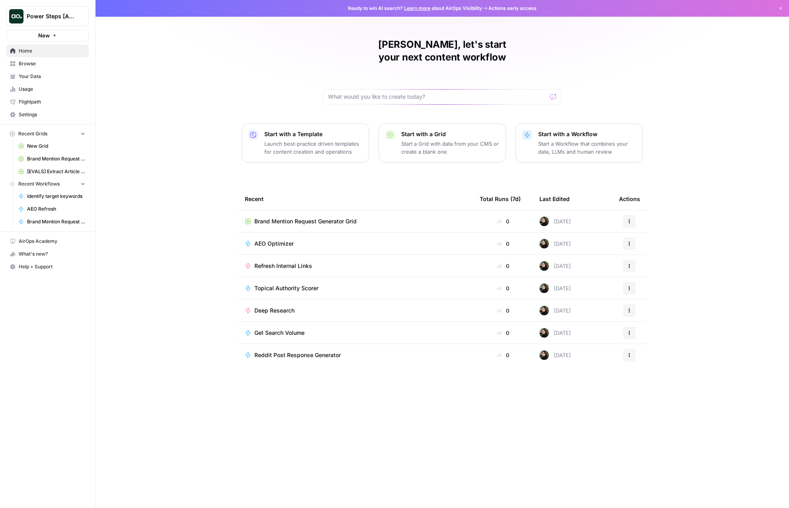
click at [59, 54] on span "Home" at bounding box center [52, 50] width 66 height 7
click at [46, 70] on link "Browse" at bounding box center [47, 63] width 82 height 13
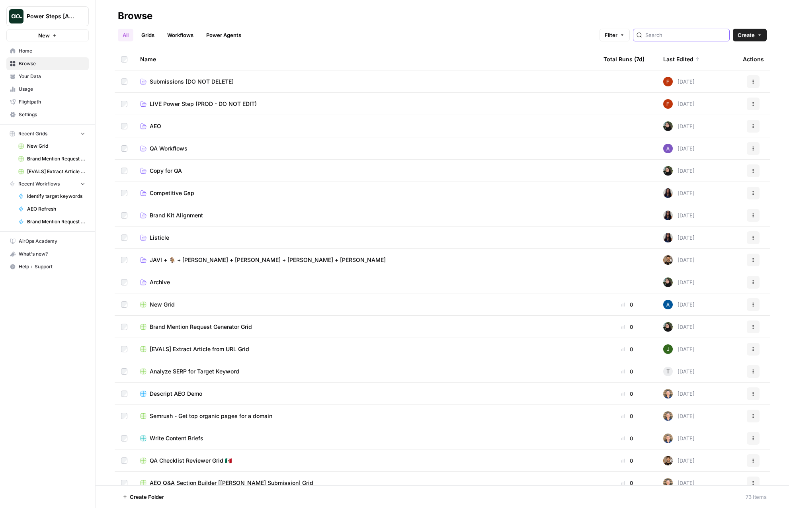
click at [700, 35] on input "search" at bounding box center [685, 35] width 81 height 8
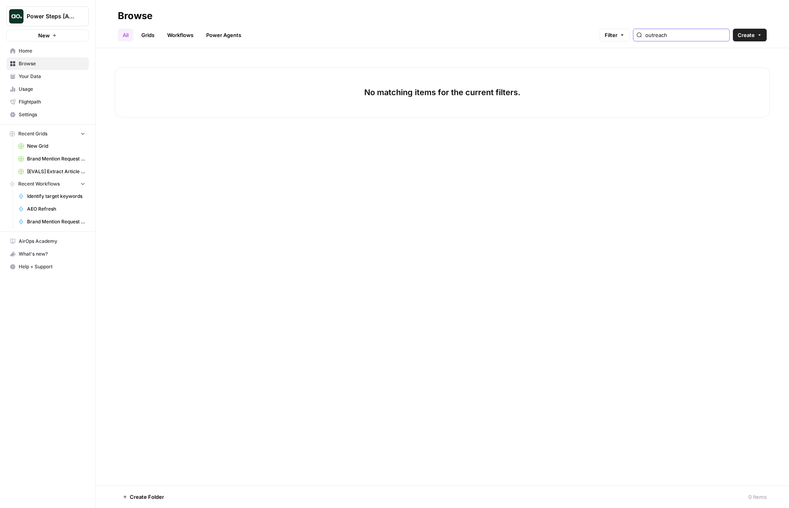
type input "outreach"
click at [180, 33] on link "Workflows" at bounding box center [180, 35] width 36 height 13
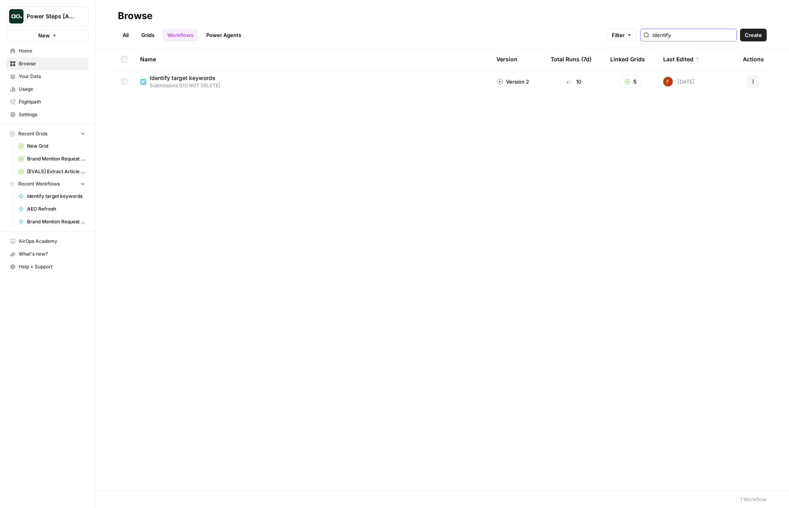
click at [688, 37] on input "identify" at bounding box center [692, 35] width 81 height 8
type input "outreach"
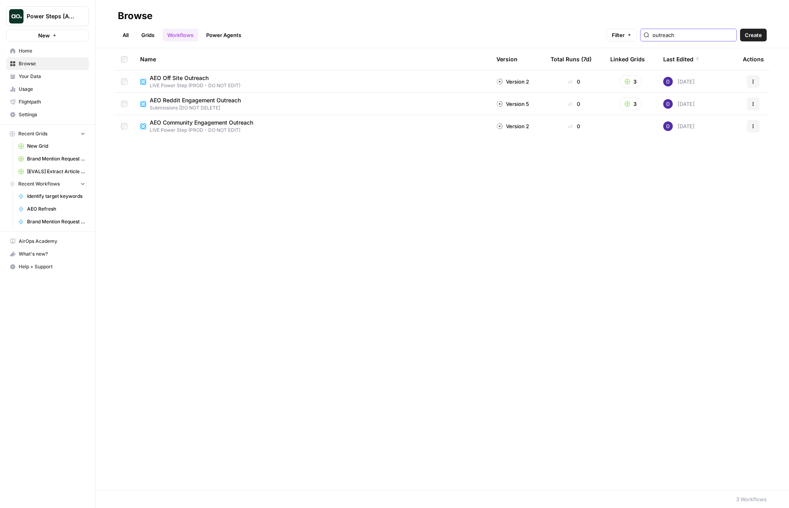
click at [730, 32] on input "outreach" at bounding box center [692, 35] width 81 height 8
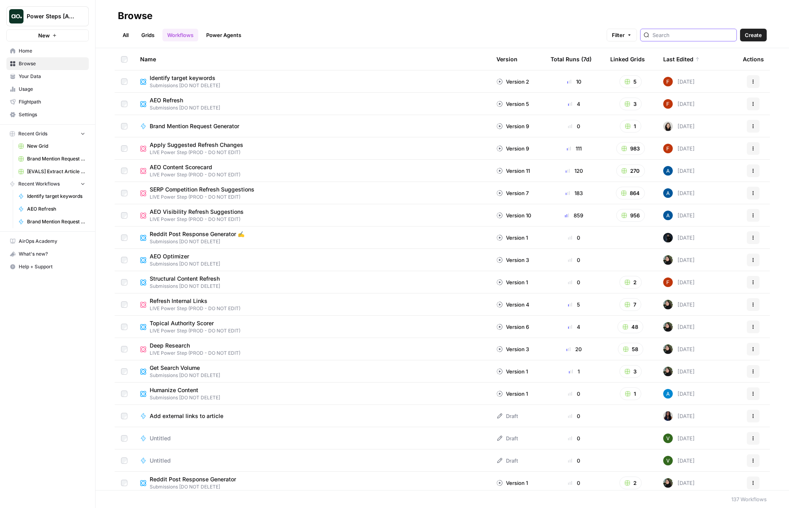
click at [65, 18] on span "Power Steps [Admin]" at bounding box center [51, 16] width 48 height 8
type input "qa"
click at [57, 63] on span "Power Steps QA" at bounding box center [76, 60] width 105 height 8
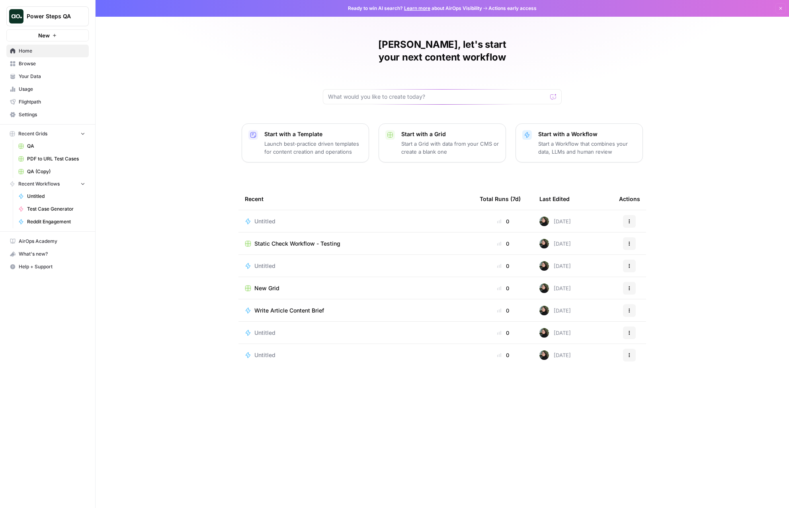
click at [43, 68] on link "Browse" at bounding box center [47, 63] width 82 height 13
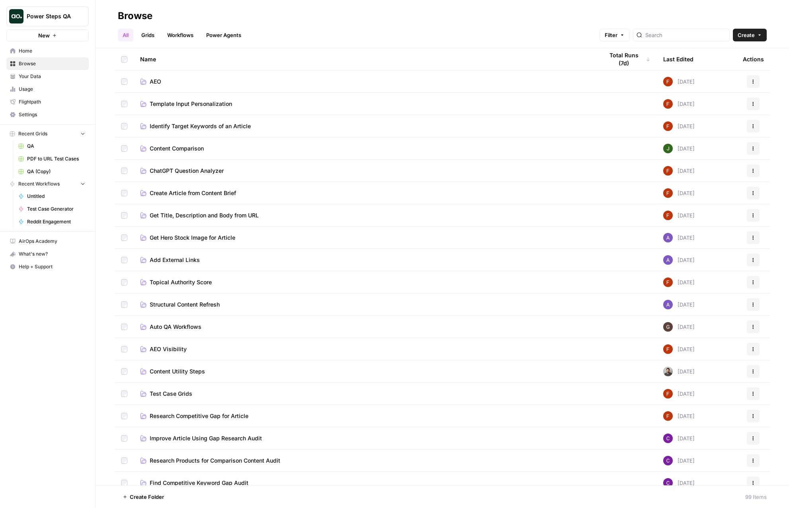
click at [190, 33] on link "Workflows" at bounding box center [180, 35] width 36 height 13
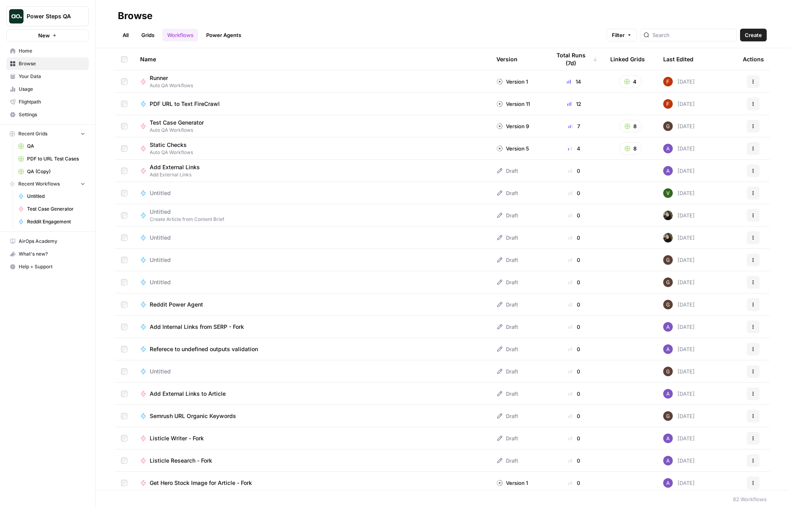
click at [694, 41] on div at bounding box center [688, 35] width 97 height 13
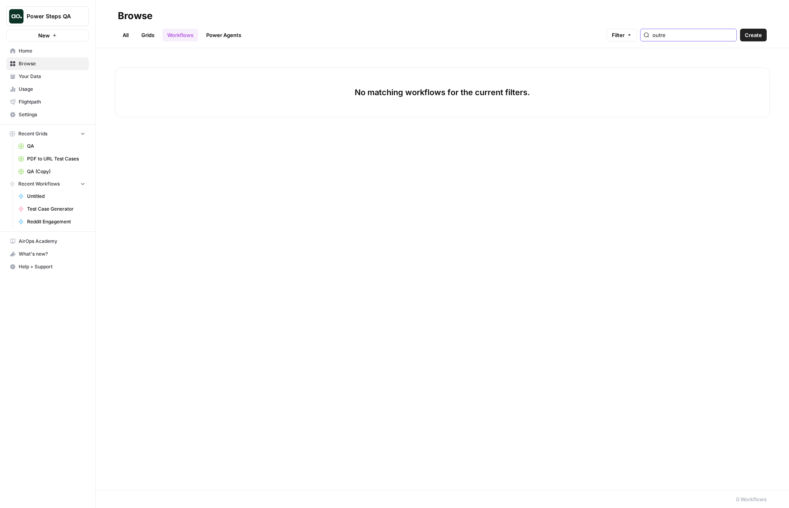
type input "outreach"
click at [118, 31] on link "All" at bounding box center [126, 35] width 16 height 13
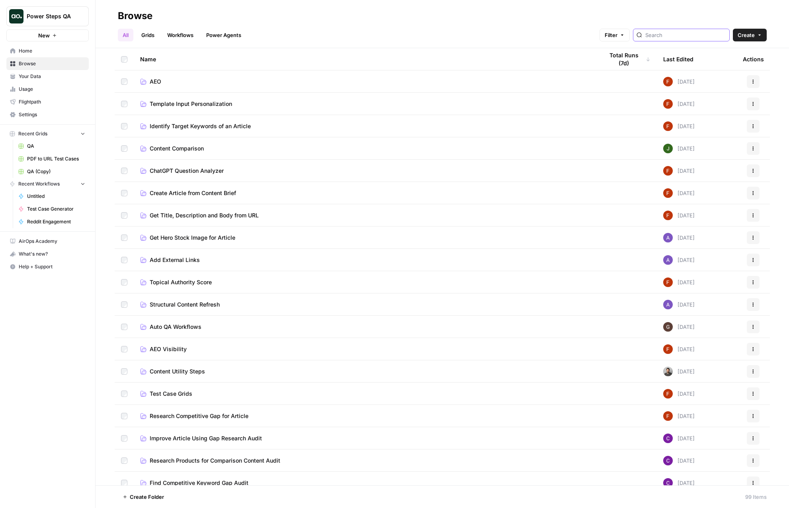
click at [680, 34] on input "search" at bounding box center [685, 35] width 81 height 8
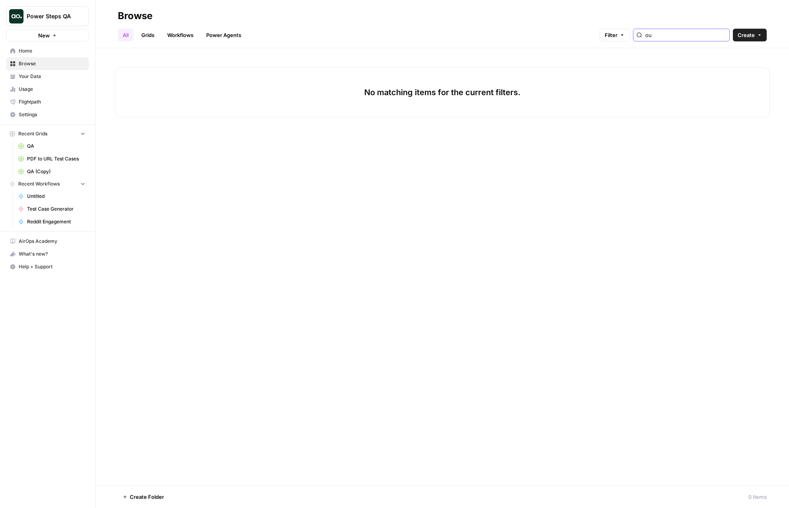
type input "o"
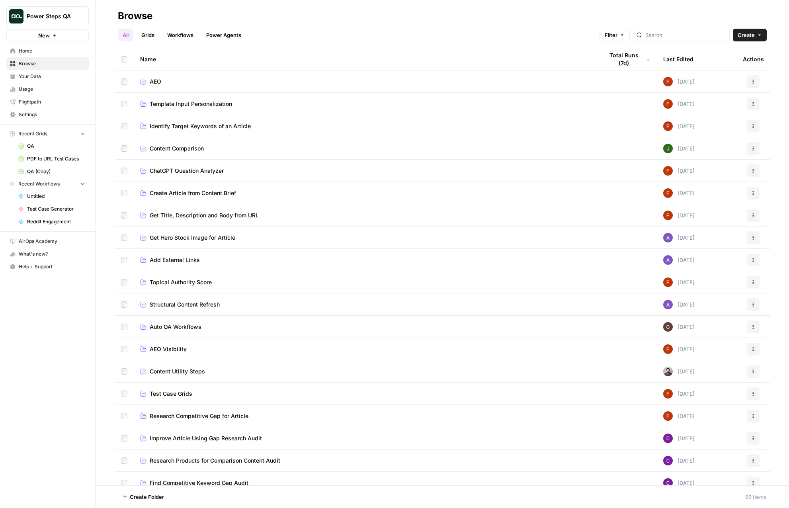
click at [160, 80] on span "AEO" at bounding box center [156, 82] width 12 height 8
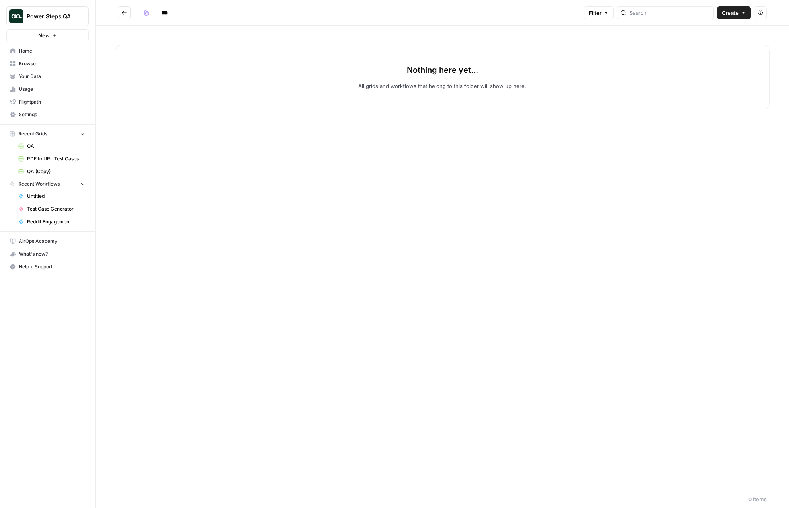
click at [131, 11] on h2 "***" at bounding box center [349, 12] width 462 height 13
click at [126, 11] on icon "Go back" at bounding box center [124, 13] width 6 height 6
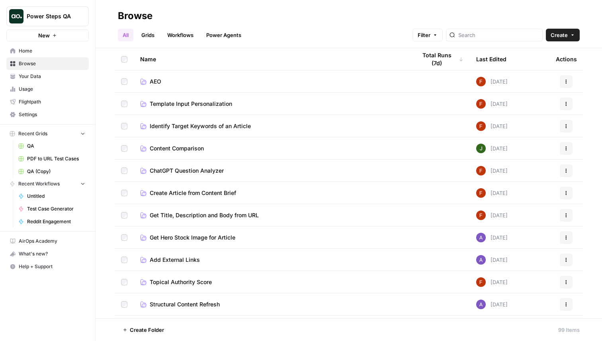
click at [313, 21] on h2 "Browse" at bounding box center [349, 16] width 462 height 13
click at [279, 13] on h2 "Browse" at bounding box center [349, 16] width 462 height 13
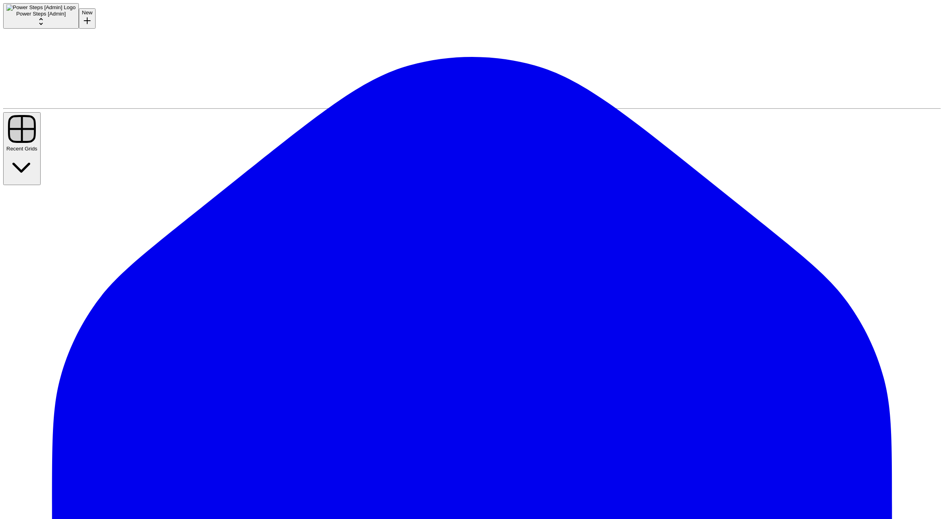
drag, startPoint x: 293, startPoint y: 149, endPoint x: 253, endPoint y: 361, distance: 215.6
drag, startPoint x: 264, startPoint y: 330, endPoint x: 252, endPoint y: 32, distance: 297.9
drag, startPoint x: 263, startPoint y: 346, endPoint x: 299, endPoint y: 397, distance: 62.3
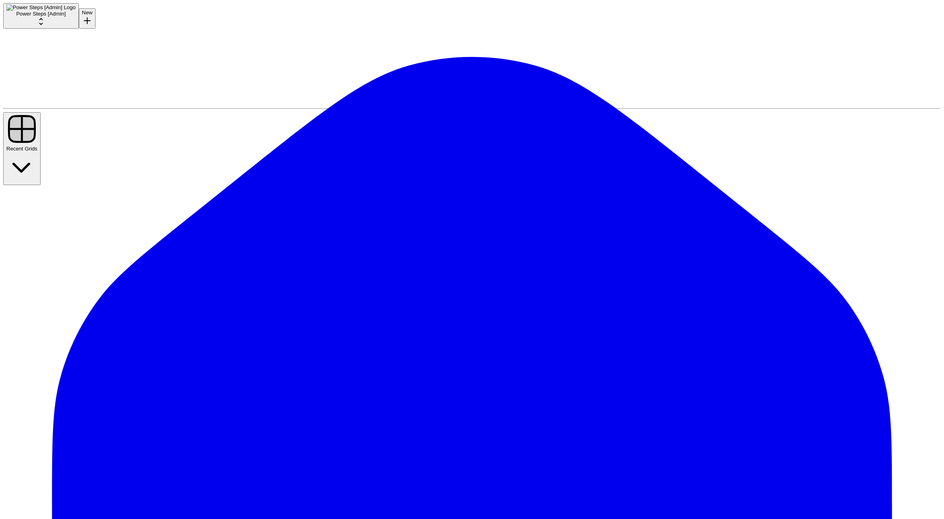
drag, startPoint x: 304, startPoint y: 135, endPoint x: 305, endPoint y: 282, distance: 146.9
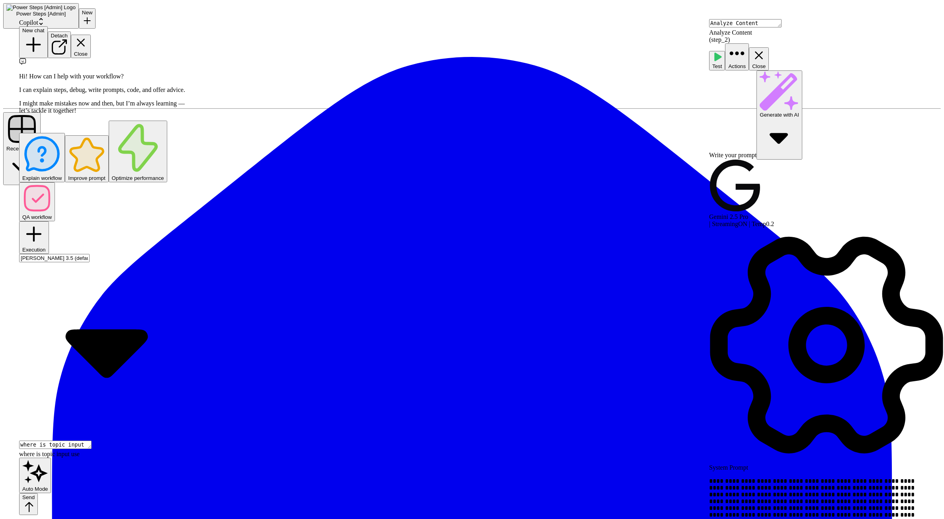
type textarea "where is topic input used"
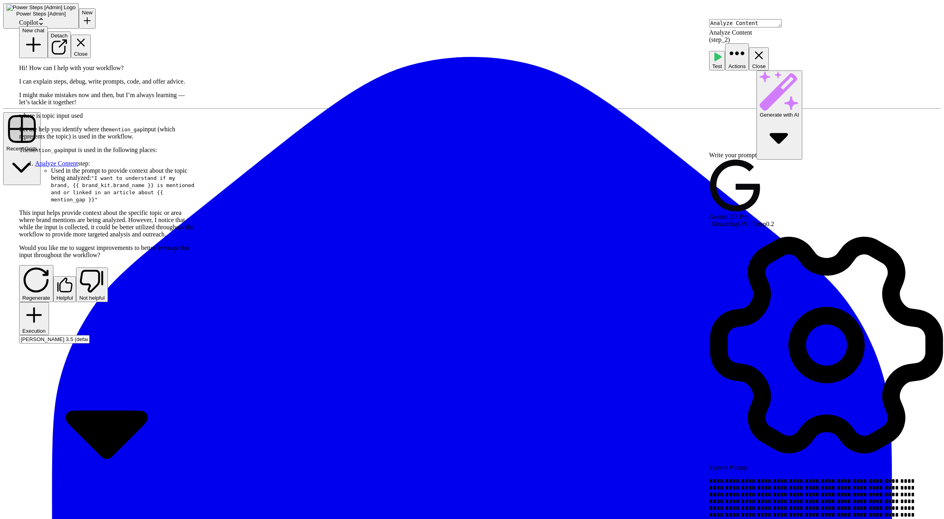
click at [124, 185] on code ""I want to understand if my brand, {{ brand_kit.brand_name }} is mentioned and …" at bounding box center [122, 188] width 143 height 27
drag, startPoint x: 556, startPoint y: 176, endPoint x: 530, endPoint y: 209, distance: 42.0
click at [781, 478] on p "**********" at bounding box center [816, 506] width 215 height 56
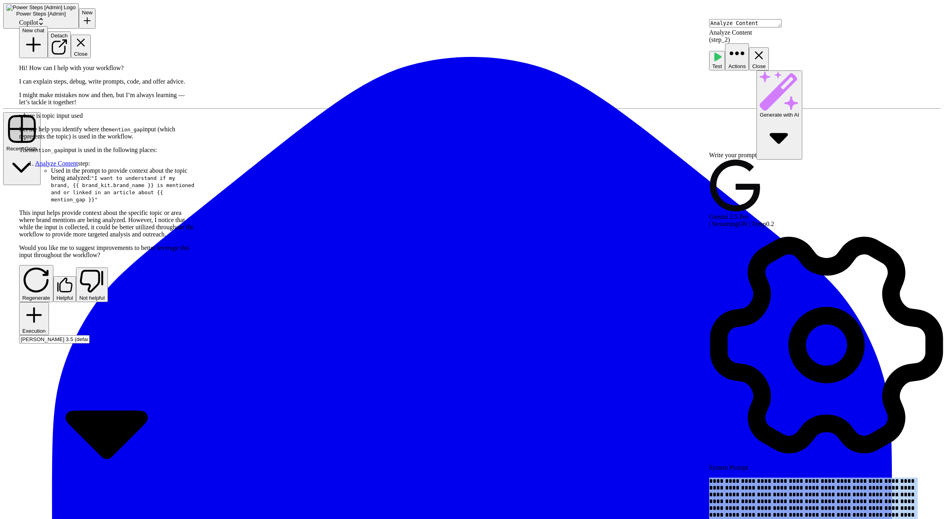
click at [781, 478] on p "**********" at bounding box center [816, 506] width 215 height 56
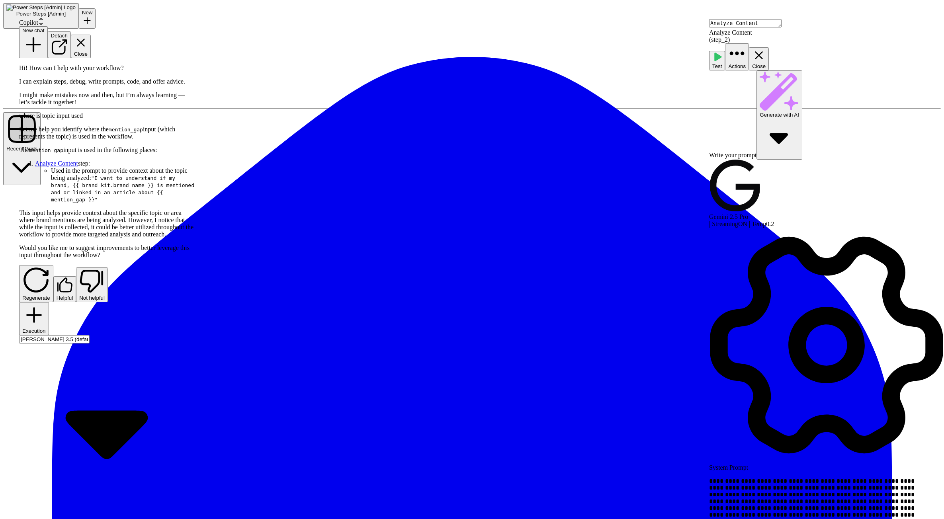
click at [808, 478] on p "**********" at bounding box center [816, 506] width 215 height 56
click at [748, 464] on label "System Prompt" at bounding box center [728, 467] width 39 height 7
click at [763, 478] on p "**********" at bounding box center [816, 506] width 215 height 56
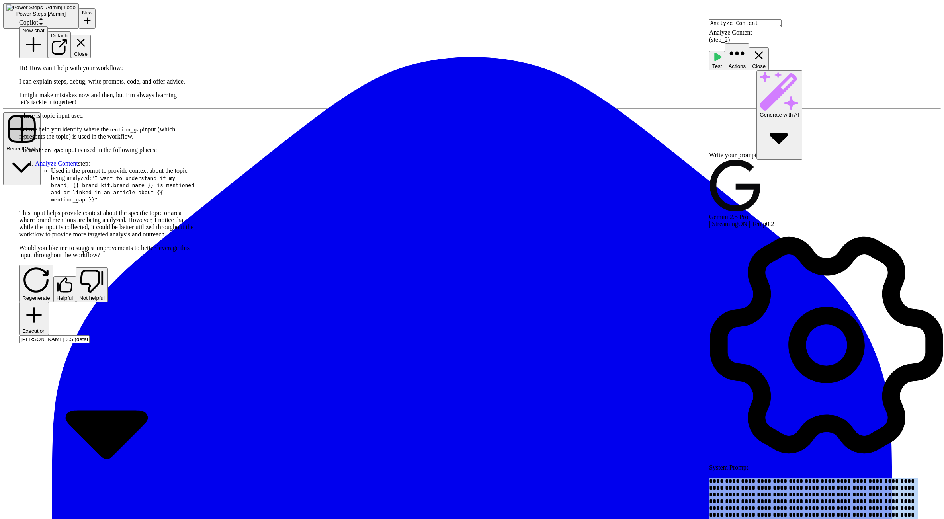
click at [763, 478] on p "**********" at bounding box center [816, 506] width 215 height 56
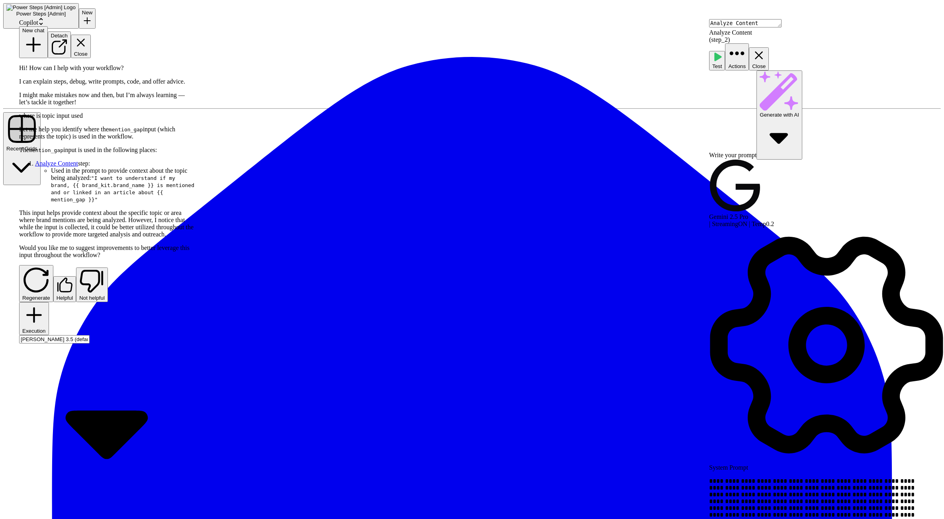
click at [768, 478] on p "**********" at bounding box center [816, 506] width 215 height 56
drag, startPoint x: 739, startPoint y: 149, endPoint x: 908, endPoint y: 147, distance: 168.8
click at [908, 478] on p "**********" at bounding box center [816, 506] width 215 height 56
click at [921, 478] on p "**********" at bounding box center [816, 506] width 215 height 56
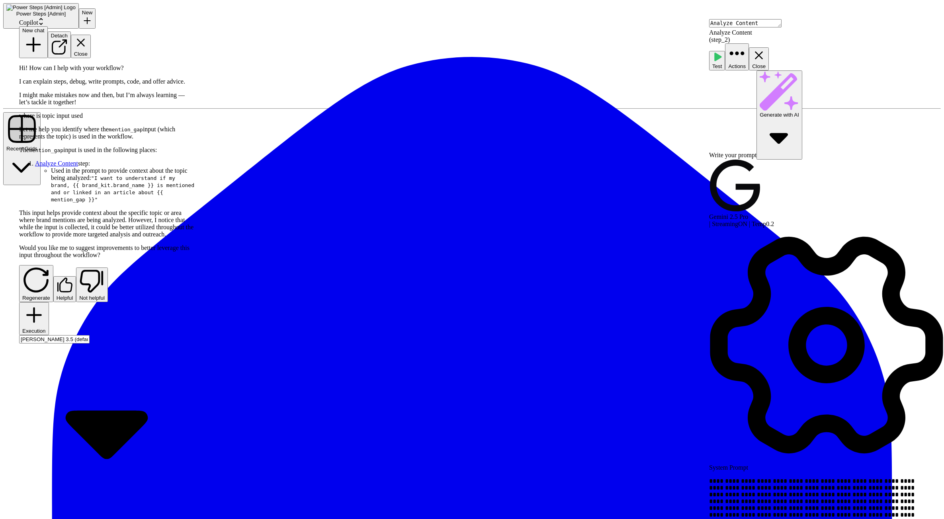
click at [98, 213] on p "This input helps provide context about the specific topic or area where brand m…" at bounding box center [107, 223] width 177 height 29
click at [82, 211] on p "This input helps provide context about the specific topic or area where brand m…" at bounding box center [107, 223] width 177 height 29
click at [114, 215] on p "This input helps provide context about the specific topic or area where brand m…" at bounding box center [107, 223] width 177 height 29
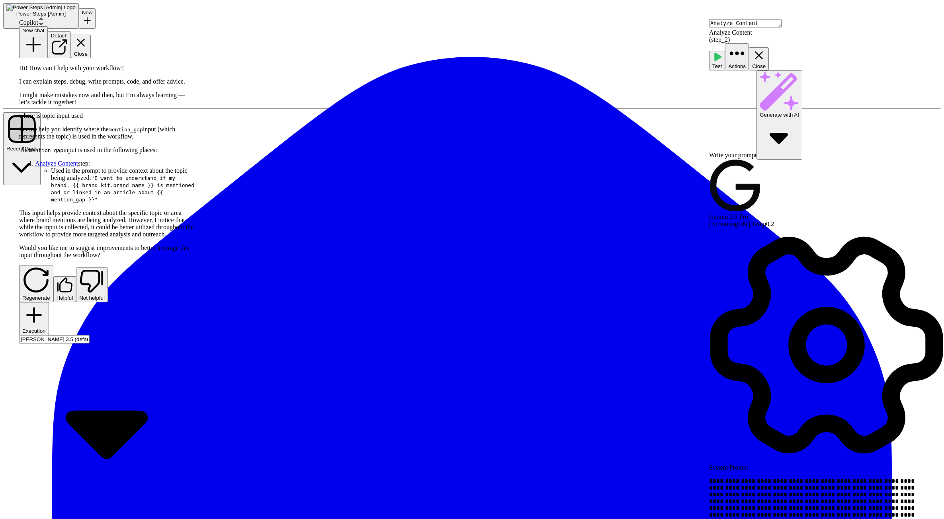
click at [91, 35] on button "Close" at bounding box center [81, 46] width 20 height 23
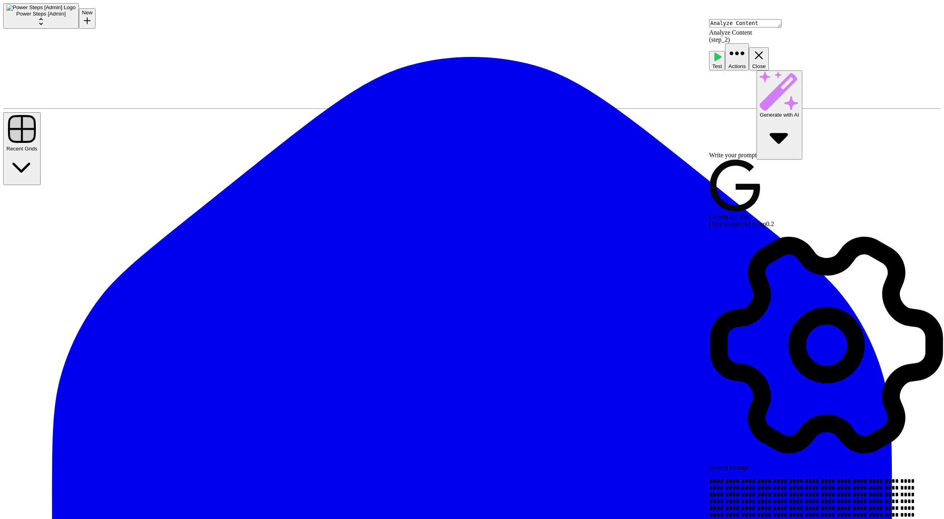
drag, startPoint x: 922, startPoint y: 195, endPoint x: 809, endPoint y: 193, distance: 112.3
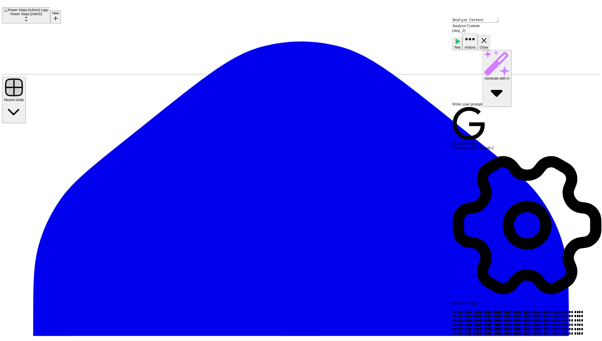
scroll to position [191, 0]
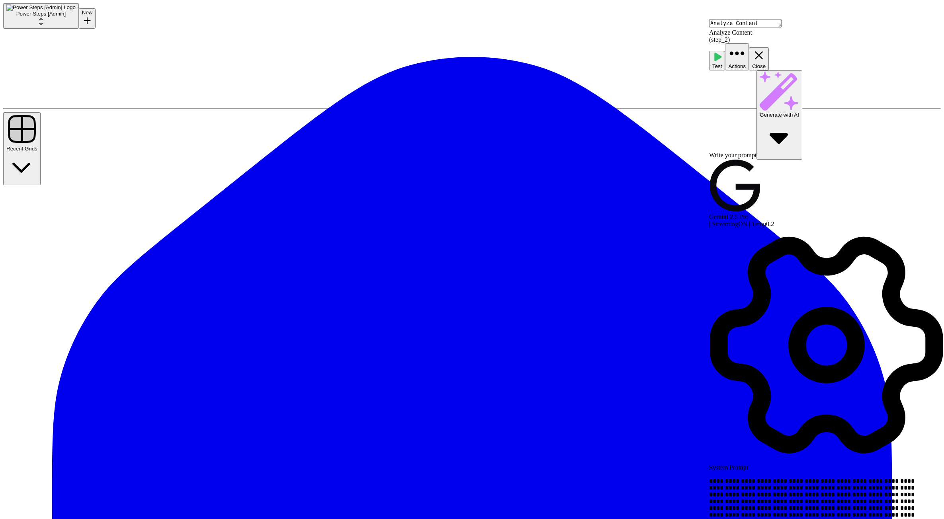
click at [768, 47] on button "Close" at bounding box center [759, 58] width 20 height 23
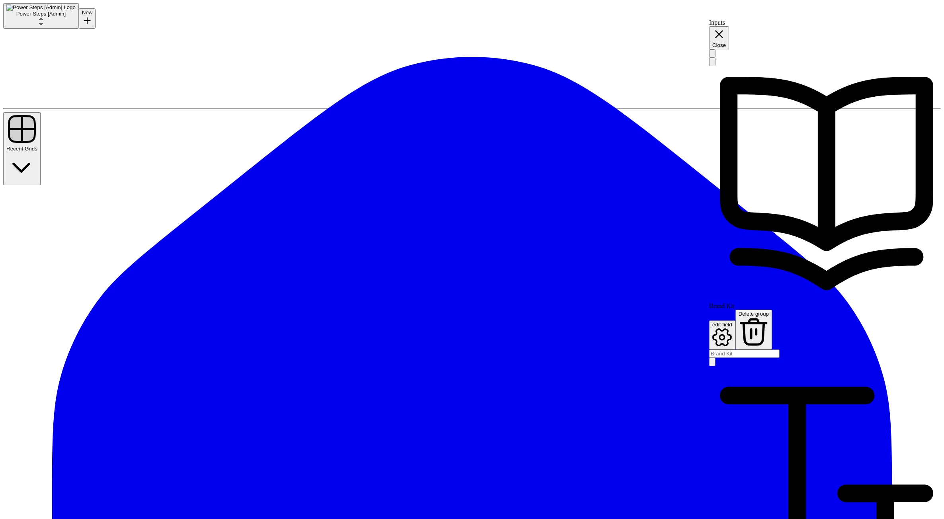
click at [729, 26] on button "Close" at bounding box center [719, 37] width 20 height 23
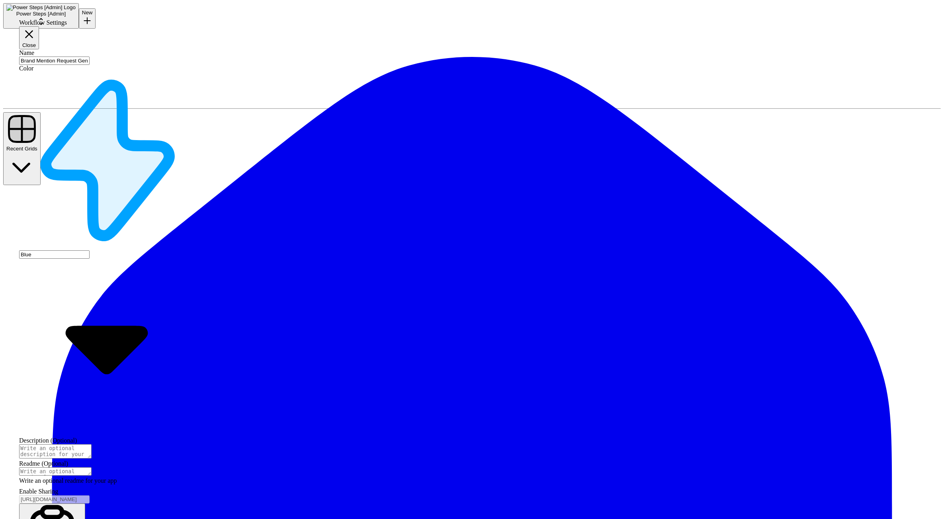
click at [57, 62] on input "Brand Mention Request Generator" at bounding box center [54, 61] width 70 height 8
click at [124, 36] on header "Workflow Settings Close" at bounding box center [107, 34] width 177 height 30
click at [39, 26] on button "Close" at bounding box center [29, 37] width 20 height 23
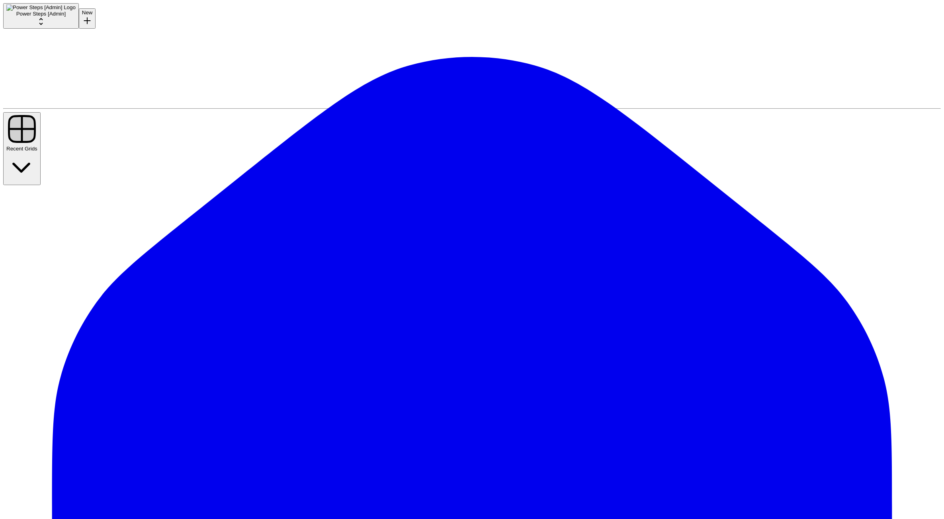
paste input "Brand Mention Request Generator"
type input "Brand Mention Request Generator"
paste input "Brand Mention Request Generator"
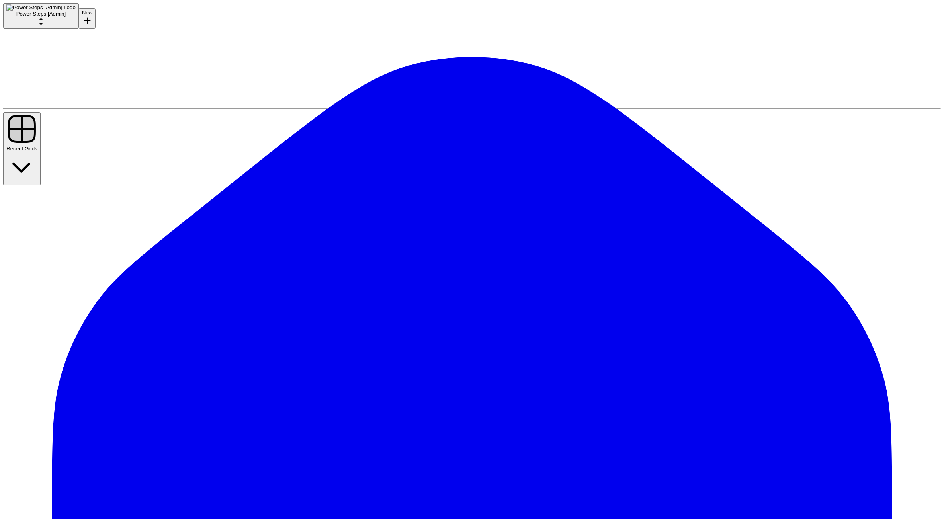
type input "Brand Mention Request Generator"
paste textarea "Brand Mention Request Generator"
drag, startPoint x: 471, startPoint y: 184, endPoint x: 354, endPoint y: 184, distance: 116.6
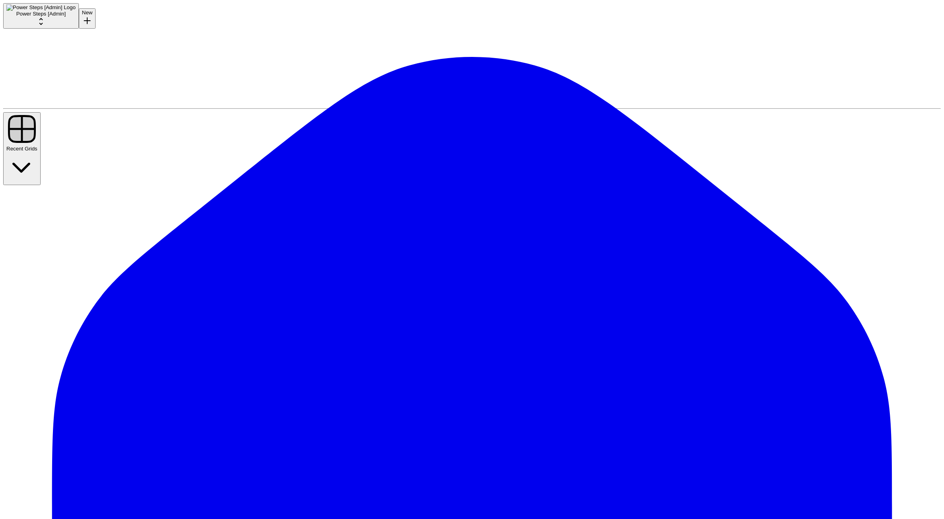
type textarea "[For AEO actions]"
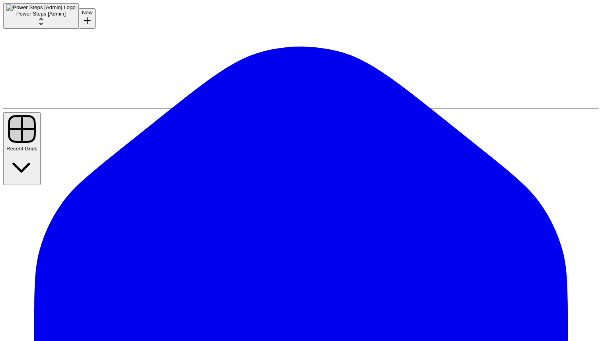
drag, startPoint x: 380, startPoint y: 183, endPoint x: 253, endPoint y: 150, distance: 131.5
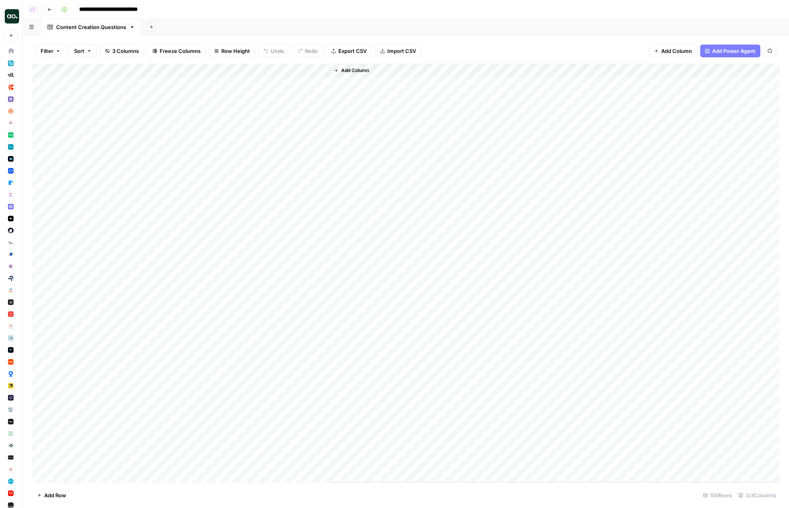
click at [230, 11] on div "**********" at bounding box center [419, 9] width 723 height 13
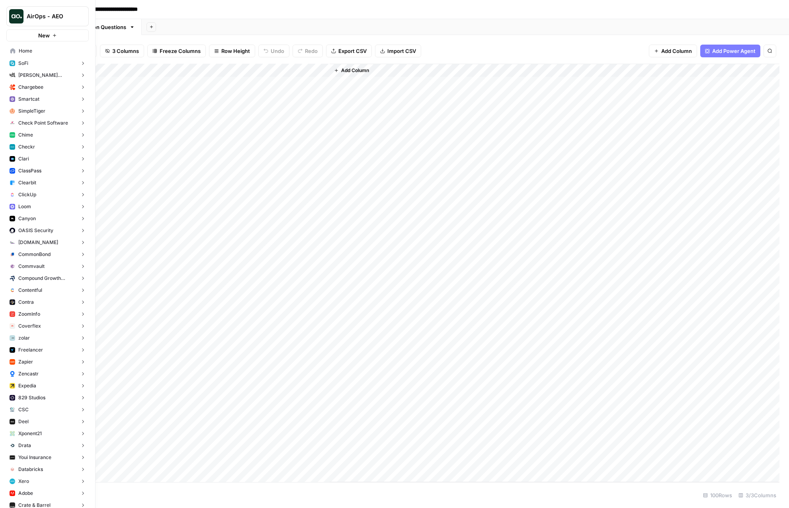
click at [47, 145] on button "Checkr" at bounding box center [47, 147] width 82 height 12
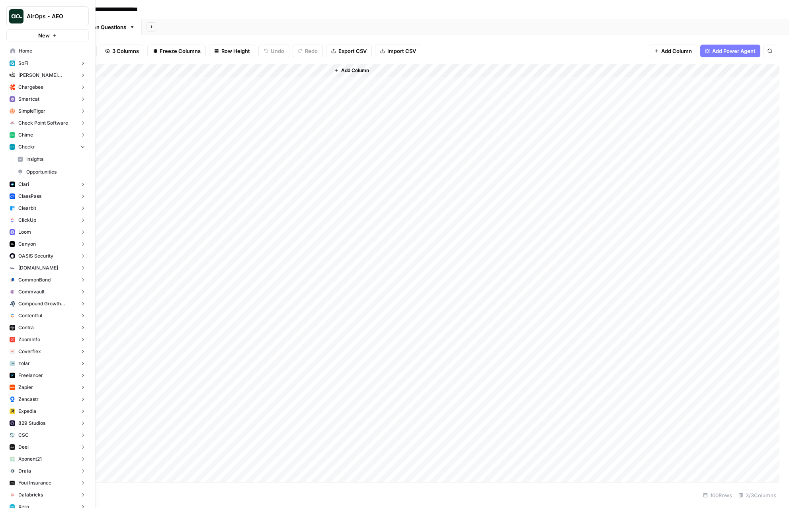
click at [50, 171] on span "Opportunities" at bounding box center [55, 171] width 59 height 7
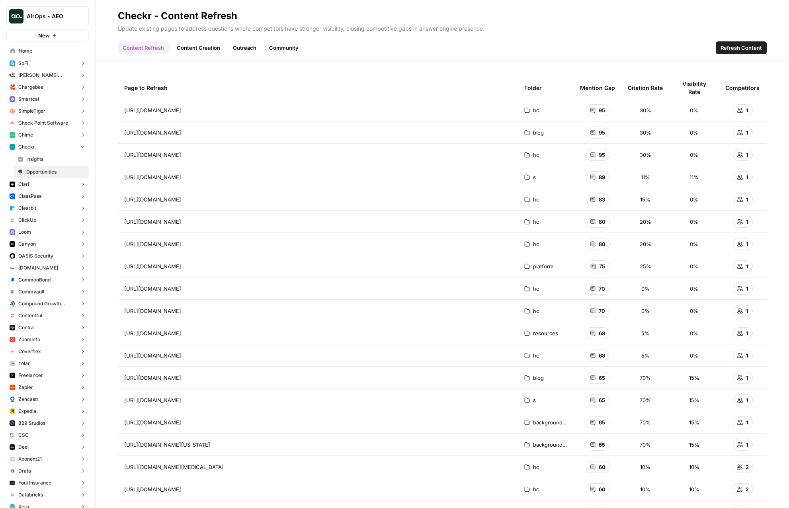
click at [237, 44] on link "Outreach" at bounding box center [244, 47] width 33 height 13
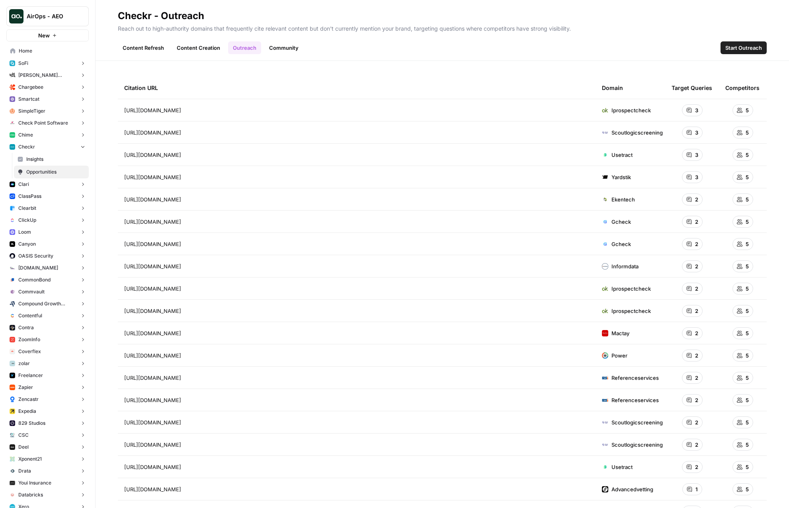
click at [754, 48] on span "Start Outreach" at bounding box center [743, 48] width 37 height 8
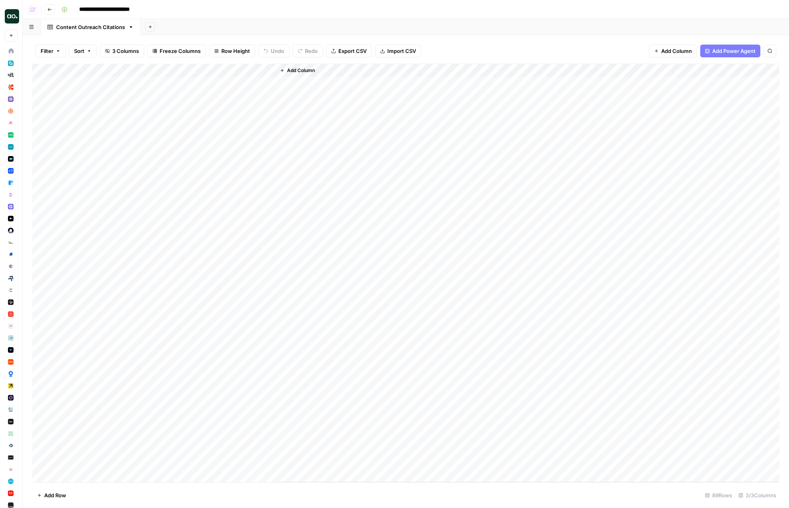
click at [175, 84] on div "Add Column" at bounding box center [405, 273] width 747 height 418
click at [345, 172] on div "Add Column" at bounding box center [527, 273] width 504 height 418
drag, startPoint x: 132, startPoint y: 71, endPoint x: 260, endPoint y: 70, distance: 128.5
click at [260, 70] on div "Add Column" at bounding box center [405, 273] width 747 height 418
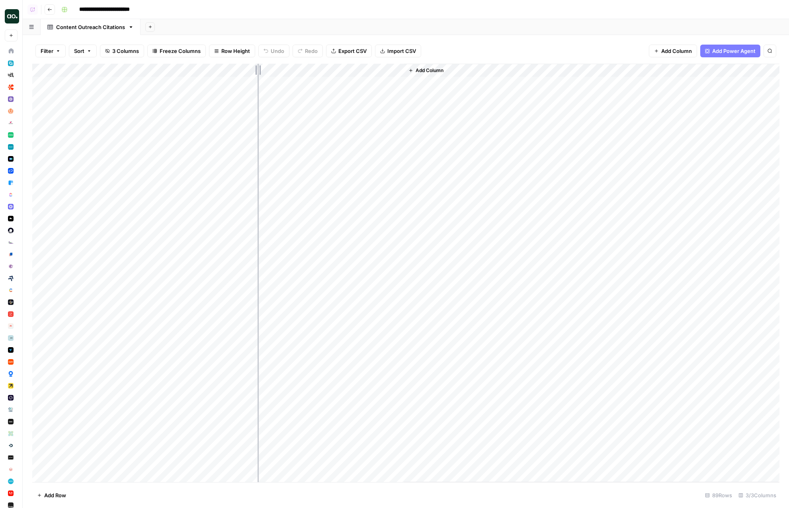
click at [257, 70] on div "Add Column" at bounding box center [405, 273] width 747 height 418
drag, startPoint x: 328, startPoint y: 65, endPoint x: 379, endPoint y: 65, distance: 50.5
click at [379, 65] on div "Add Column" at bounding box center [405, 273] width 747 height 418
click at [380, 70] on div "Add Column" at bounding box center [405, 273] width 747 height 418
click at [380, 70] on button "Add Column" at bounding box center [391, 70] width 41 height 10
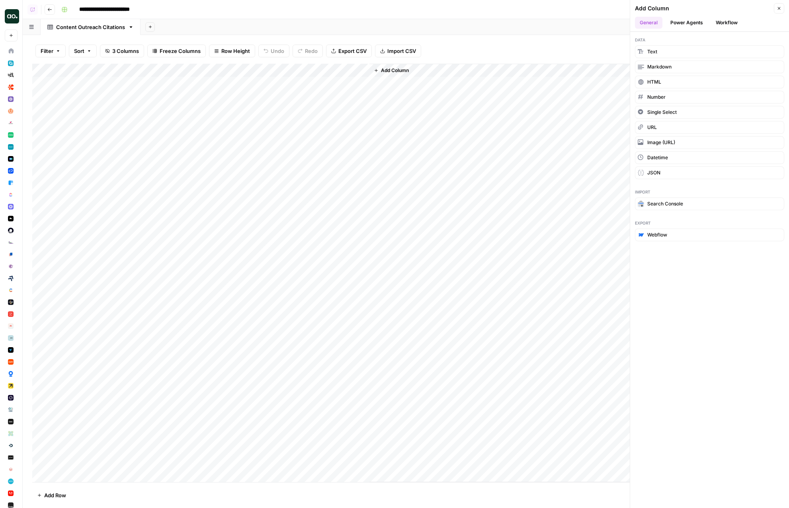
click at [781, 9] on icon "button" at bounding box center [778, 8] width 5 height 5
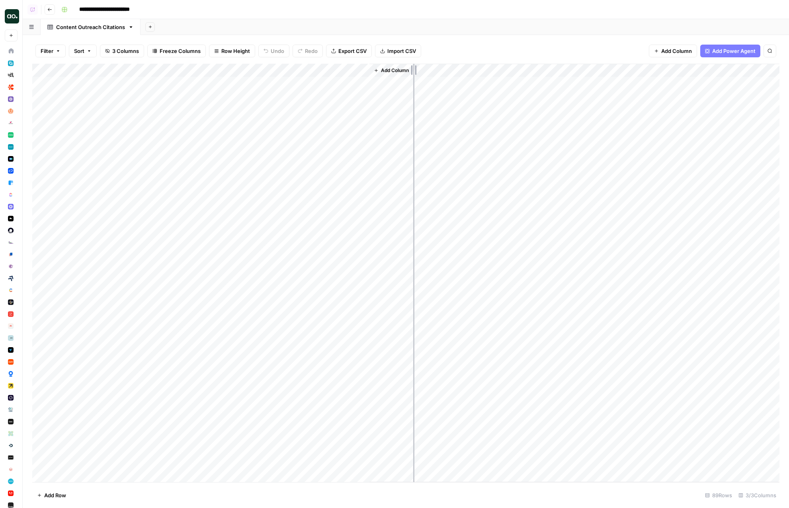
drag, startPoint x: 297, startPoint y: 70, endPoint x: 413, endPoint y: 70, distance: 116.2
click at [413, 70] on div "Add Column" at bounding box center [405, 273] width 747 height 418
click at [442, 38] on div "Filter Sort 3 Columns Freeze Columns Row Height Undo Redo Export CSV Import CSV…" at bounding box center [405, 50] width 747 height 25
click at [439, 31] on div "Add Sheet" at bounding box center [464, 27] width 648 height 16
drag, startPoint x: 485, startPoint y: 69, endPoint x: 527, endPoint y: 69, distance: 42.6
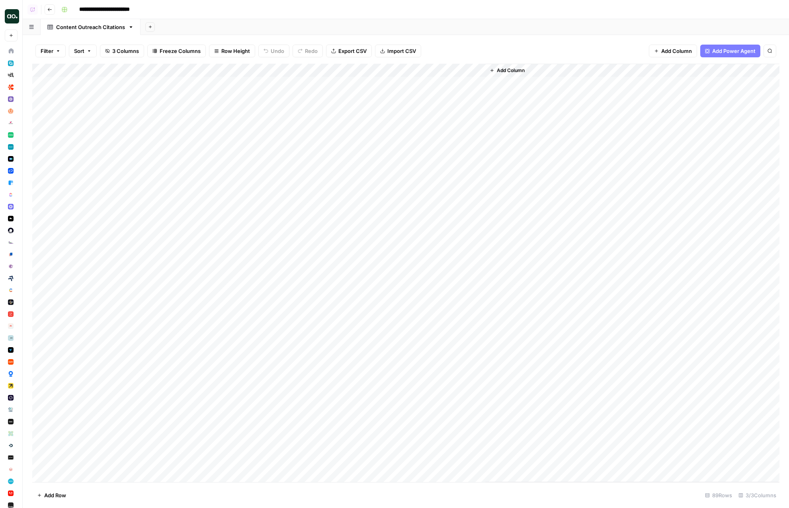
click at [527, 69] on div "Add Column" at bounding box center [632, 273] width 294 height 418
drag, startPoint x: 484, startPoint y: 70, endPoint x: 535, endPoint y: 70, distance: 51.7
click at [535, 70] on div "Add Column" at bounding box center [405, 273] width 747 height 418
click at [535, 70] on div "Add Column" at bounding box center [657, 273] width 244 height 418
click at [361, 81] on div "Add Column" at bounding box center [405, 273] width 747 height 418
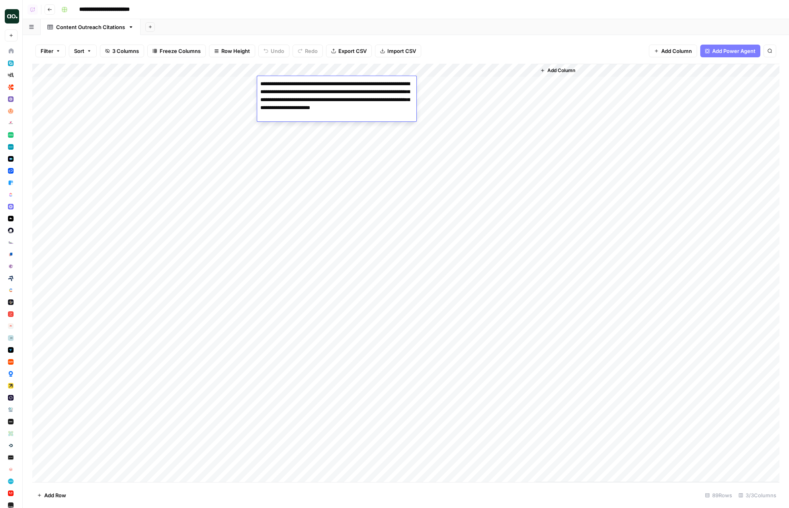
click at [361, 81] on textarea "**********" at bounding box center [336, 99] width 159 height 43
click at [473, 45] on div "Filter Sort 3 Columns Freeze Columns Row Height Undo Redo Export CSV Import CSV…" at bounding box center [405, 50] width 747 height 25
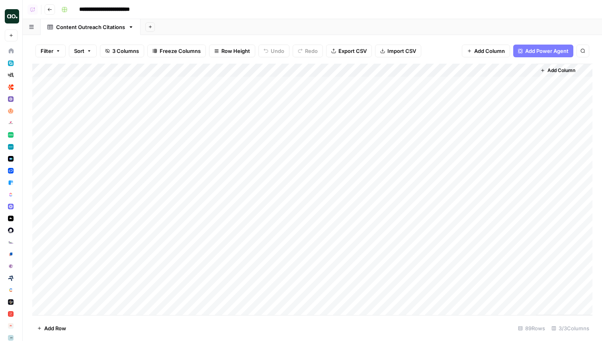
drag, startPoint x: 217, startPoint y: 81, endPoint x: 218, endPoint y: 142, distance: 61.3
click at [218, 142] on div "Add Column" at bounding box center [312, 190] width 560 height 252
click at [294, 122] on div "Add Column" at bounding box center [312, 190] width 560 height 252
click at [243, 23] on div "Add Sheet" at bounding box center [370, 27] width 461 height 16
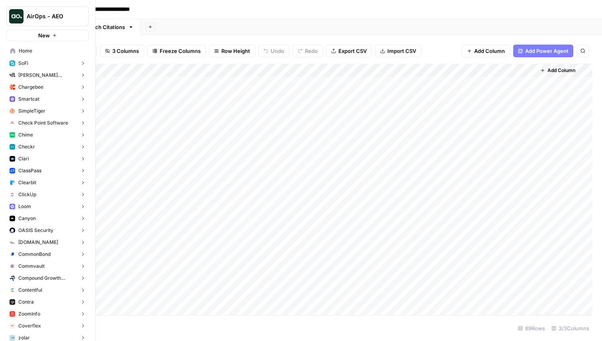
click at [40, 148] on button "Checkr" at bounding box center [47, 147] width 82 height 12
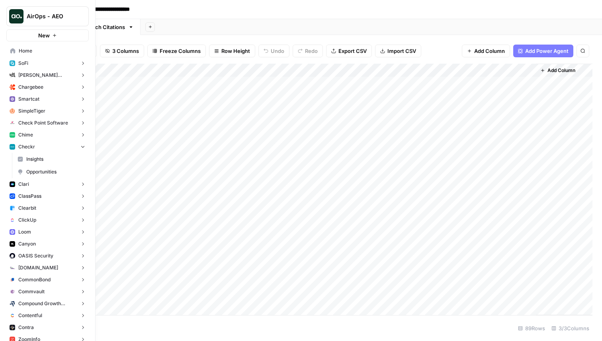
click at [45, 170] on span "Opportunities" at bounding box center [55, 171] width 59 height 7
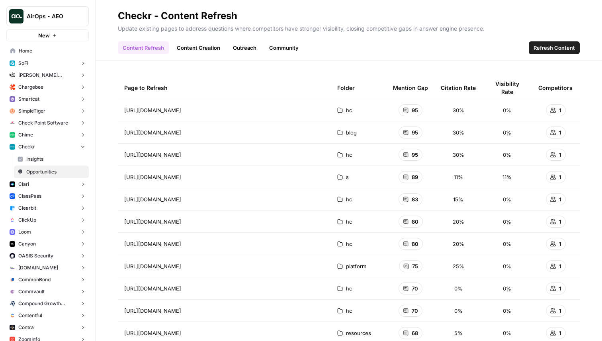
click at [252, 48] on link "Outreach" at bounding box center [244, 47] width 33 height 13
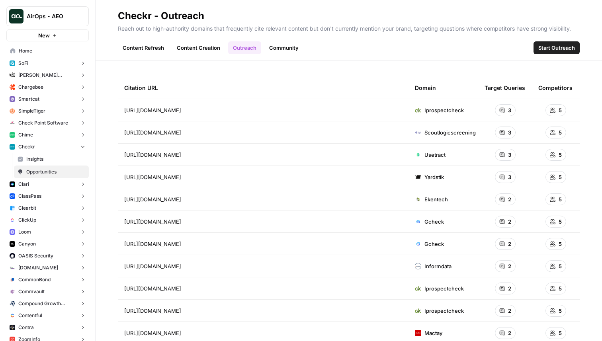
click at [283, 45] on link "Community" at bounding box center [283, 47] width 39 height 13
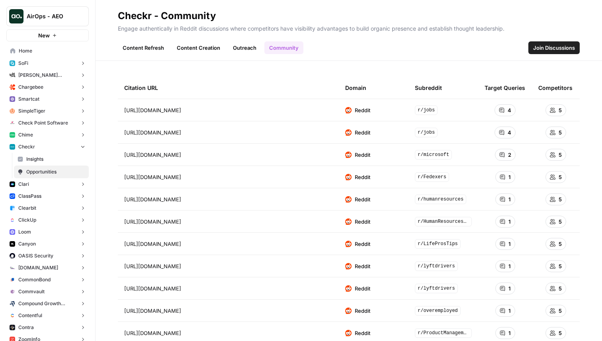
click at [546, 48] on span "Join Discussions" at bounding box center [554, 48] width 42 height 8
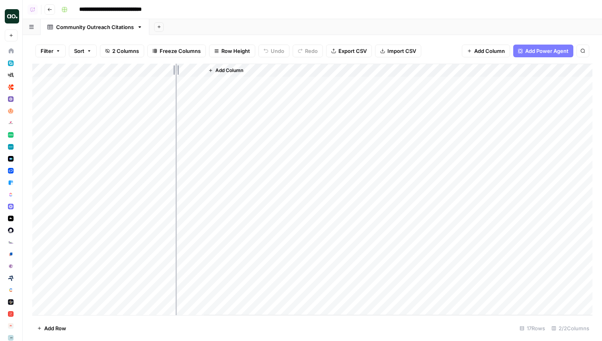
drag, startPoint x: 132, startPoint y: 72, endPoint x: 176, endPoint y: 72, distance: 44.6
click at [177, 72] on div "Add Column" at bounding box center [312, 190] width 560 height 252
drag, startPoint x: 247, startPoint y: 69, endPoint x: 298, endPoint y: 70, distance: 50.9
click at [299, 69] on div "Add Column" at bounding box center [312, 190] width 560 height 252
click at [229, 84] on div "Add Column" at bounding box center [312, 190] width 560 height 252
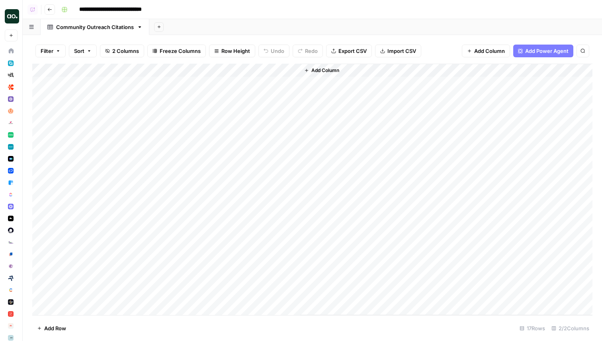
click at [229, 84] on div "Add Column" at bounding box center [312, 190] width 560 height 252
click at [233, 176] on div "Add Column" at bounding box center [312, 190] width 560 height 252
drag, startPoint x: 100, startPoint y: 83, endPoint x: 97, endPoint y: 154, distance: 71.3
click at [97, 154] on div "Add Column" at bounding box center [312, 190] width 560 height 252
click at [230, 28] on div "Add Sheet" at bounding box center [375, 27] width 452 height 16
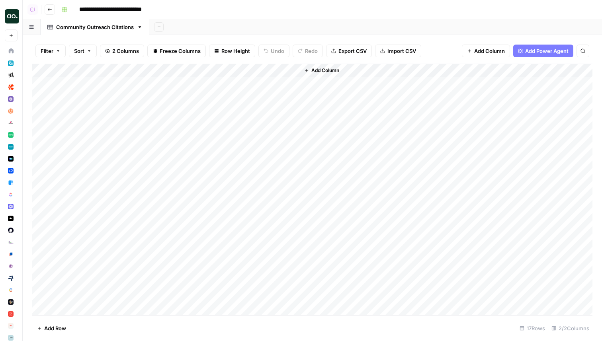
click at [364, 134] on div "Add Column" at bounding box center [446, 190] width 293 height 252
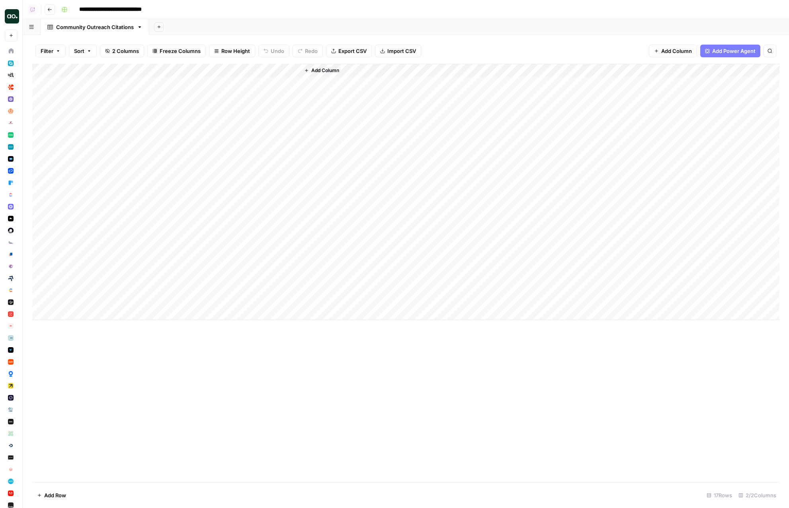
click at [443, 128] on div "Add Column" at bounding box center [540, 192] width 480 height 256
click at [274, 31] on div "Add Sheet" at bounding box center [469, 27] width 640 height 16
click at [257, 26] on div "Add Sheet" at bounding box center [469, 27] width 640 height 16
click at [210, 81] on div "Add Column" at bounding box center [405, 192] width 747 height 256
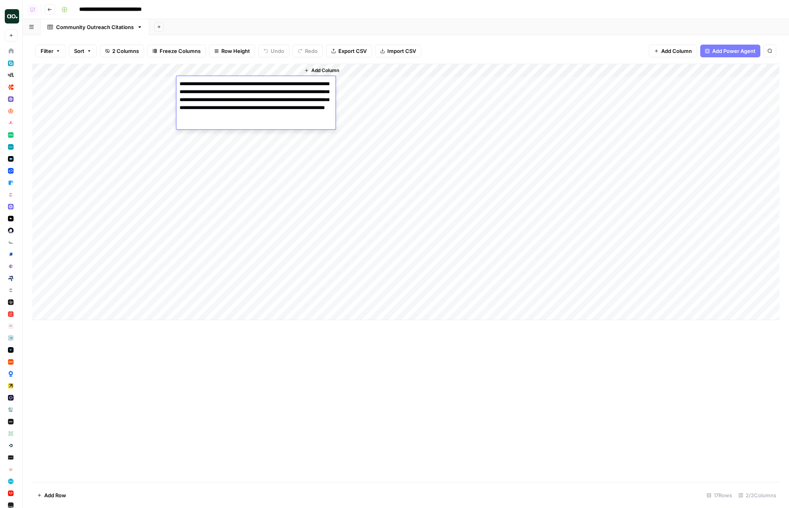
click at [401, 131] on div "Add Column" at bounding box center [540, 192] width 480 height 256
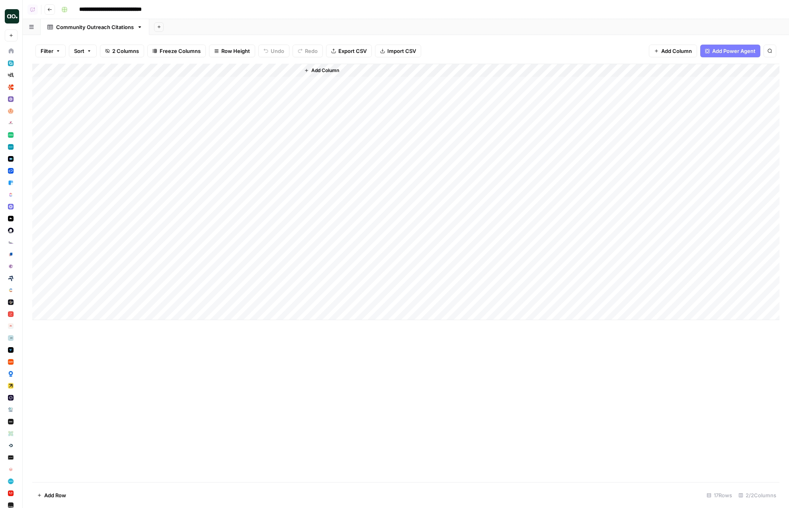
click at [221, 13] on div "**********" at bounding box center [419, 9] width 723 height 13
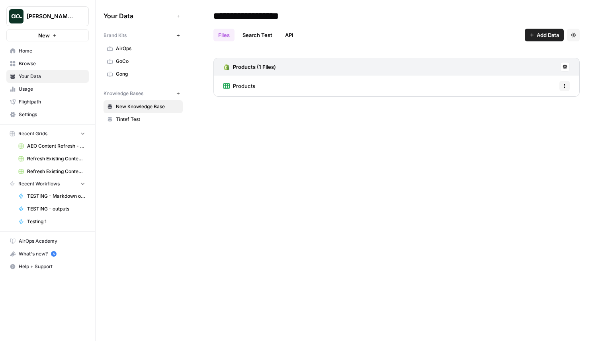
click at [51, 55] on link "Home" at bounding box center [47, 51] width 82 height 13
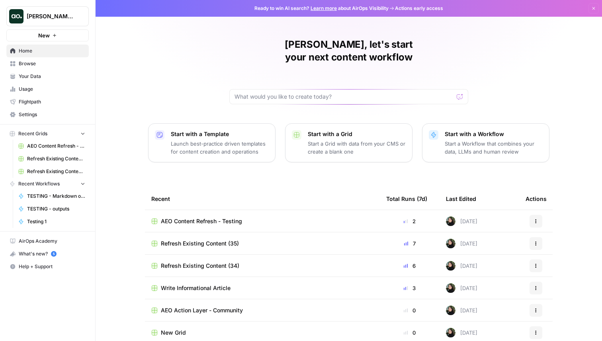
click at [53, 40] on button "New" at bounding box center [47, 35] width 82 height 12
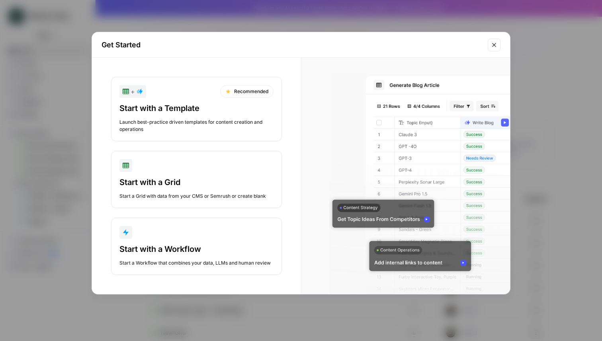
click at [36, 145] on div "Get Started + Recommended Start with a Template Launch best-practice driven tem…" at bounding box center [301, 170] width 602 height 341
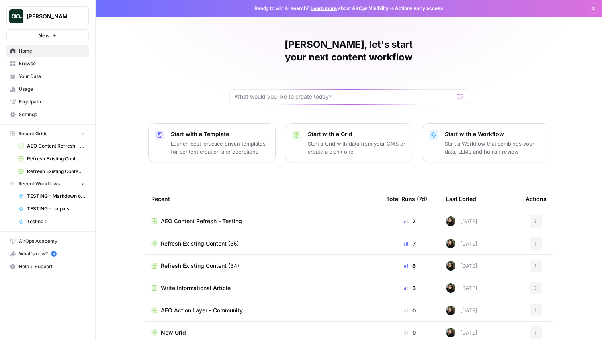
click at [203, 217] on span "AEO Content Refresh - Testing" at bounding box center [201, 221] width 81 height 8
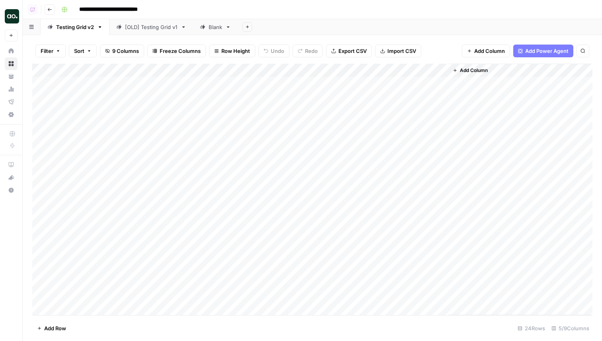
click at [52, 6] on button "Go back" at bounding box center [50, 9] width 10 height 10
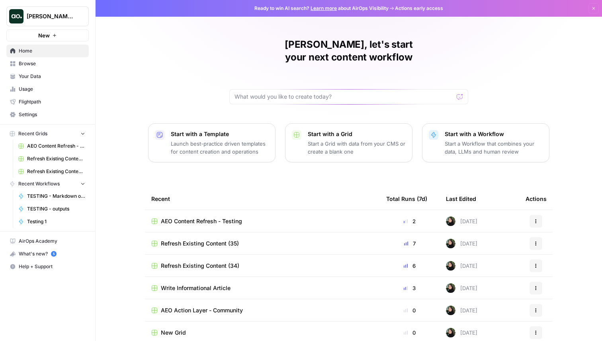
click at [222, 240] on span "Refresh Existing Content (35)" at bounding box center [200, 244] width 78 height 8
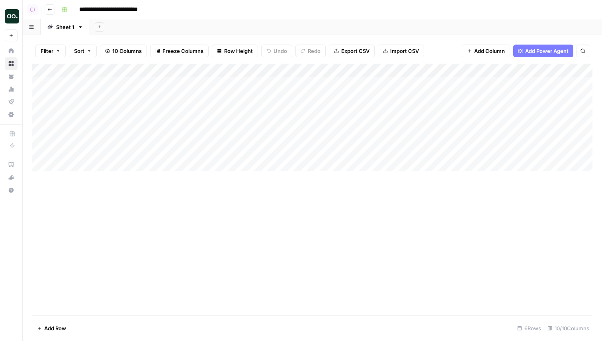
click at [539, 58] on div "Filter Sort 10 Columns Freeze Columns Row Height Undo Redo Export CSV Import CS…" at bounding box center [312, 50] width 560 height 25
click at [538, 53] on span "Add Power Agent" at bounding box center [546, 51] width 43 height 8
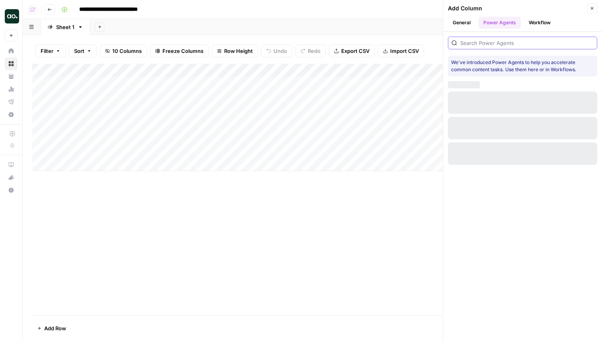
click at [489, 41] on input "search" at bounding box center [526, 43] width 133 height 8
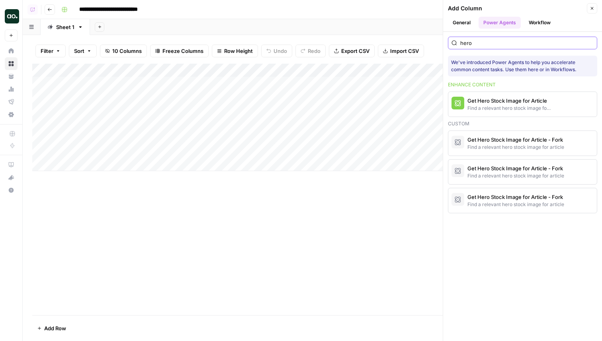
type input "hero"
click at [571, 101] on span "More Info" at bounding box center [572, 104] width 22 height 7
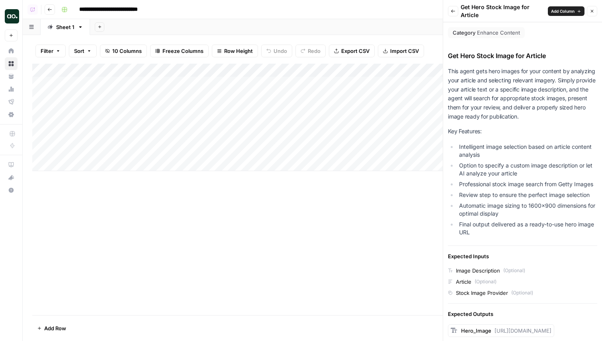
scroll to position [121, 0]
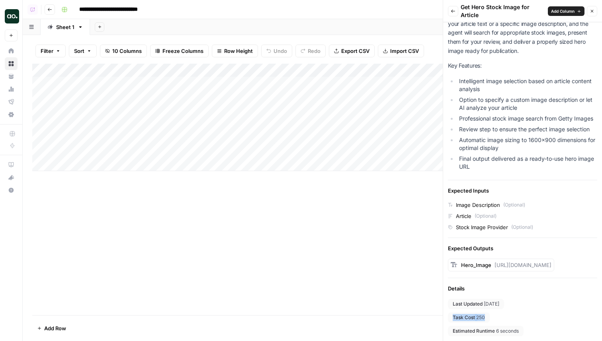
drag, startPoint x: 496, startPoint y: 318, endPoint x: 448, endPoint y: 318, distance: 48.2
click at [448, 318] on div "Last Updated 6 days ago Task Cost 250 Estimated Runtime 6 seconds" at bounding box center [522, 317] width 149 height 37
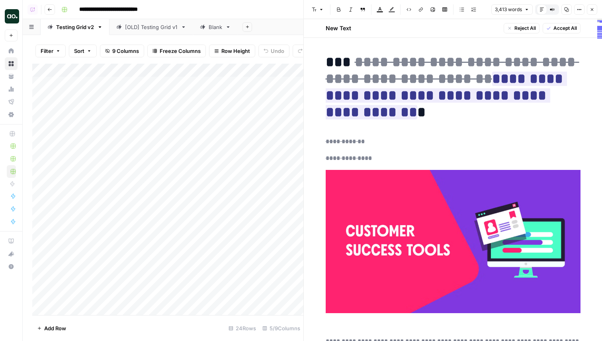
scroll to position [6956, 0]
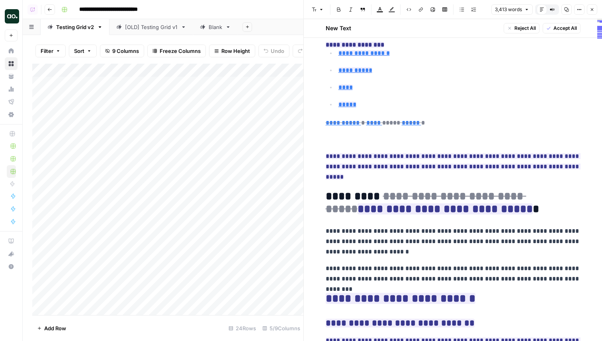
click at [589, 13] on button "Close" at bounding box center [592, 9] width 10 height 10
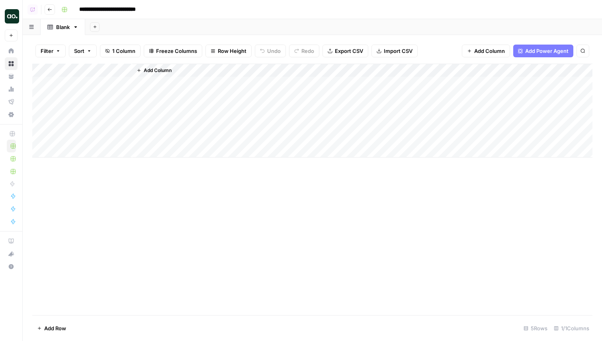
click at [164, 31] on div "Add Sheet" at bounding box center [343, 27] width 517 height 16
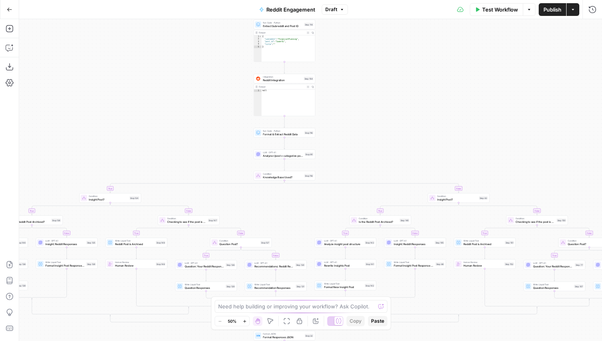
click at [339, 10] on icon "button" at bounding box center [341, 9] width 5 height 5
click at [368, 7] on div "Test Workflow Options Publish Actions Run History" at bounding box center [475, 9] width 254 height 19
click at [404, 128] on div "true false true false true false true false true false true false true false tr…" at bounding box center [310, 180] width 583 height 322
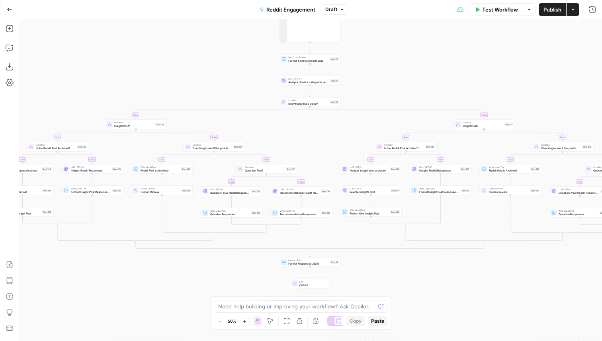
drag, startPoint x: 374, startPoint y: 158, endPoint x: 400, endPoint y: 87, distance: 76.0
click at [400, 87] on div "true false true false true false true false true false true false true false tr…" at bounding box center [310, 180] width 583 height 322
click at [572, 13] on button "Actions" at bounding box center [572, 9] width 13 height 13
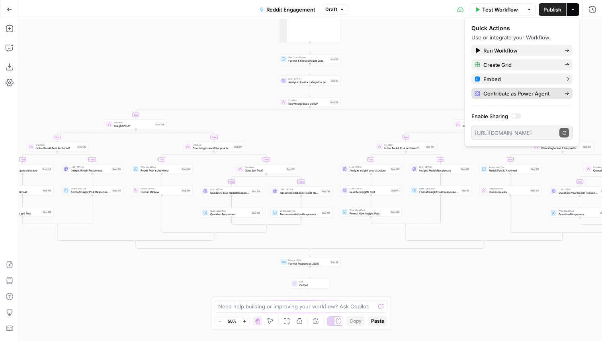
click at [528, 88] on button "Contribute as Power Agent" at bounding box center [521, 93] width 101 height 11
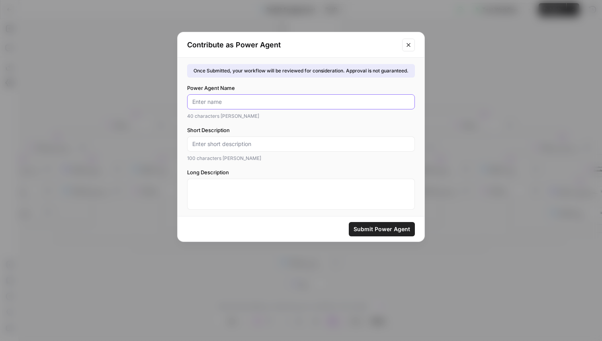
click at [238, 103] on input "Power Agent Name" at bounding box center [300, 102] width 217 height 8
click at [209, 105] on input "Redding Engagement" at bounding box center [300, 102] width 217 height 8
click at [218, 105] on input "Reddit Engagement" at bounding box center [300, 102] width 217 height 8
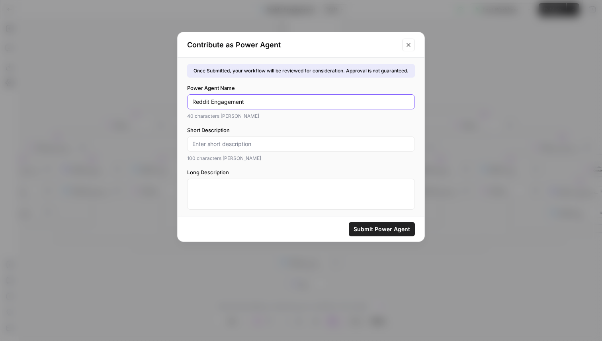
click at [218, 105] on input "Reddit Engagement" at bounding box center [300, 102] width 217 height 8
type input "Reddit Engagement"
click at [213, 143] on input "Short Description" at bounding box center [300, 144] width 217 height 8
paste input "Reddit Engagement"
type input "Reddit Engagement"
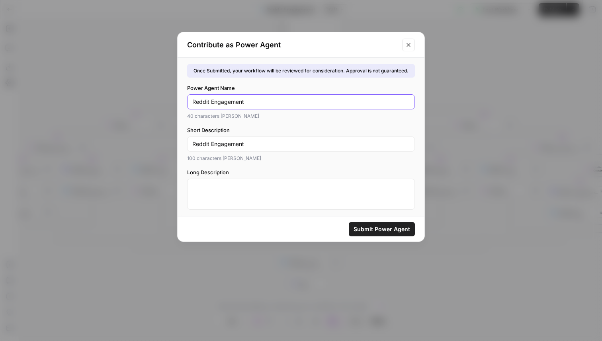
click at [194, 100] on input "Reddit Engagement" at bounding box center [300, 102] width 217 height 8
type input "AEO Reddit Engagement"
click at [191, 144] on div "Reddit Engagement" at bounding box center [301, 144] width 228 height 15
paste input "AEO"
click at [193, 146] on input "Reddit Engagement" at bounding box center [300, 144] width 217 height 8
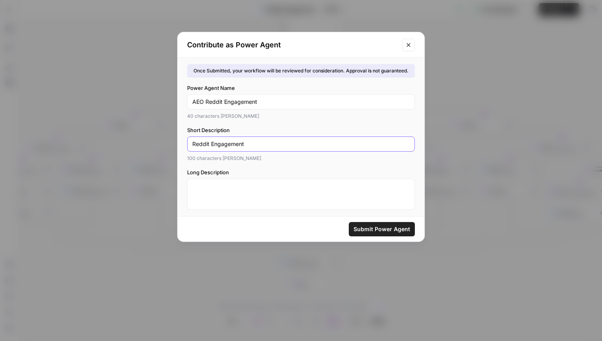
paste input "AEO"
type input "AEO Reddit Engagement"
click at [248, 161] on div "100 characters max" at bounding box center [301, 158] width 228 height 7
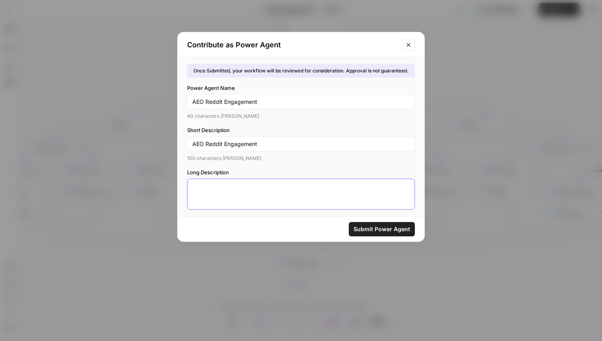
click at [234, 185] on textarea "Long Description" at bounding box center [300, 190] width 217 height 16
paste textarea "AEO"
type textarea "A"
type textarea "[For AEO actions]"
click at [402, 227] on span "Submit Power Agent" at bounding box center [381, 229] width 57 height 8
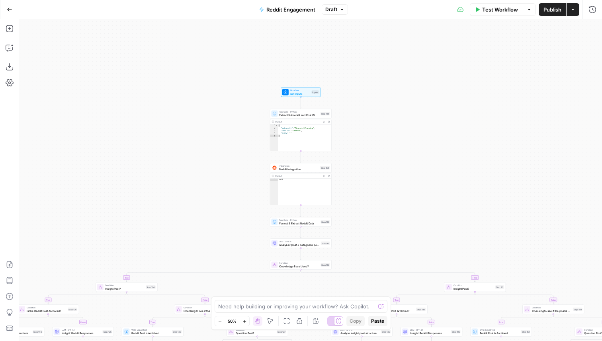
drag, startPoint x: 409, startPoint y: 57, endPoint x: 400, endPoint y: 220, distance: 163.8
click at [400, 220] on div "true false true false true false true false true false true false true false tr…" at bounding box center [310, 180] width 583 height 322
click at [299, 94] on span "Set Inputs" at bounding box center [300, 94] width 20 height 4
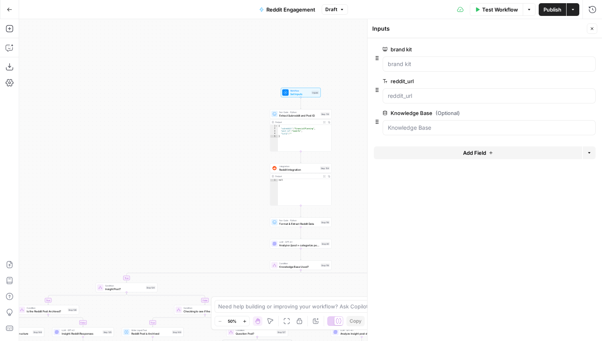
click at [565, 48] on span "edit field" at bounding box center [566, 49] width 18 height 6
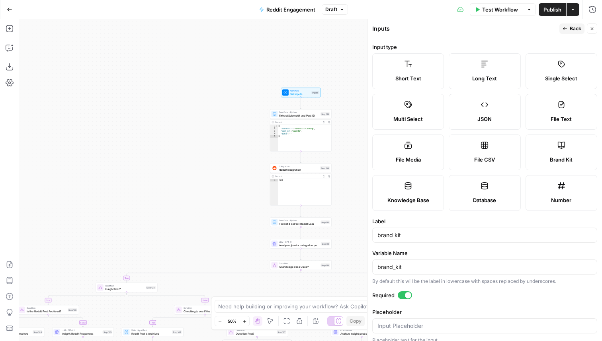
scroll to position [7, 0]
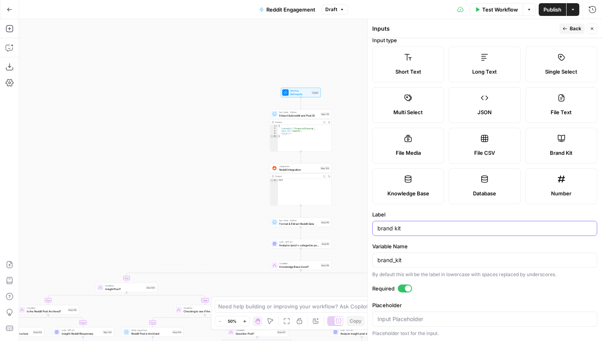
drag, startPoint x: 408, startPoint y: 228, endPoint x: 363, endPoint y: 228, distance: 45.4
click at [363, 228] on body "Power Steps QA New Home Browse Your Data Usage Flightpath Settings Recent Grids…" at bounding box center [301, 170] width 602 height 341
type input "b"
type input "Brand Kit"
click at [435, 212] on label "Label" at bounding box center [484, 215] width 225 height 8
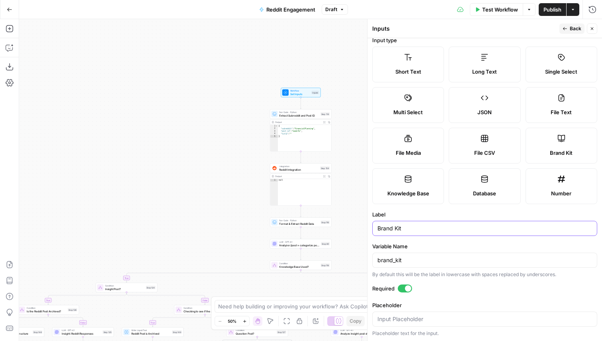
click at [435, 224] on input "Brand Kit" at bounding box center [484, 228] width 215 height 8
click at [577, 26] on span "Back" at bounding box center [575, 28] width 12 height 7
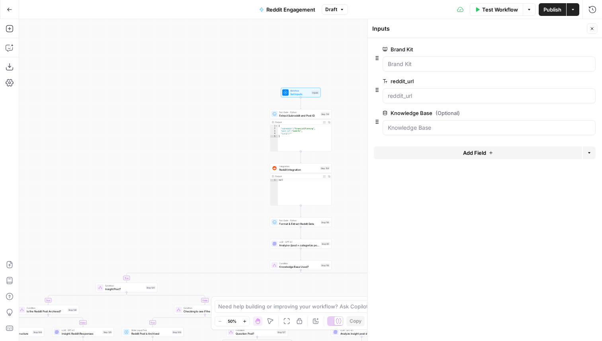
click at [566, 80] on span "edit field" at bounding box center [566, 81] width 18 height 6
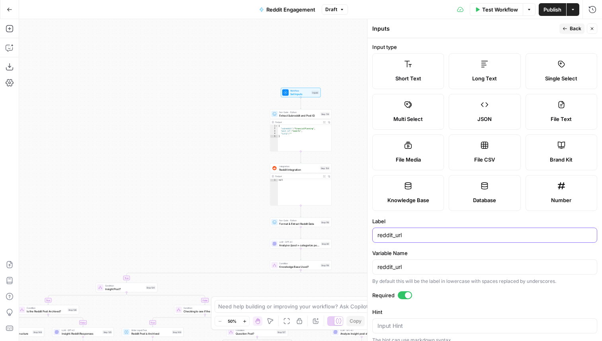
drag, startPoint x: 411, startPoint y: 235, endPoint x: 370, endPoint y: 235, distance: 41.0
click at [370, 235] on div "Inputs Back Close Input type Short Text Long Text Single Select Multi Select JS…" at bounding box center [484, 180] width 235 height 322
type input "Reddit URL"
click at [572, 27] on span "Back" at bounding box center [575, 28] width 12 height 7
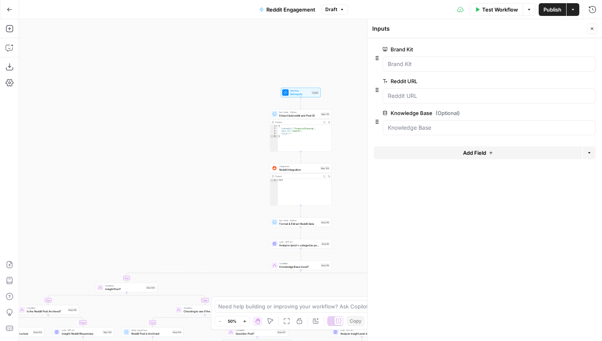
click at [563, 113] on span "edit field" at bounding box center [566, 113] width 18 height 6
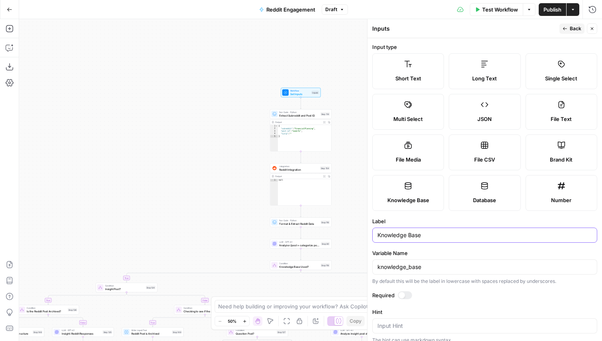
click at [437, 235] on input "Knowledge Base" at bounding box center [484, 235] width 215 height 8
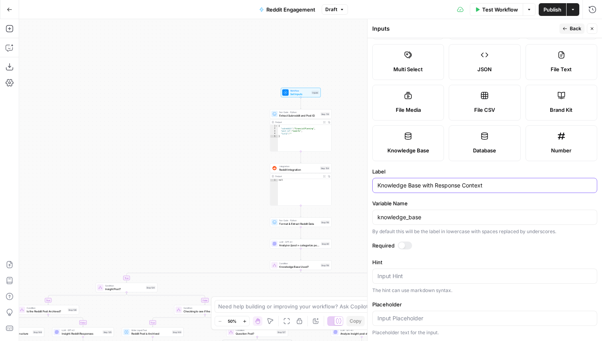
type input "Knowledge Base with Response Context"
click at [396, 279] on textarea "Hint" at bounding box center [484, 276] width 215 height 8
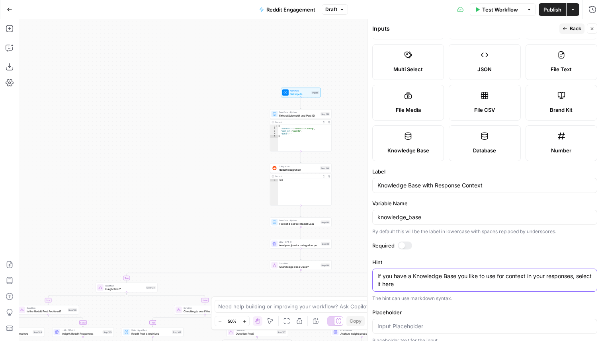
type textarea "If you have a Knowledge Base you like to use for context in your responses, sel…"
drag, startPoint x: 423, startPoint y: 187, endPoint x: 529, endPoint y: 187, distance: 105.1
click at [529, 187] on input "Knowledge Base with Response Context" at bounding box center [484, 185] width 215 height 8
click at [430, 187] on input "Knowledge Base with Response Context" at bounding box center [484, 185] width 215 height 8
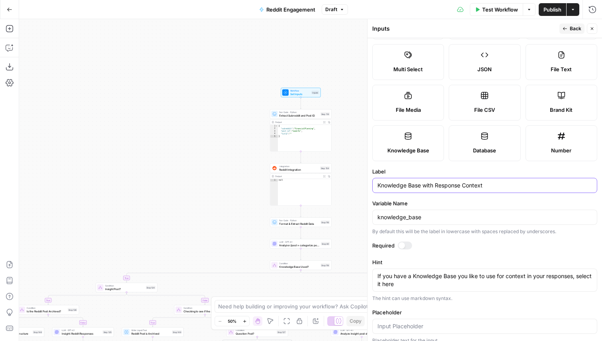
click at [430, 187] on input "Knowledge Base with Response Context" at bounding box center [484, 185] width 215 height 8
type input "Knowledge Base for Response Context"
click at [470, 201] on label "Variable Name" at bounding box center [484, 203] width 225 height 8
click at [470, 213] on input "knowledge_base" at bounding box center [484, 217] width 215 height 8
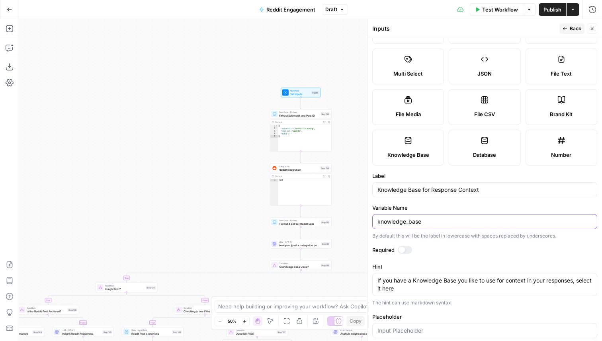
scroll to position [58, 0]
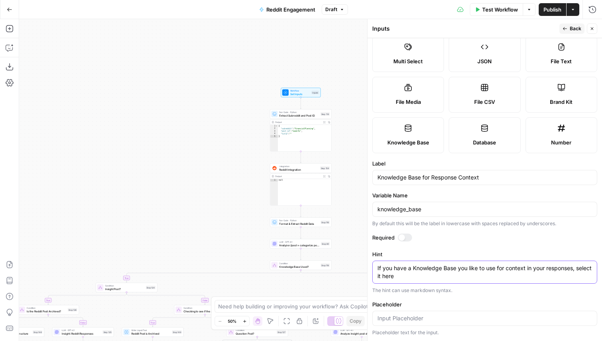
click at [424, 280] on textarea "If you have a Knowledge Base you like to use for context in your responses, sel…" at bounding box center [484, 272] width 215 height 16
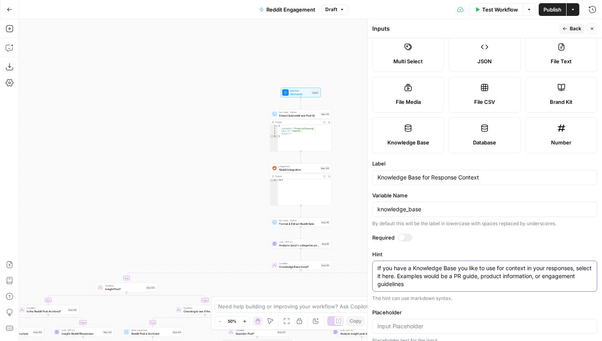
click at [450, 275] on textarea "If you have a Knowledge Base you like to use for context in your responses, sel…" at bounding box center [484, 276] width 215 height 24
click at [468, 277] on textarea "If you have a Knowledge Base you like to use for context in your responses, sel…" at bounding box center [484, 276] width 215 height 24
click at [452, 287] on textarea "If you have a Knowledge Base you like to use for context in your responses, sel…" at bounding box center [484, 276] width 215 height 24
type textarea "If you have a Knowledge Base you like to use for context in your responses, sel…"
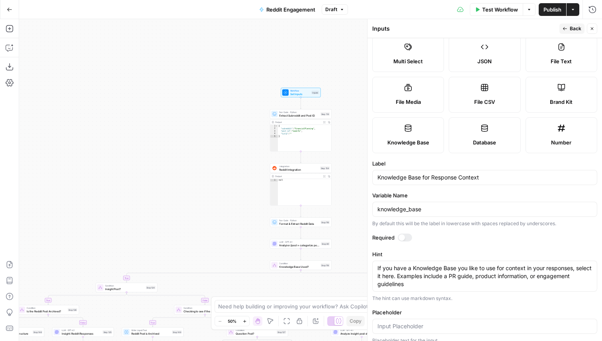
click at [578, 25] on span "Back" at bounding box center [575, 28] width 12 height 7
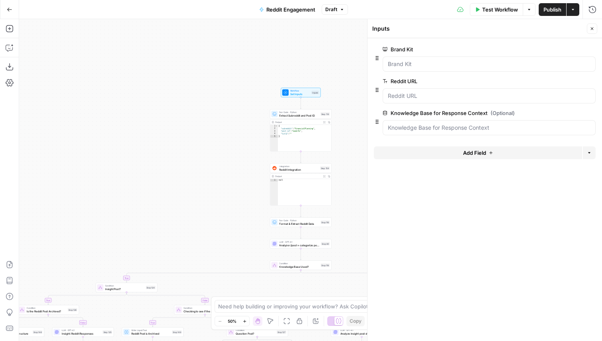
click at [591, 28] on icon "button" at bounding box center [592, 28] width 3 height 3
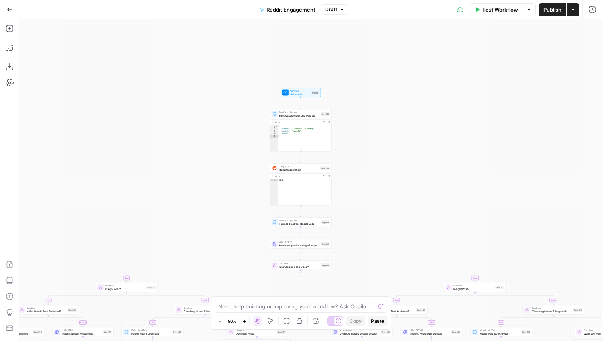
click at [553, 9] on span "Publish" at bounding box center [552, 10] width 18 height 8
click at [334, 10] on span "Version 3" at bounding box center [331, 9] width 22 height 7
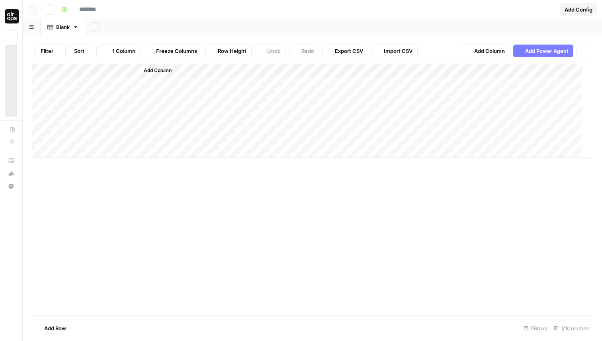
type input "**********"
click at [546, 49] on span "Add Power Agent" at bounding box center [546, 51] width 43 height 8
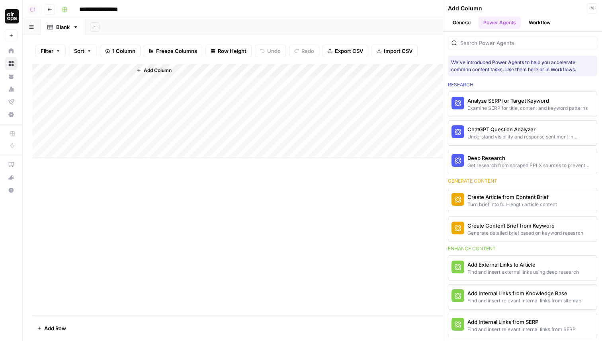
click at [493, 38] on div at bounding box center [522, 43] width 149 height 13
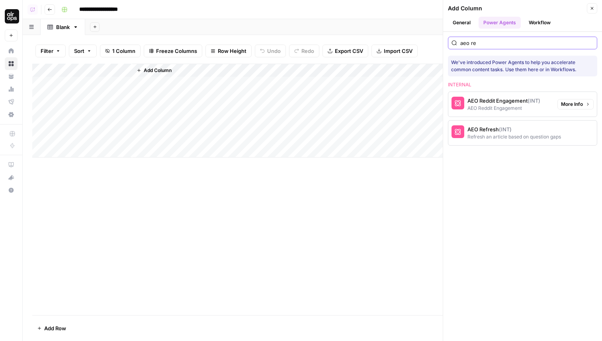
type input "aeo re"
click at [562, 105] on span "More Info" at bounding box center [572, 104] width 22 height 7
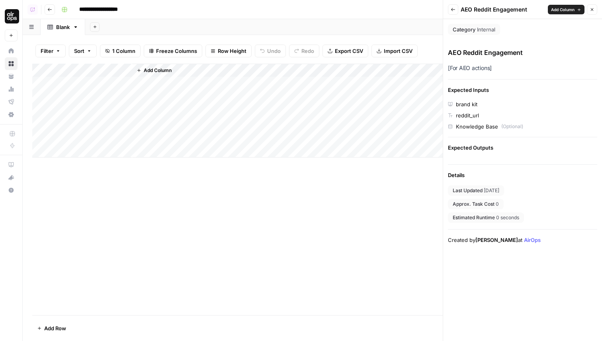
click at [455, 9] on button "Back" at bounding box center [453, 9] width 10 height 10
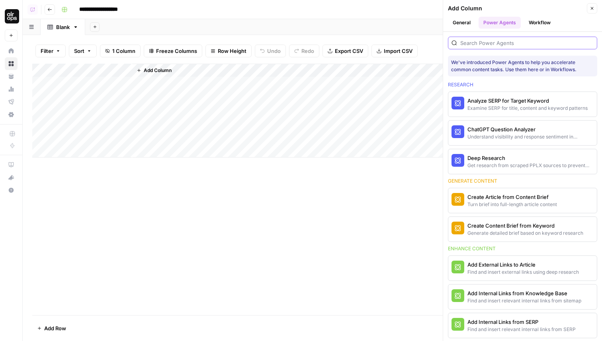
click at [496, 43] on input "search" at bounding box center [526, 43] width 133 height 8
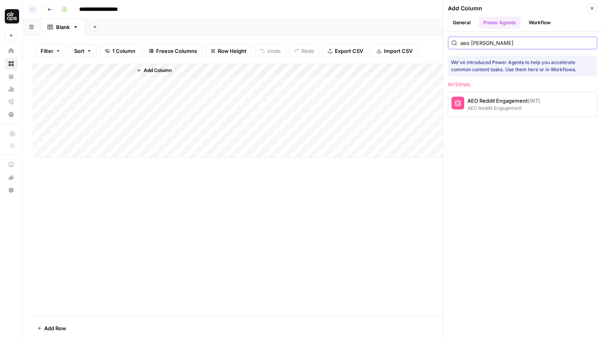
type input "aeo [PERSON_NAME]"
click at [493, 104] on div "AEO Reddit Engagement (INT)" at bounding box center [503, 101] width 73 height 8
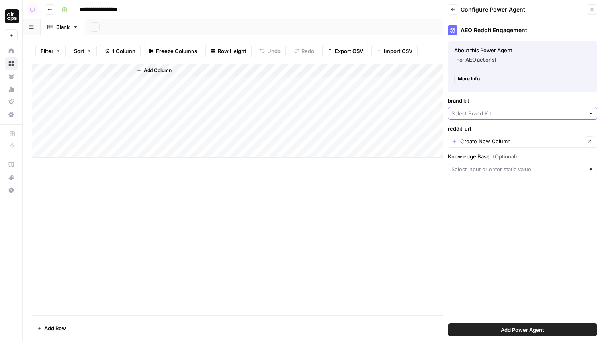
click at [476, 115] on input "brand kit" at bounding box center [517, 113] width 133 height 8
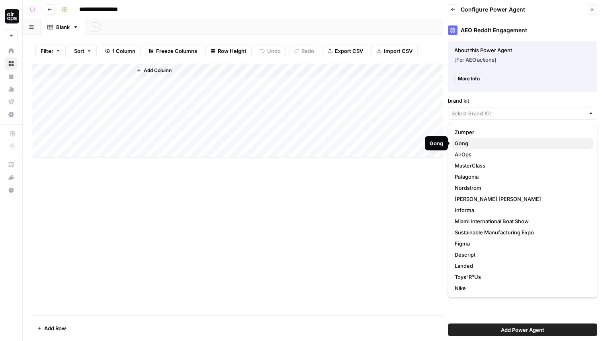
click at [477, 145] on span "Gong" at bounding box center [520, 143] width 133 height 8
type input "Gong"
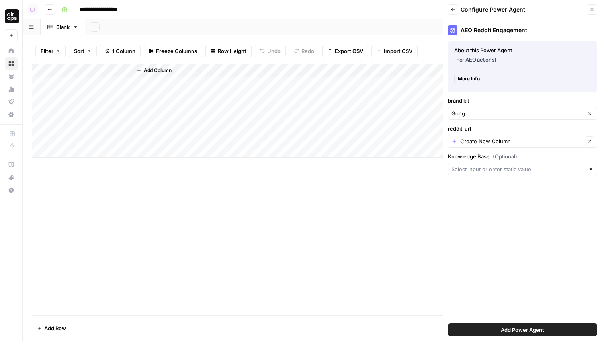
click at [590, 9] on icon "button" at bounding box center [591, 9] width 5 height 5
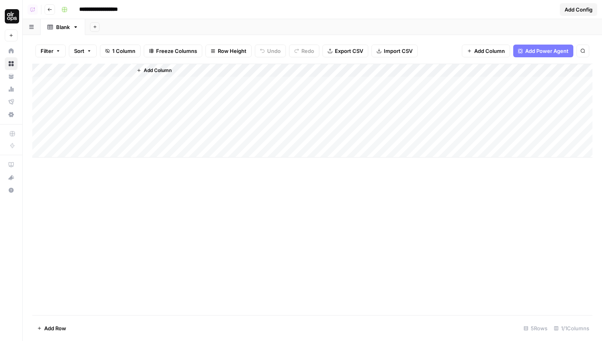
click at [161, 69] on span "Add Column" at bounding box center [158, 70] width 28 height 7
type input "**********"
click at [554, 47] on button "Add Power Agent" at bounding box center [543, 51] width 60 height 13
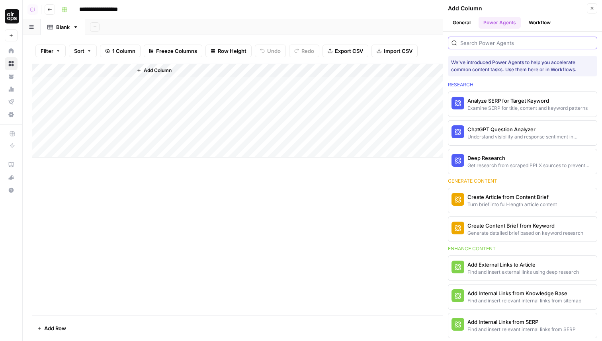
click at [491, 45] on input "search" at bounding box center [526, 43] width 133 height 8
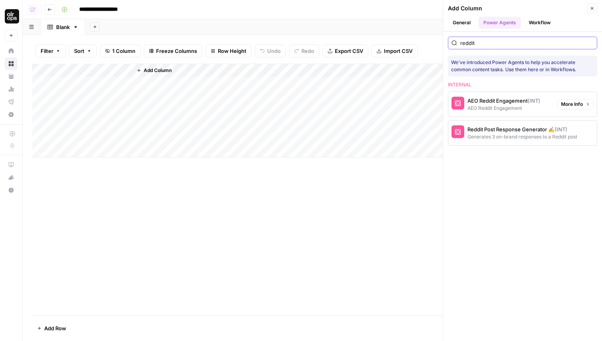
type input "reddit"
click at [525, 105] on div "AEO Reddit Engagement" at bounding box center [503, 108] width 73 height 7
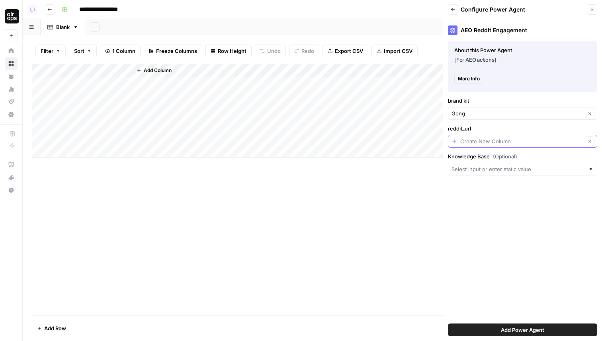
click at [480, 143] on input "reddit_url" at bounding box center [521, 141] width 122 height 8
type input "Create New Column"
click at [471, 238] on div "AEO Reddit Engagement About this Power Agent [For AEO actions] More Info About …" at bounding box center [522, 180] width 159 height 322
click at [456, 10] on button "Back" at bounding box center [453, 9] width 10 height 10
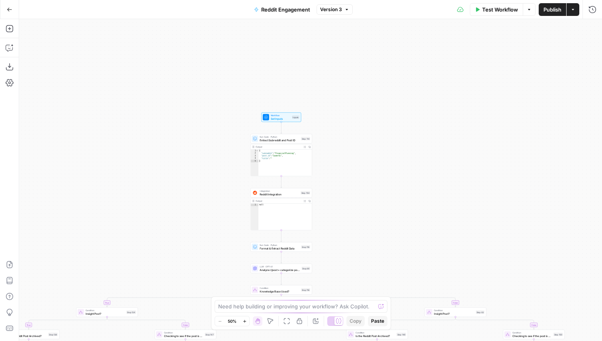
drag, startPoint x: 230, startPoint y: 59, endPoint x: 227, endPoint y: 173, distance: 114.7
click at [227, 173] on div "true false true false true false true false true false true false true false tr…" at bounding box center [310, 180] width 583 height 322
click at [279, 120] on span "Set Inputs" at bounding box center [281, 119] width 20 height 4
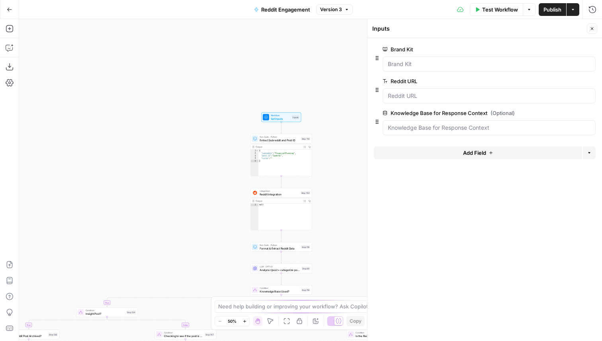
click at [592, 28] on icon "button" at bounding box center [592, 28] width 3 height 3
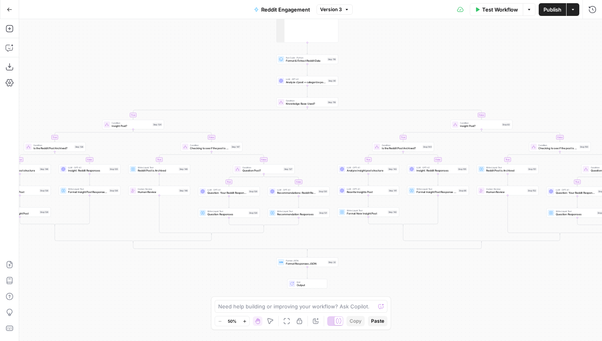
drag, startPoint x: 167, startPoint y: 189, endPoint x: 180, endPoint y: 83, distance: 106.7
click at [180, 83] on div "true false true false true false true false true false true false true false tr…" at bounding box center [310, 180] width 583 height 322
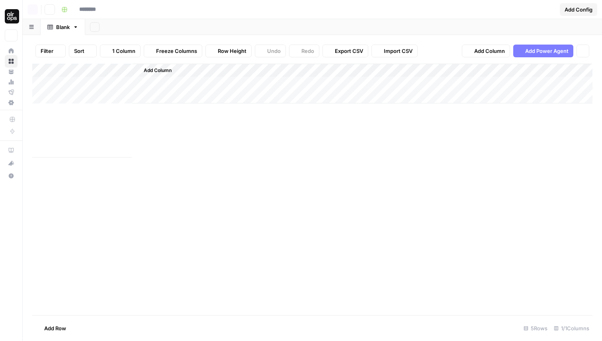
type input "**********"
click at [528, 56] on button "Add Power Agent" at bounding box center [543, 51] width 60 height 13
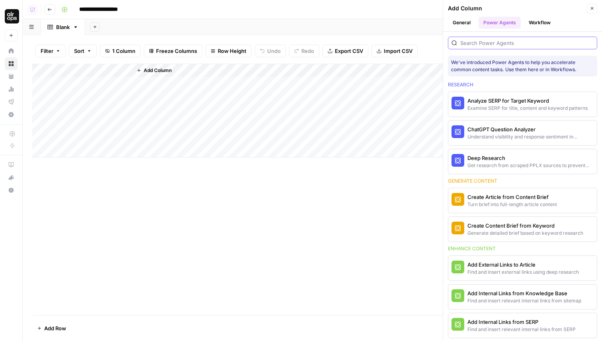
click at [503, 44] on input "search" at bounding box center [526, 43] width 133 height 8
click at [476, 45] on input "search" at bounding box center [526, 43] width 133 height 8
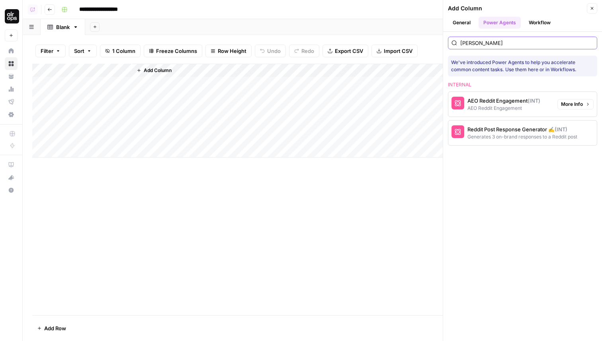
type input "[PERSON_NAME]"
click at [497, 99] on div "AEO Reddit Engagement (INT)" at bounding box center [503, 101] width 73 height 8
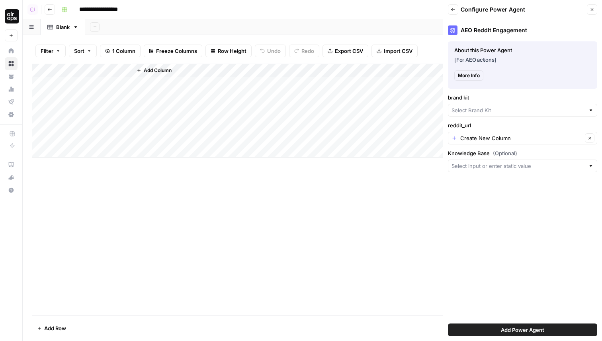
type input "Gong"
click at [484, 140] on input "reddit_url" at bounding box center [521, 141] width 122 height 8
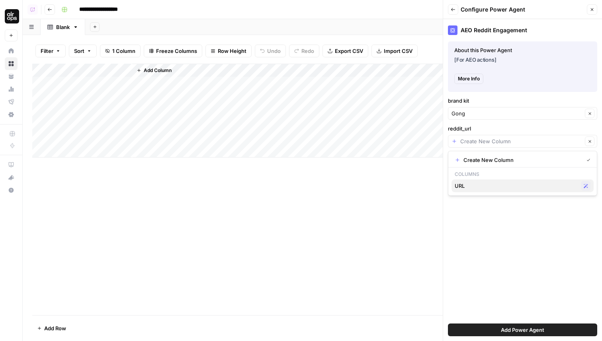
click at [477, 189] on span "URL" at bounding box center [515, 186] width 123 height 8
type input "URL"
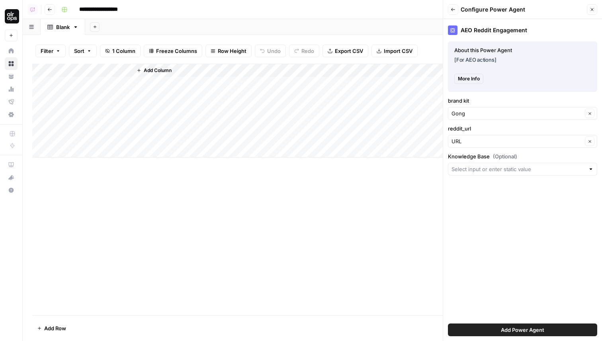
click at [490, 331] on button "Add Power Agent" at bounding box center [522, 330] width 149 height 13
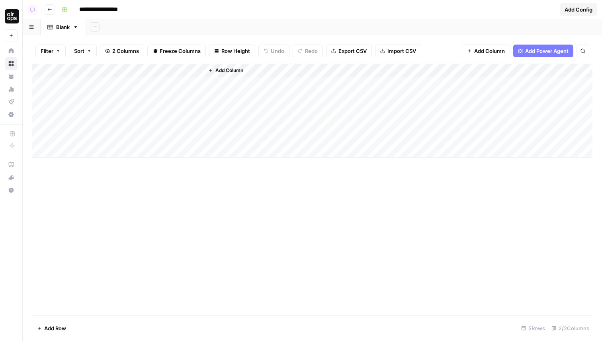
click at [85, 86] on div "Add Column" at bounding box center [312, 111] width 560 height 94
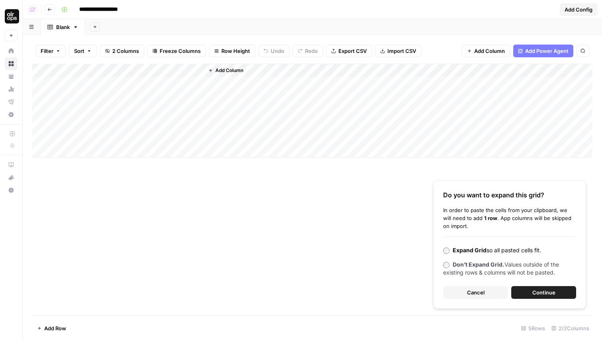
click at [538, 291] on span "Continue" at bounding box center [543, 293] width 23 height 8
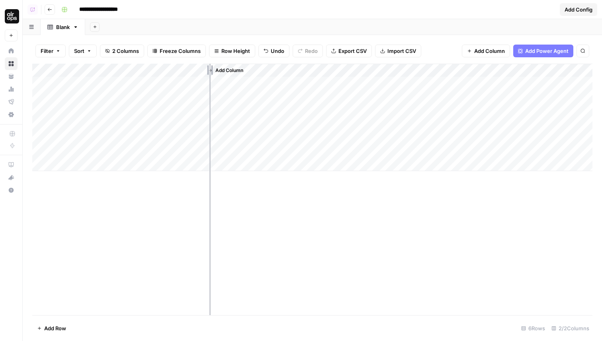
drag, startPoint x: 132, startPoint y: 66, endPoint x: 210, endPoint y: 66, distance: 78.4
click at [210, 66] on div "Add Column" at bounding box center [312, 117] width 560 height 107
drag, startPoint x: 210, startPoint y: 68, endPoint x: 252, endPoint y: 68, distance: 41.8
click at [252, 68] on div "Add Column" at bounding box center [312, 117] width 560 height 107
drag, startPoint x: 254, startPoint y: 68, endPoint x: 175, endPoint y: 62, distance: 78.6
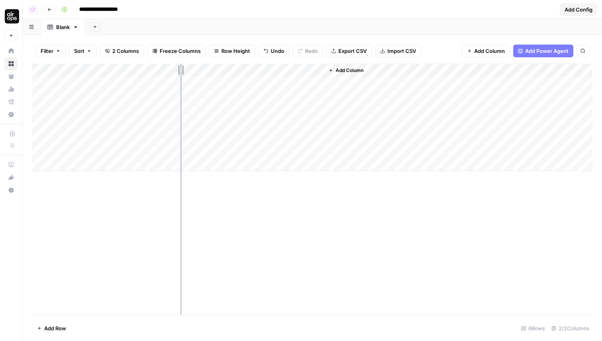
click at [175, 62] on div "Filter Sort 2 Columns Freeze Columns Row Height Undo Redo Export CSV Import CSV…" at bounding box center [312, 188] width 579 height 306
click at [316, 120] on div "Add Column" at bounding box center [419, 117] width 345 height 107
click at [210, 81] on div "Add Column" at bounding box center [312, 117] width 560 height 107
click at [212, 96] on div "Add Column" at bounding box center [312, 117] width 560 height 107
click at [226, 82] on div "Add Column" at bounding box center [312, 117] width 560 height 107
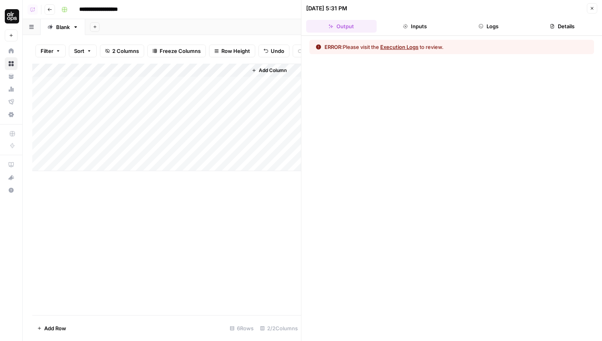
click at [491, 32] on button "Logs" at bounding box center [488, 26] width 70 height 13
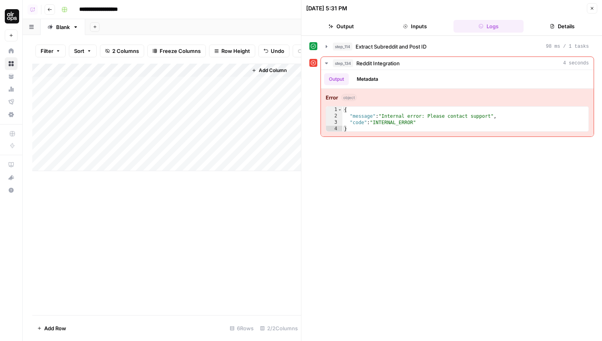
click at [592, 12] on button "Close" at bounding box center [592, 8] width 10 height 10
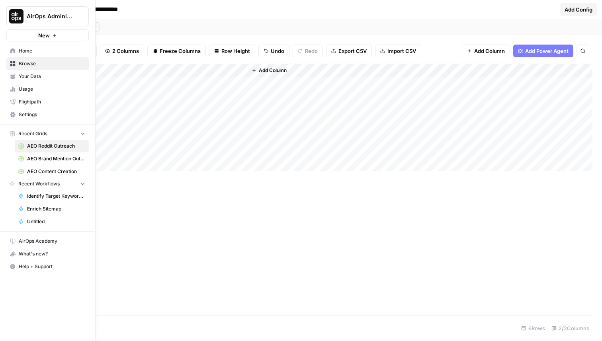
click at [43, 113] on span "Settings" at bounding box center [52, 114] width 66 height 7
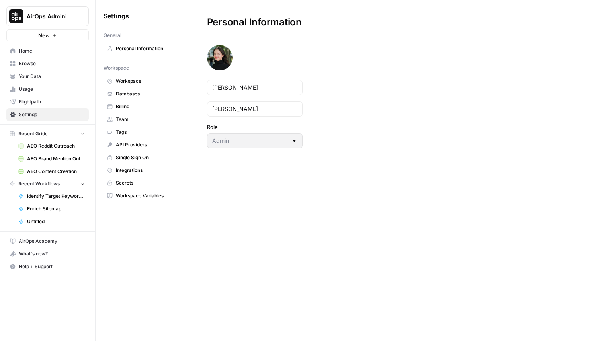
click at [143, 168] on span "Integrations" at bounding box center [147, 170] width 63 height 7
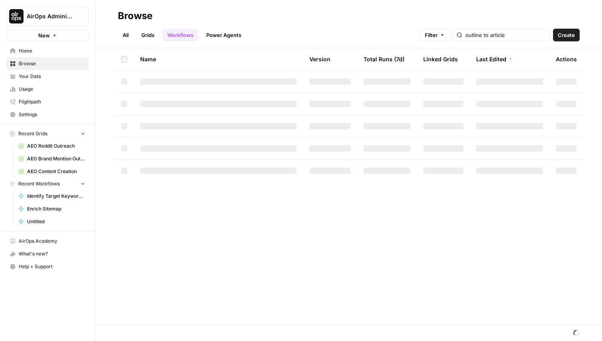
click at [35, 63] on span "Browse" at bounding box center [52, 63] width 66 height 7
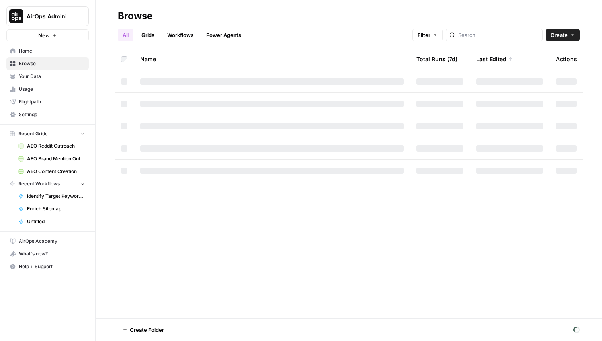
click at [148, 34] on link "Grids" at bounding box center [148, 35] width 23 height 13
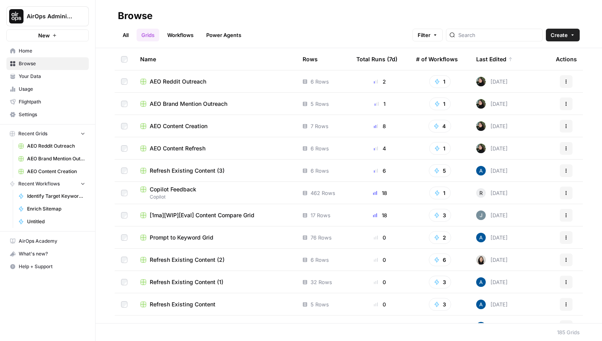
click at [183, 81] on span "AEO Reddit Outreach" at bounding box center [178, 82] width 57 height 8
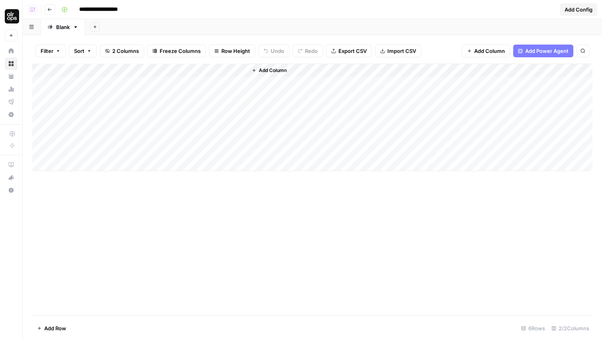
click at [127, 6] on input "**********" at bounding box center [108, 9] width 64 height 13
type input "**********"
click at [180, 14] on div "**********" at bounding box center [307, 9] width 498 height 13
click at [231, 70] on div "Add Column" at bounding box center [312, 117] width 560 height 107
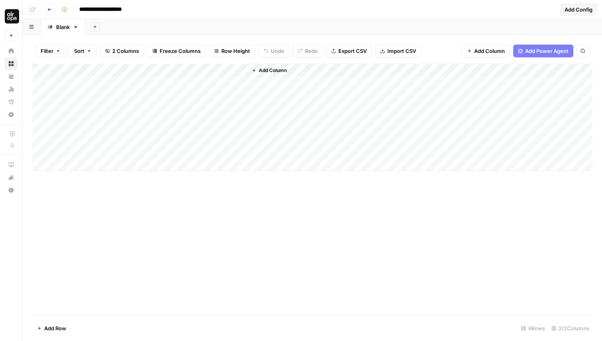
click at [282, 26] on div "Add Sheet" at bounding box center [343, 27] width 517 height 16
click at [230, 68] on div "Add Column" at bounding box center [312, 117] width 560 height 107
click at [256, 20] on div "Add Sheet" at bounding box center [343, 27] width 517 height 16
drag, startPoint x: 245, startPoint y: 66, endPoint x: 265, endPoint y: 66, distance: 19.5
click at [265, 66] on div "Add Column" at bounding box center [312, 117] width 560 height 107
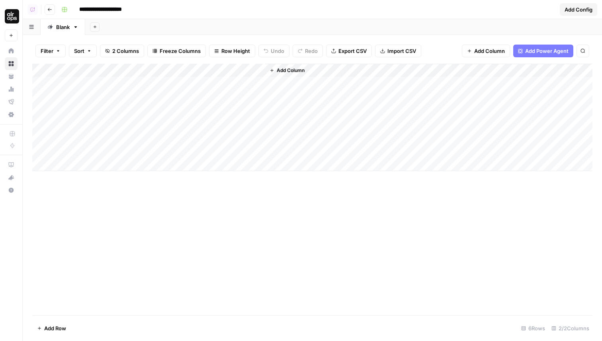
click at [199, 17] on header "**********" at bounding box center [312, 9] width 579 height 19
click at [134, 111] on div "Add Column" at bounding box center [312, 117] width 560 height 107
drag, startPoint x: 176, startPoint y: 70, endPoint x: 254, endPoint y: 70, distance: 77.2
click at [254, 70] on div "Add Column" at bounding box center [312, 117] width 560 height 107
drag, startPoint x: 253, startPoint y: 70, endPoint x: 176, endPoint y: 70, distance: 77.2
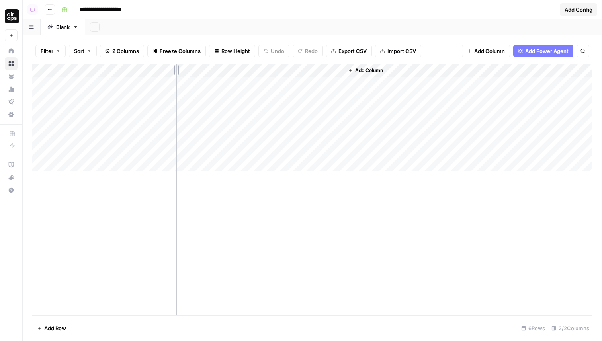
click at [176, 70] on div "Add Column" at bounding box center [312, 117] width 560 height 107
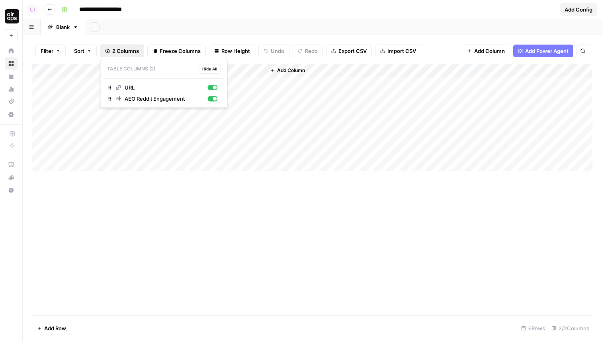
click at [135, 53] on span "2 Columns" at bounding box center [125, 51] width 27 height 8
click at [175, 23] on div "Add Sheet" at bounding box center [343, 27] width 517 height 16
click at [246, 67] on div "Add Column" at bounding box center [312, 117] width 560 height 107
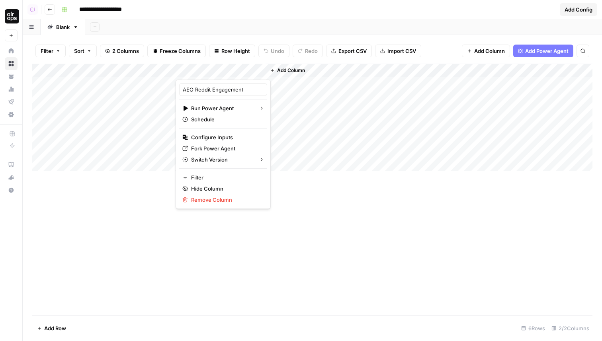
click at [256, 28] on div "Add Sheet" at bounding box center [343, 27] width 517 height 16
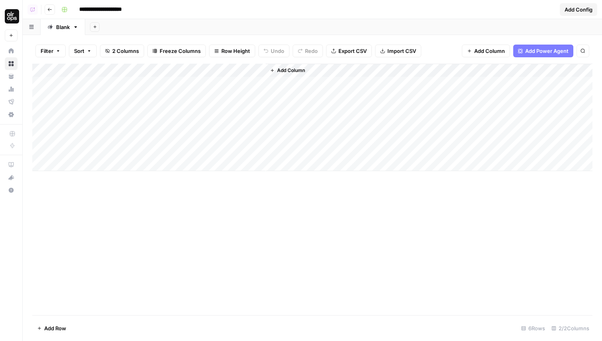
click at [251, 70] on div "Add Column" at bounding box center [312, 117] width 560 height 107
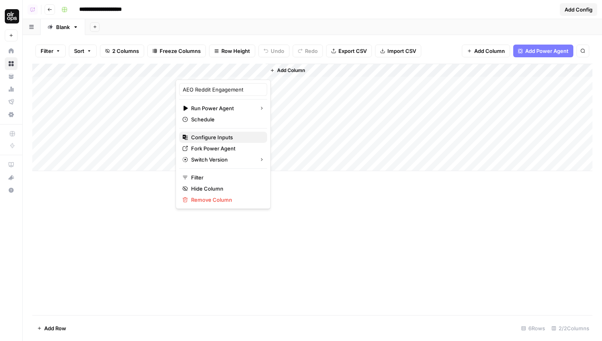
click at [242, 136] on div "Configure Inputs" at bounding box center [223, 137] width 82 height 8
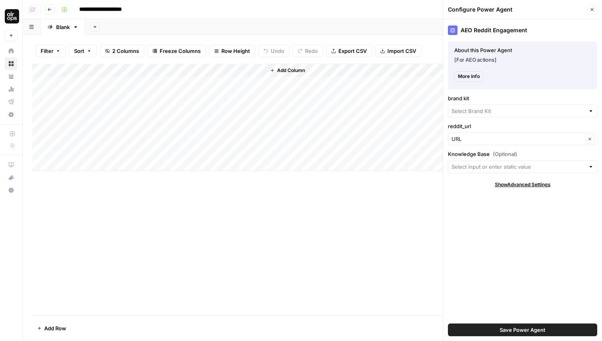
type input "Gong"
click at [590, 13] on button "Close" at bounding box center [592, 9] width 10 height 10
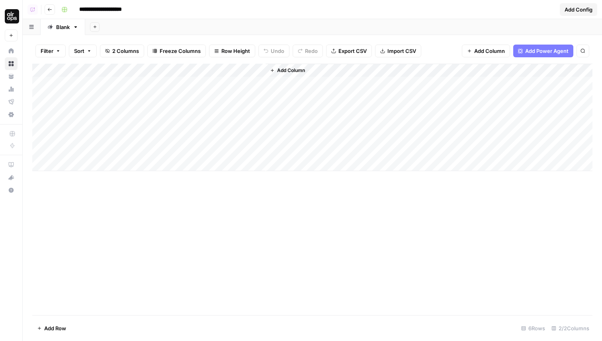
click at [244, 17] on header "**********" at bounding box center [312, 9] width 579 height 19
click at [234, 18] on header "**********" at bounding box center [312, 9] width 579 height 19
click at [296, 215] on div "Add Column" at bounding box center [312, 190] width 560 height 252
click at [297, 17] on header "**********" at bounding box center [312, 9] width 579 height 19
click at [238, 32] on div "Add Sheet" at bounding box center [343, 27] width 517 height 16
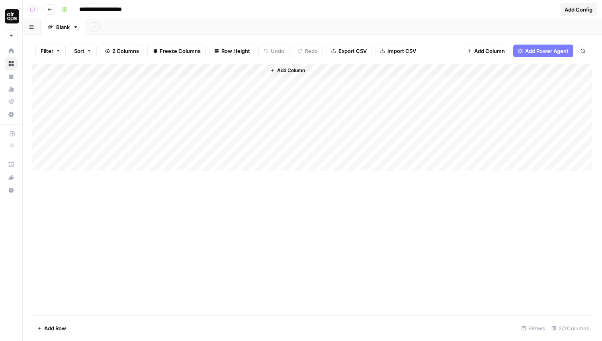
click at [238, 32] on div "Add Sheet" at bounding box center [343, 27] width 517 height 16
click at [278, 32] on div "Add Sheet" at bounding box center [343, 27] width 517 height 16
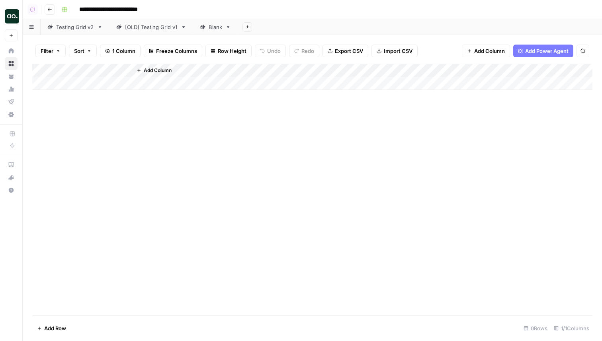
click at [14, 12] on img "Workspace: Justina testing" at bounding box center [12, 16] width 14 height 14
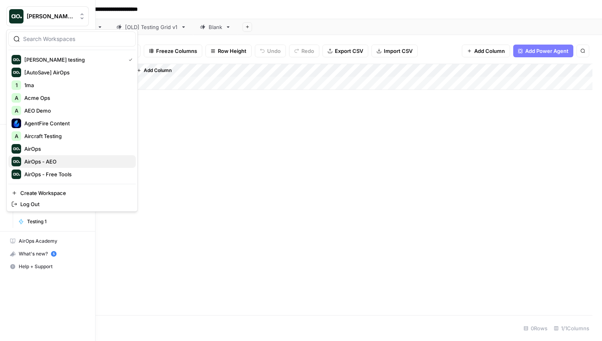
click at [55, 166] on div "AirOps - AEO" at bounding box center [72, 162] width 121 height 10
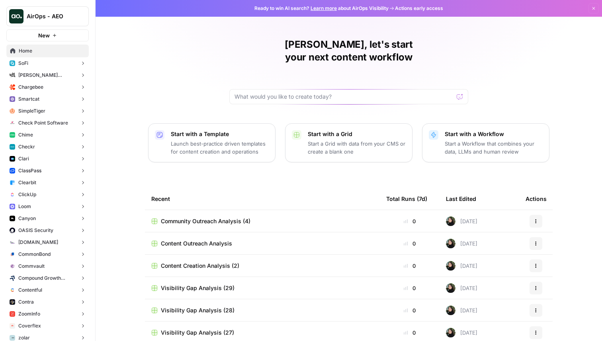
click at [37, 170] on span "ClassPass" at bounding box center [29, 170] width 23 height 7
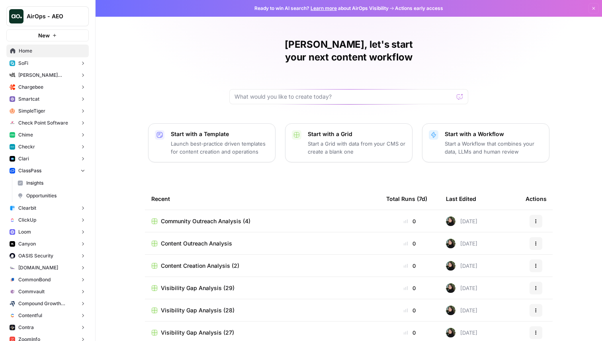
click at [41, 192] on span "Opportunities" at bounding box center [55, 195] width 59 height 7
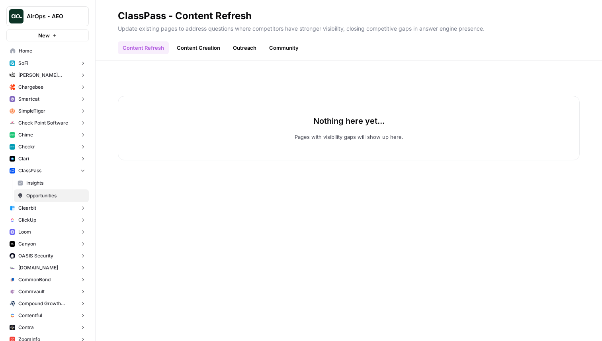
click at [196, 45] on link "Content Creation" at bounding box center [198, 47] width 53 height 13
click at [241, 48] on link "Outreach" at bounding box center [244, 47] width 33 height 13
click at [40, 210] on button "Clearbit" at bounding box center [47, 208] width 82 height 12
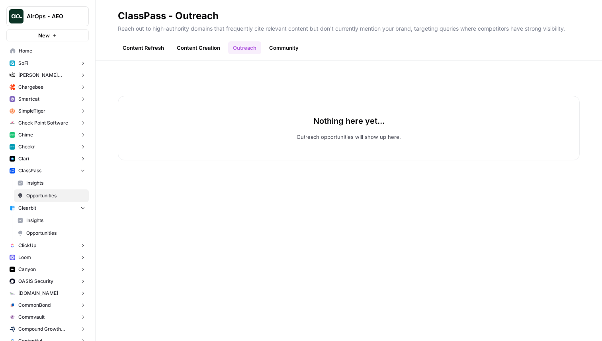
click at [45, 233] on span "Opportunities" at bounding box center [55, 233] width 59 height 7
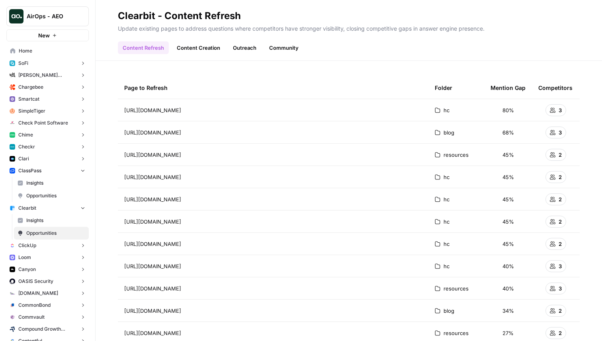
drag, startPoint x: 558, startPoint y: 28, endPoint x: 568, endPoint y: 26, distance: 10.1
click at [569, 24] on p "Update existing pages to address questions where competitors have stronger visi…" at bounding box center [349, 27] width 462 height 10
click at [568, 26] on p "Update existing pages to address questions where competitors have stronger visi…" at bounding box center [349, 27] width 462 height 10
